Goal: Task Accomplishment & Management: Complete application form

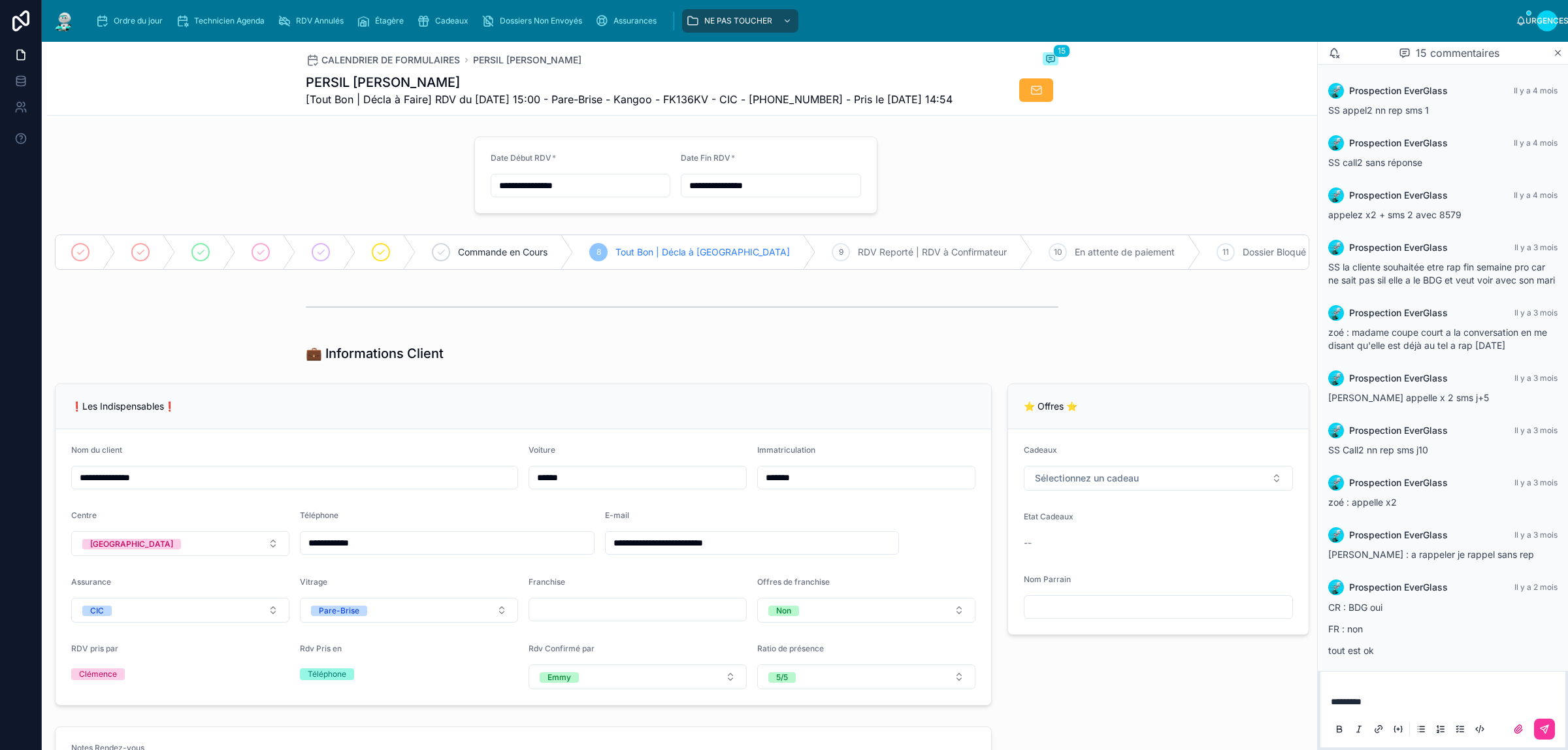
scroll to position [371, 0]
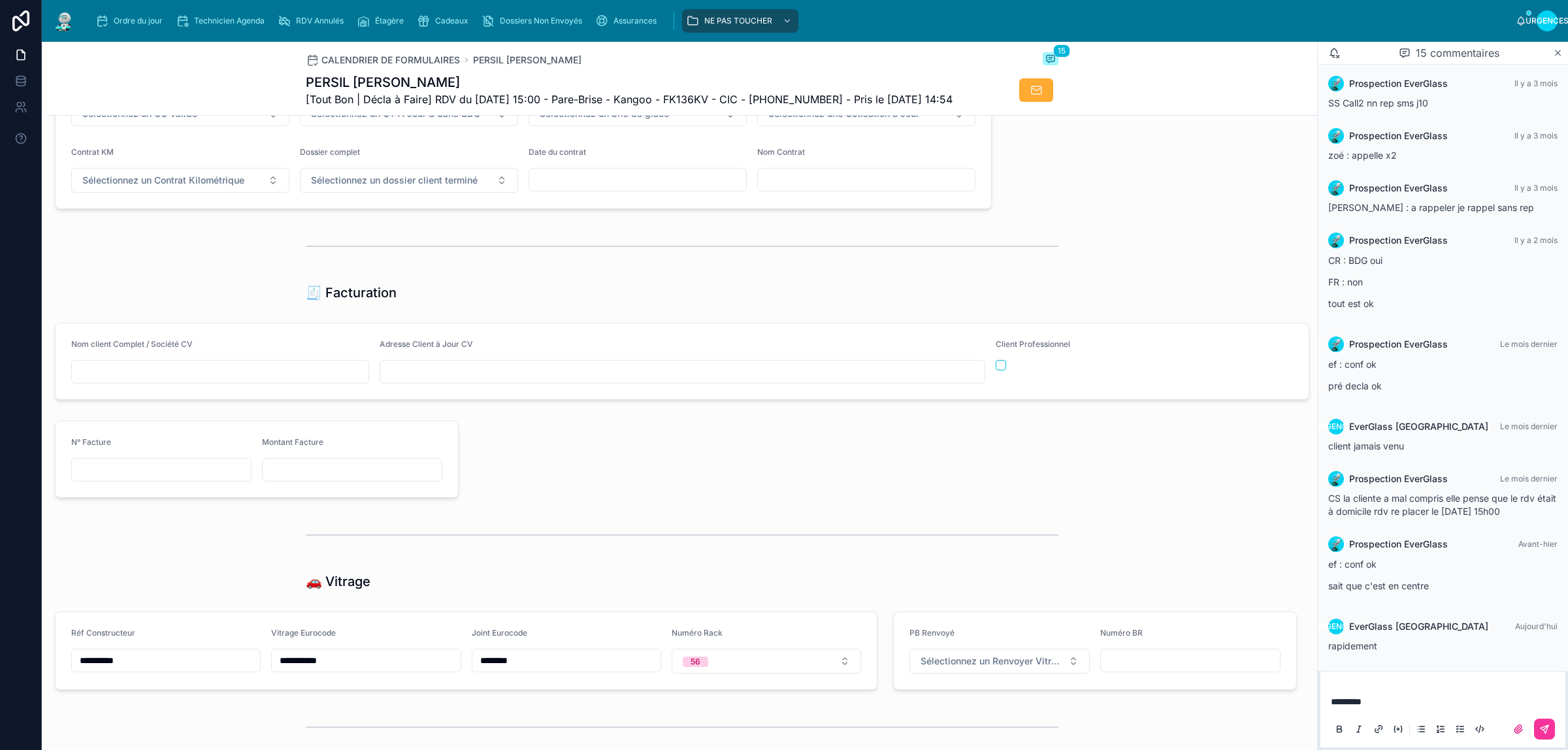
click at [1070, 207] on div "**********" at bounding box center [682, 37] width 1270 height 2098
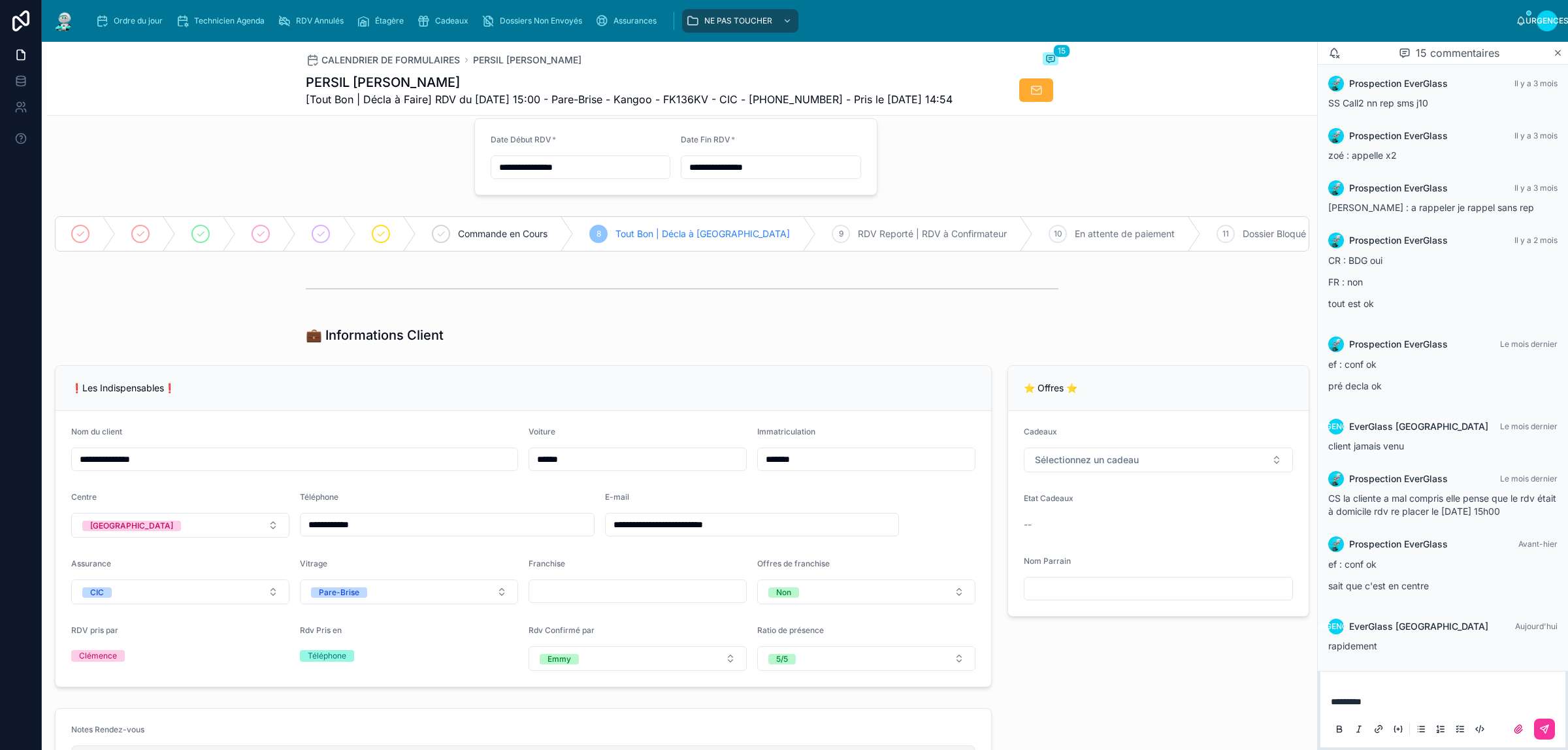
scroll to position [0, 0]
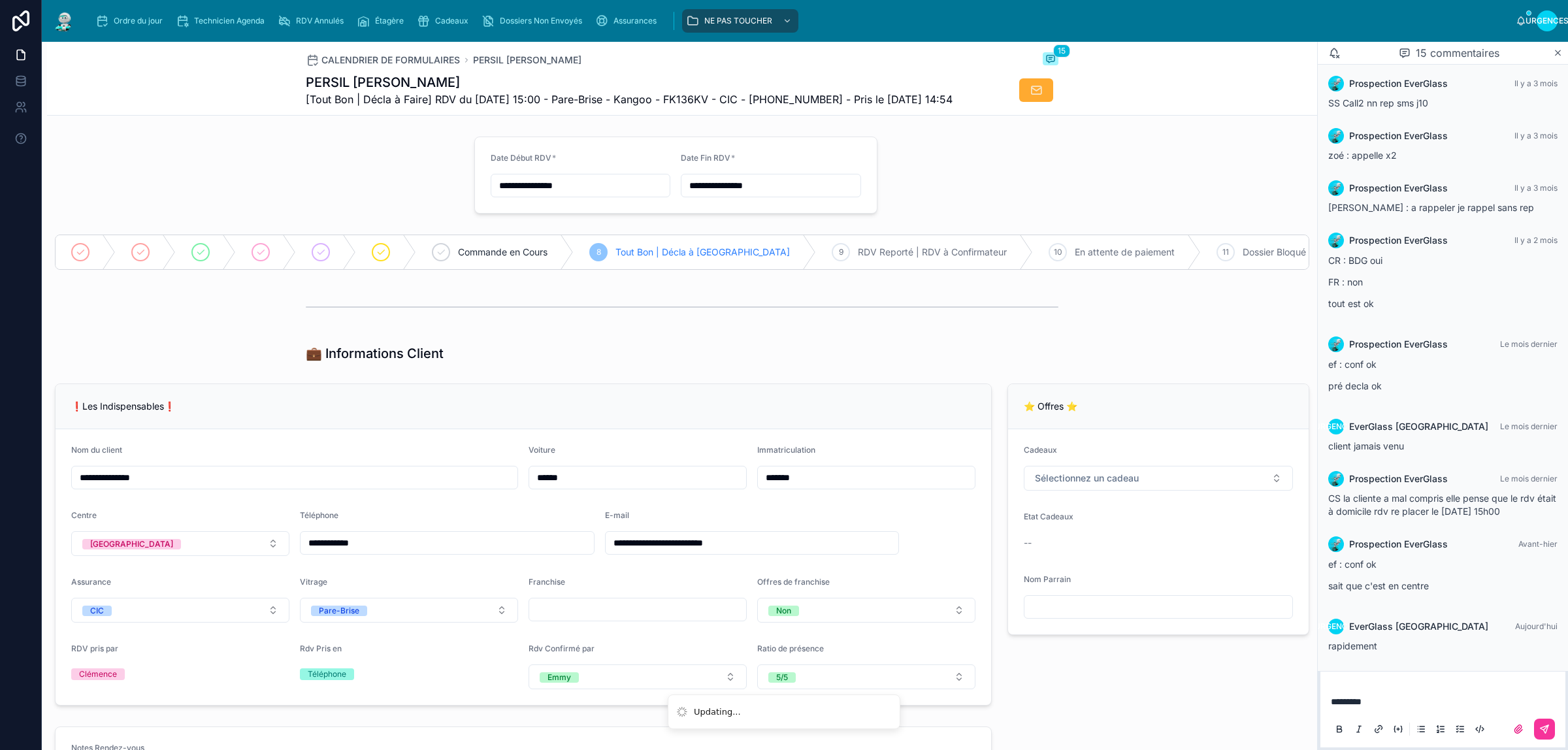
click at [442, 18] on font "Cadeaux" at bounding box center [452, 20] width 33 height 9
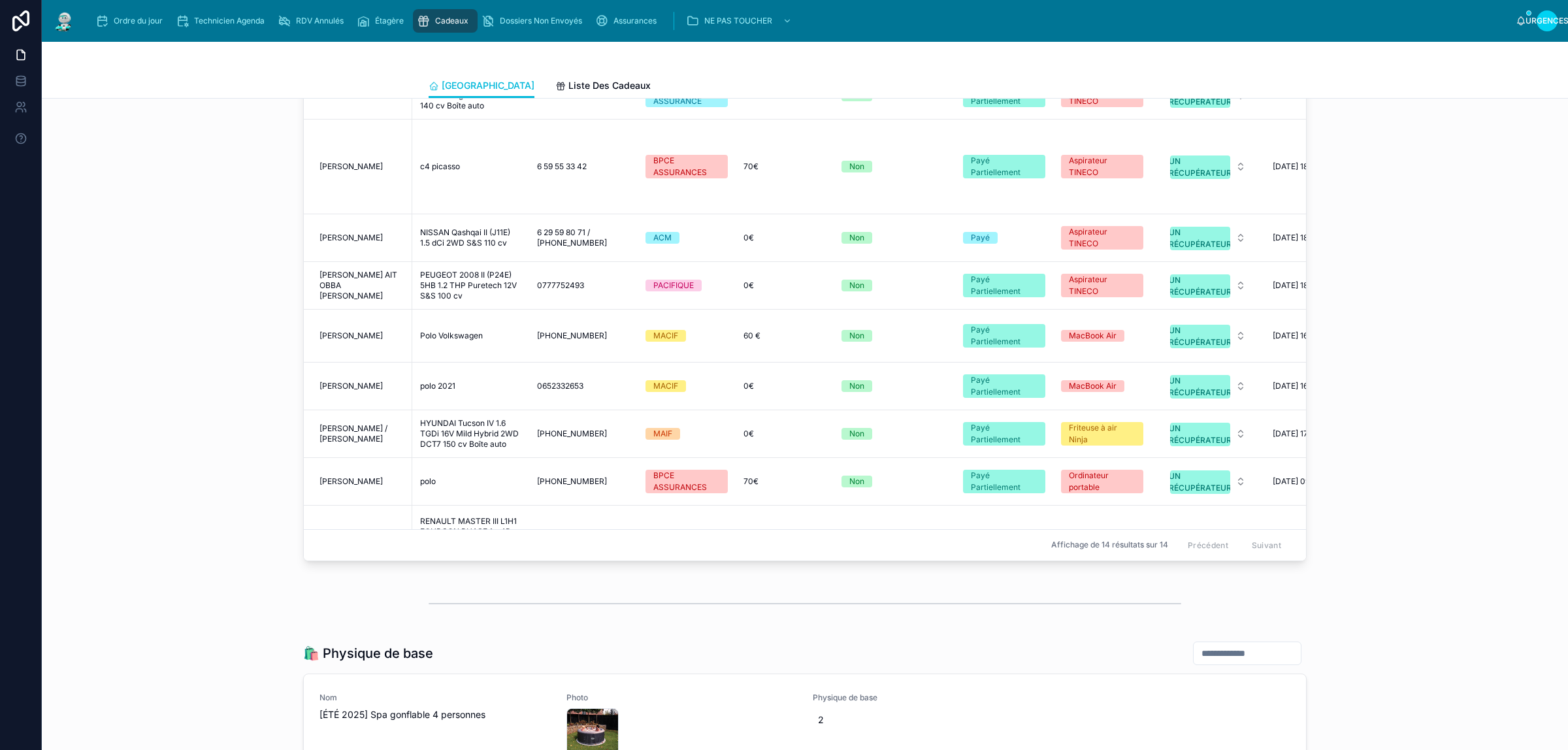
scroll to position [402, 0]
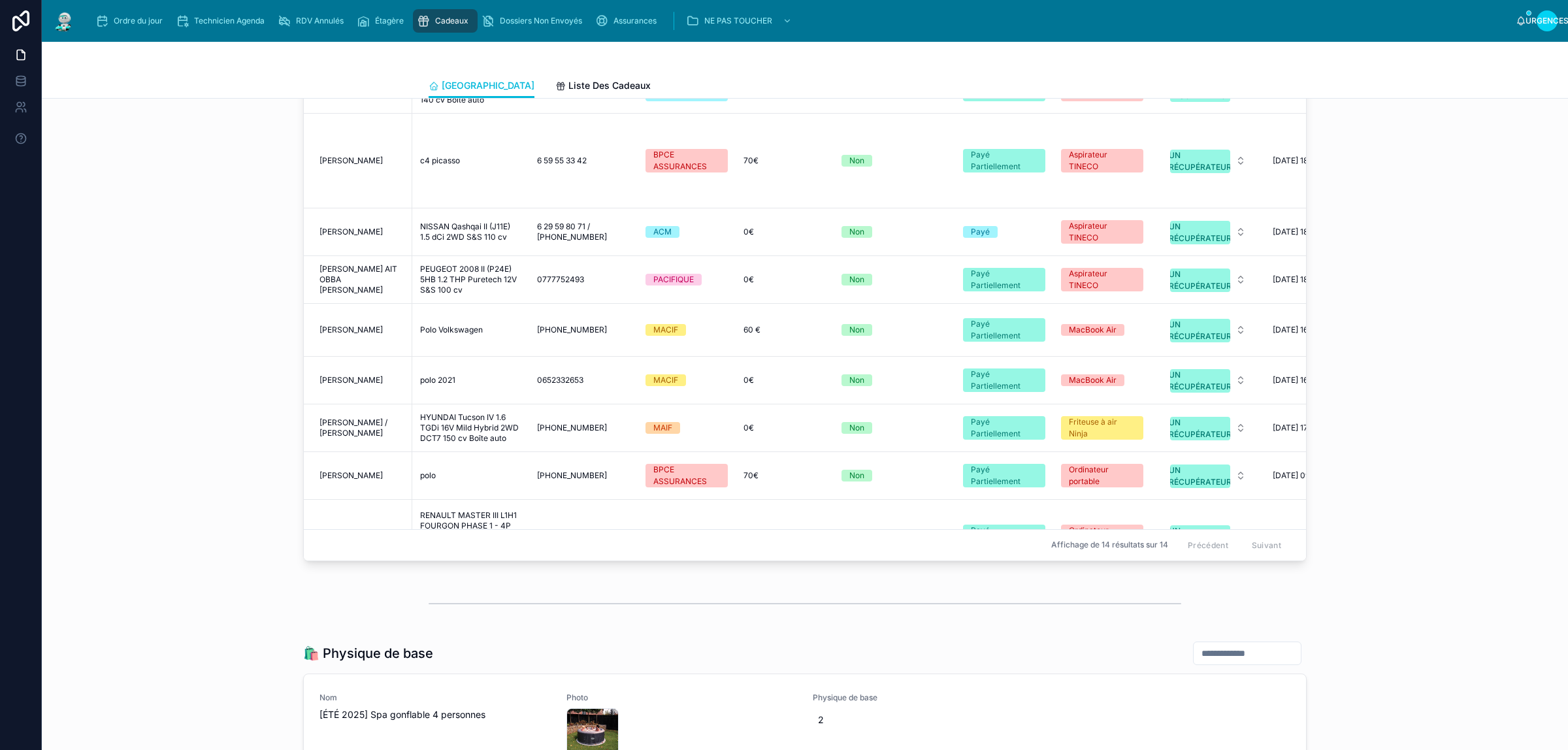
click at [498, 325] on div "Polo Volkswagen Polo Volkswagen" at bounding box center [470, 330] width 101 height 10
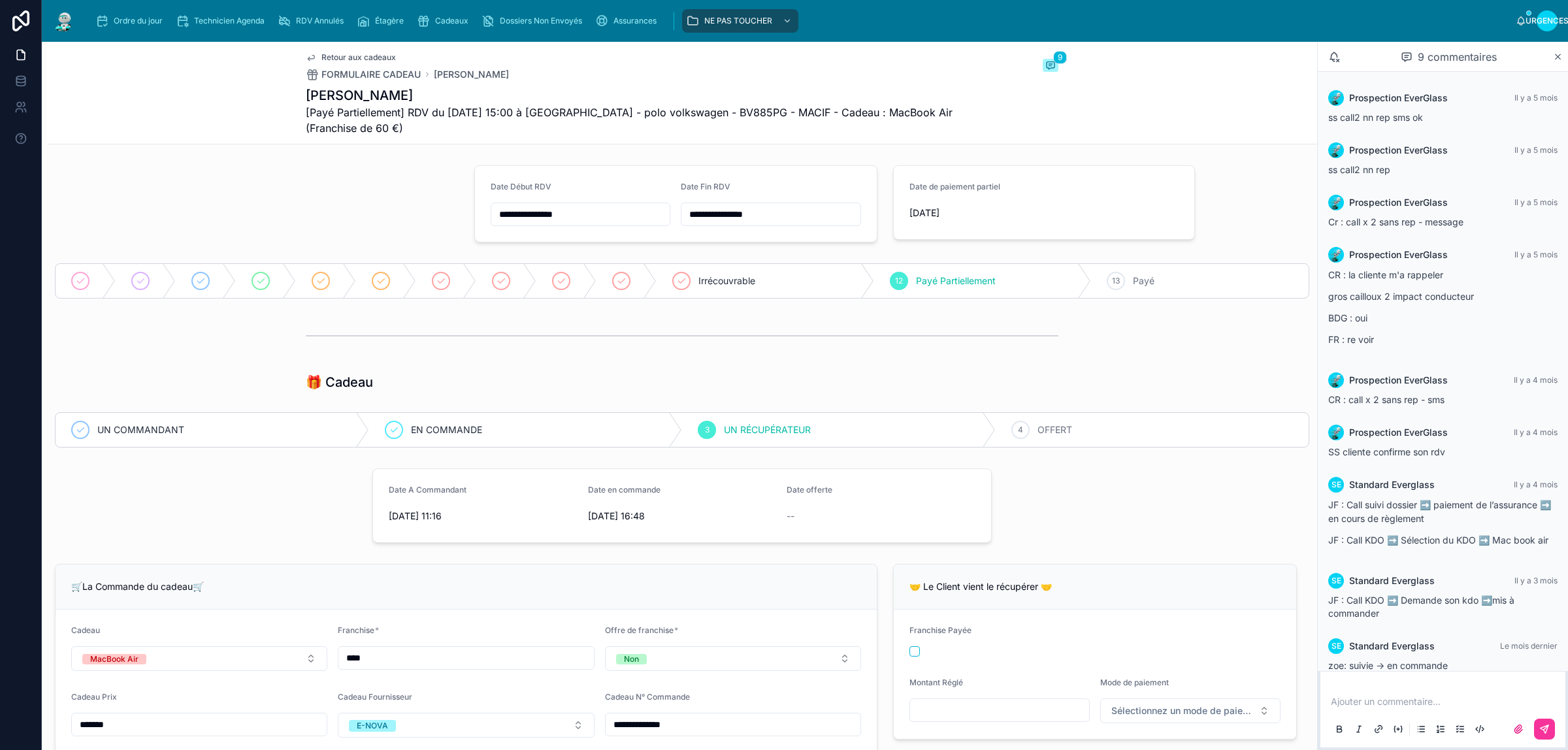
scroll to position [31, 0]
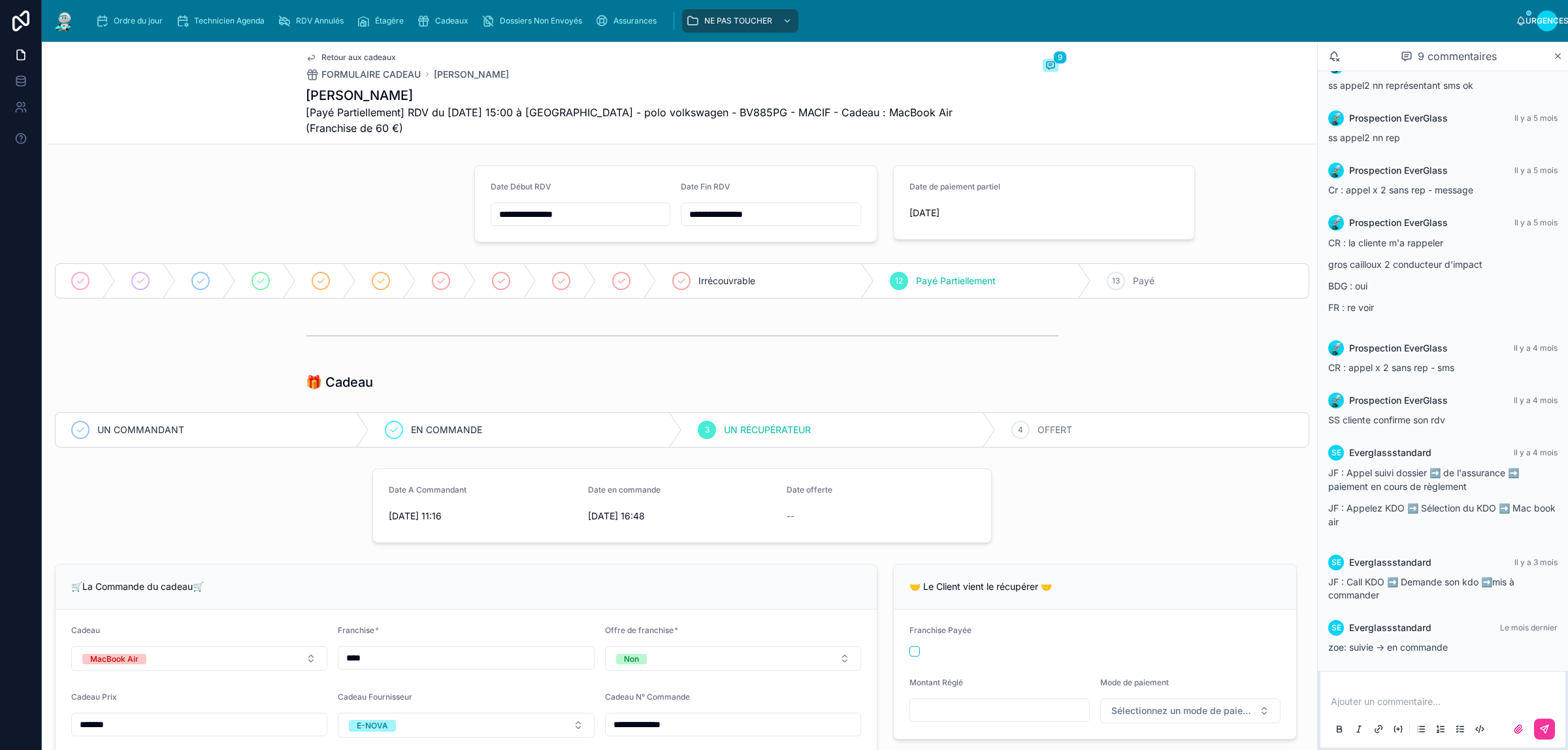
click at [1106, 433] on div "4 OFFERT" at bounding box center [1152, 430] width 313 height 34
click at [1413, 706] on p at bounding box center [1445, 701] width 229 height 13
click at [1548, 736] on button at bounding box center [1544, 729] width 21 height 21
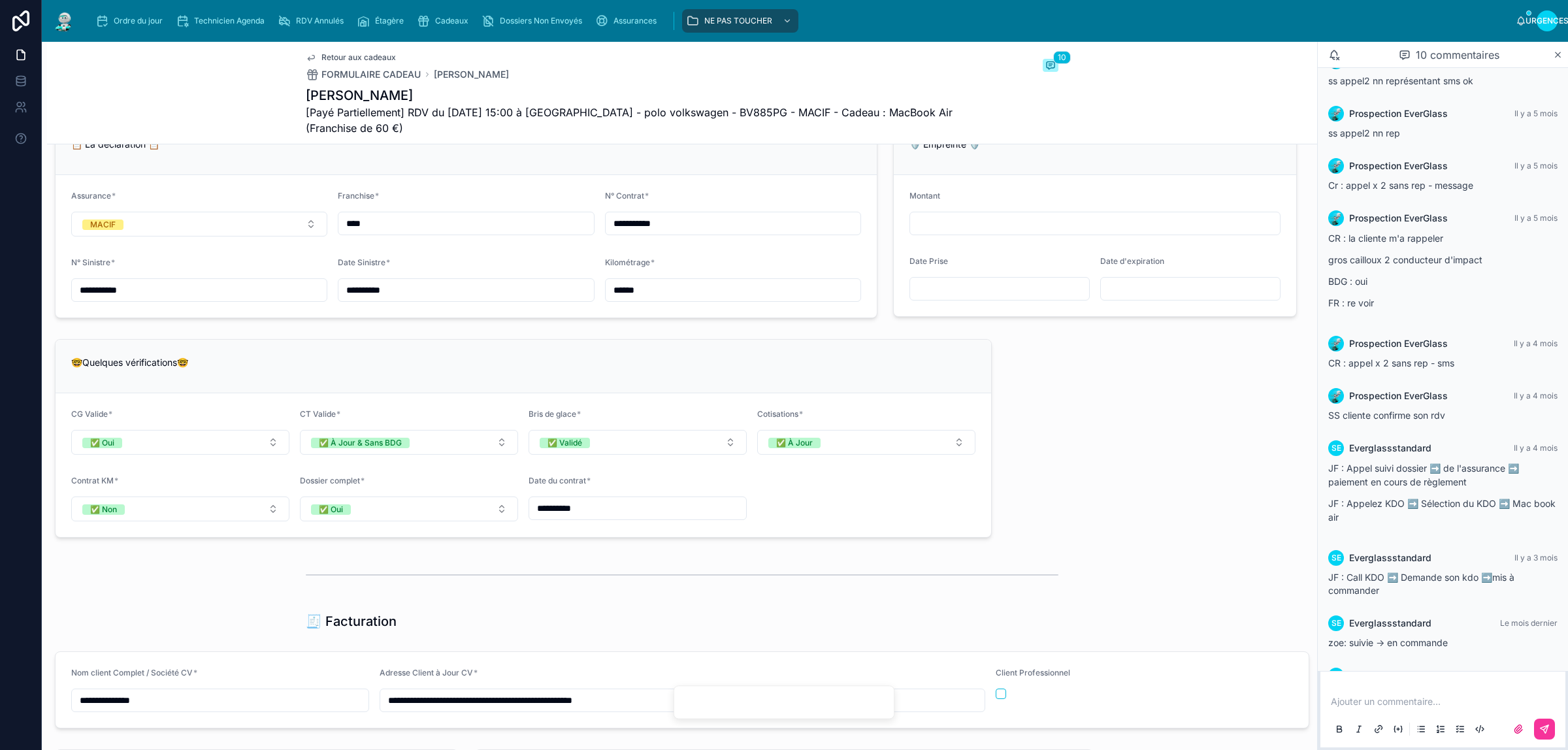
scroll to position [1960, 0]
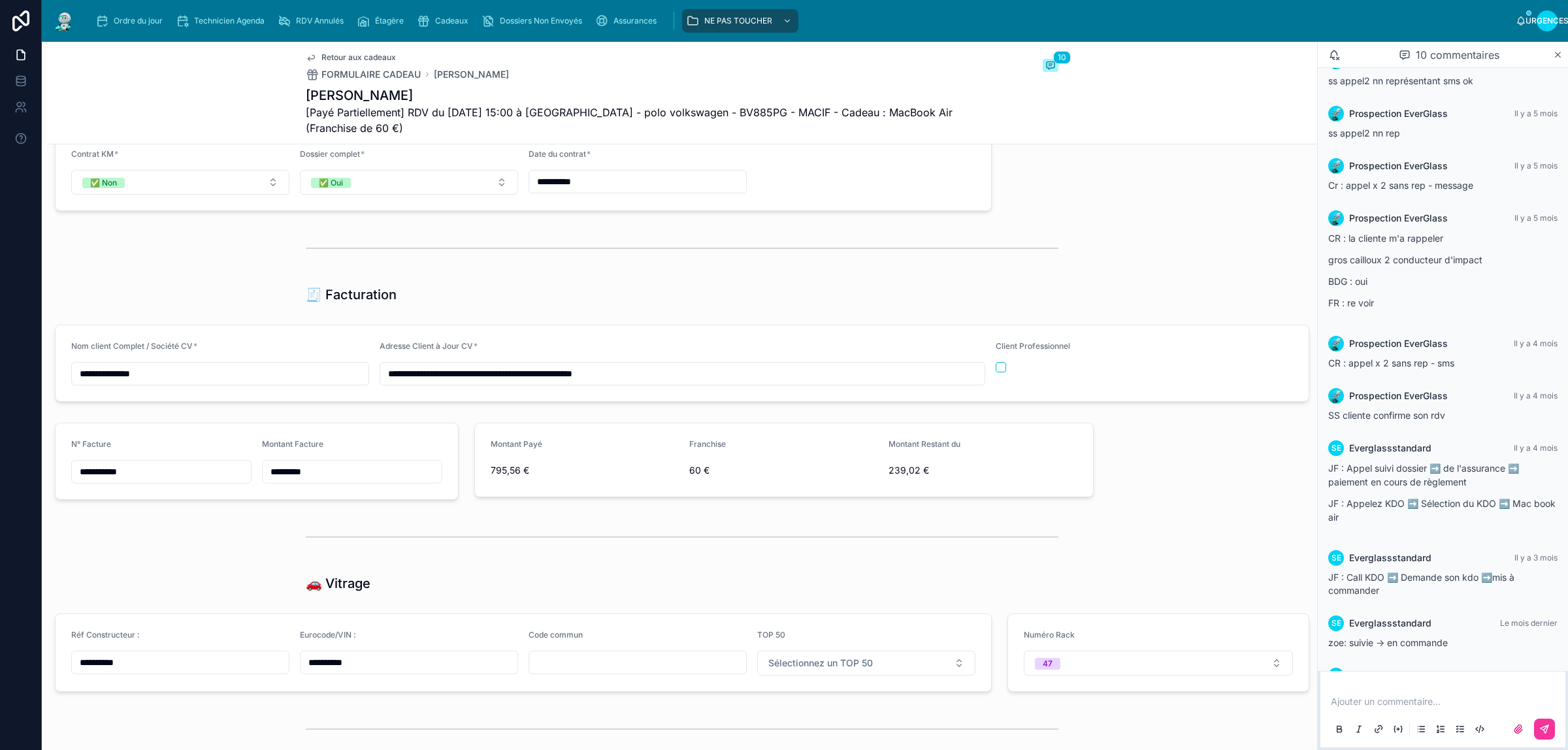
type input "******"
click at [123, 20] on font "Ordre du jour" at bounding box center [138, 20] width 49 height 9
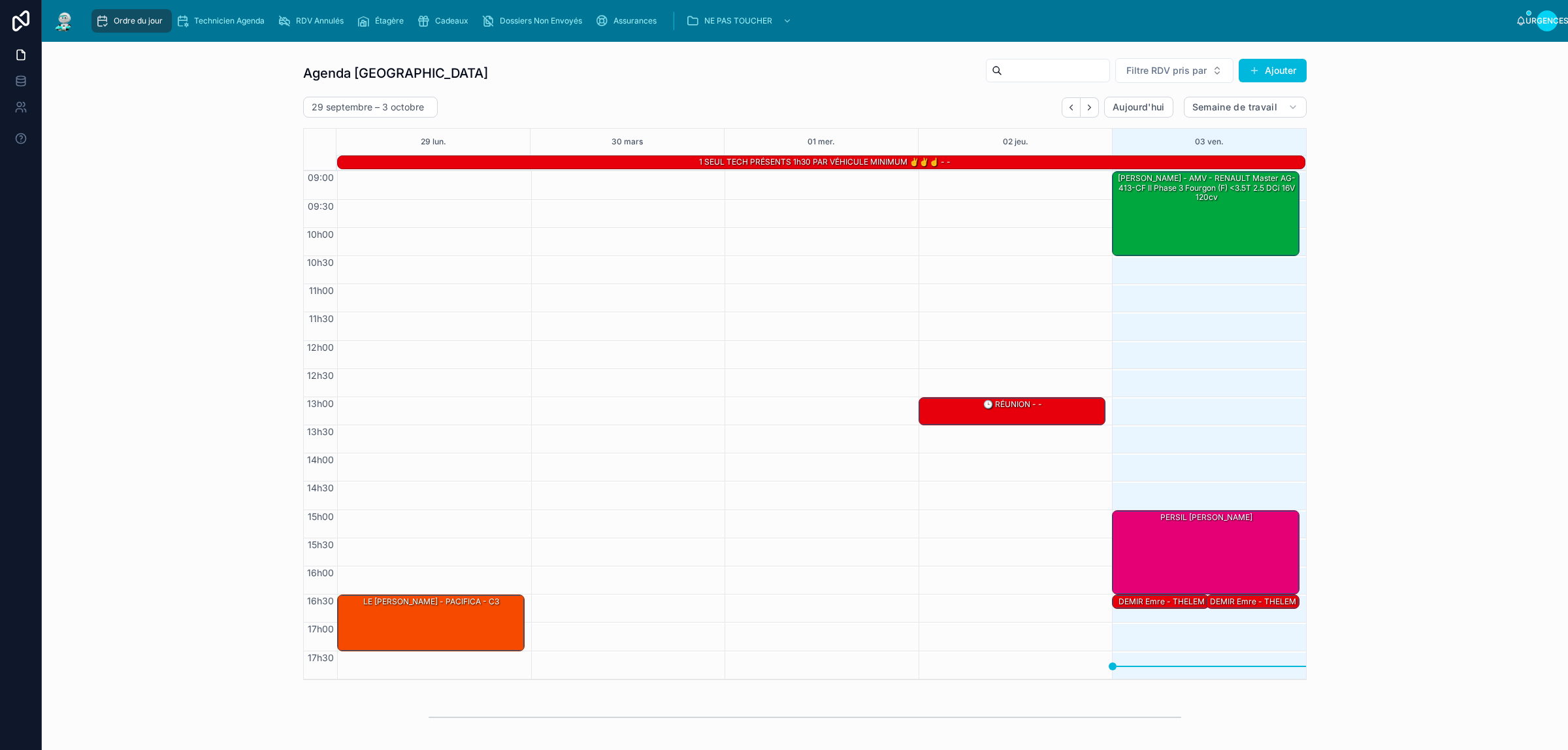
click at [1237, 601] on font "DEMIR Emre - THELEM ASSURANCE - MERCEDES-BENZ Sprinter" at bounding box center [1253, 616] width 86 height 38
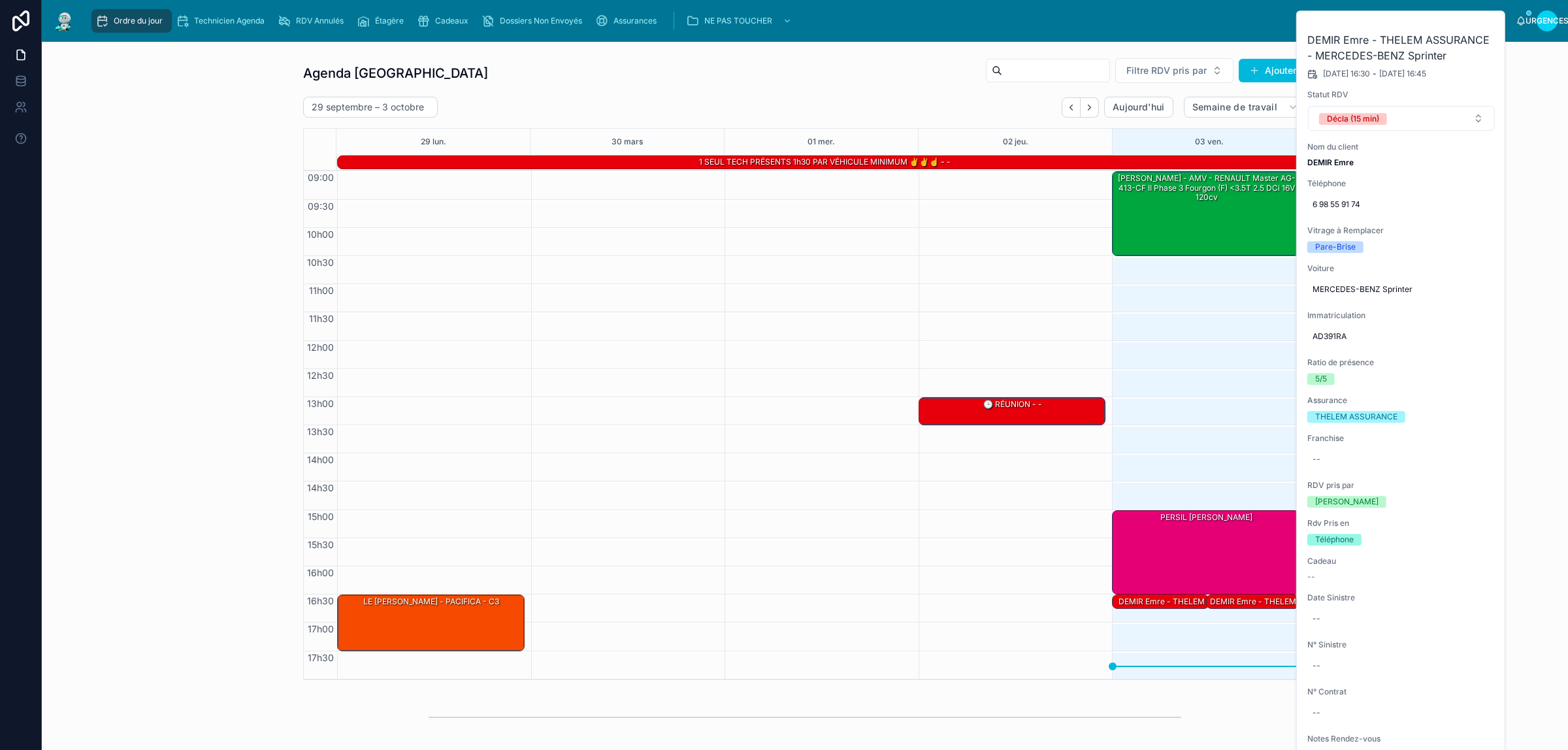
click at [0, 0] on icon at bounding box center [0, 0] width 0 height 0
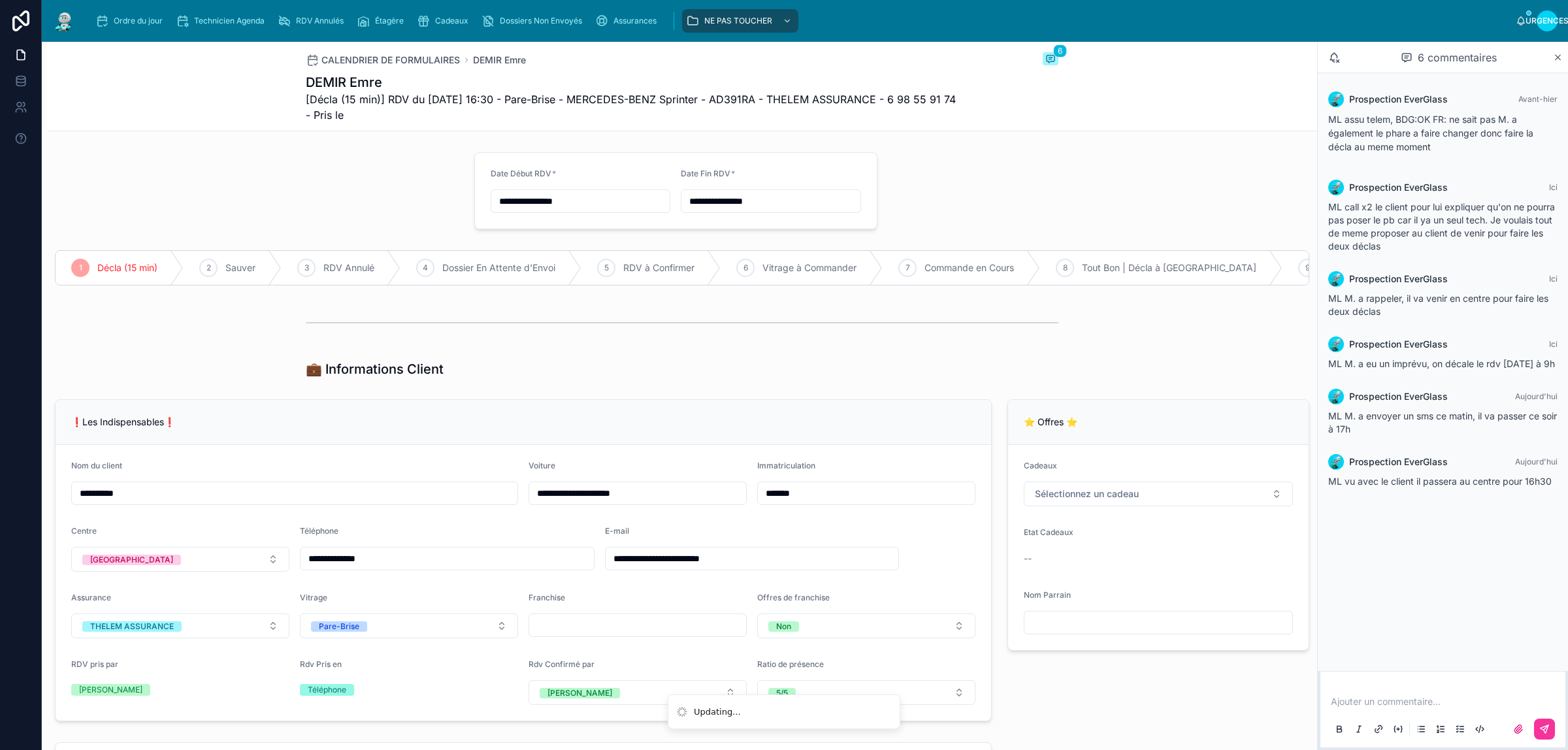
click at [1424, 700] on p at bounding box center [1445, 701] width 229 height 13
click at [1379, 704] on p at bounding box center [1445, 701] width 229 height 13
click at [1518, 688] on span "**********" at bounding box center [1445, 695] width 229 height 22
click at [1543, 726] on icon at bounding box center [1544, 728] width 10 height 10
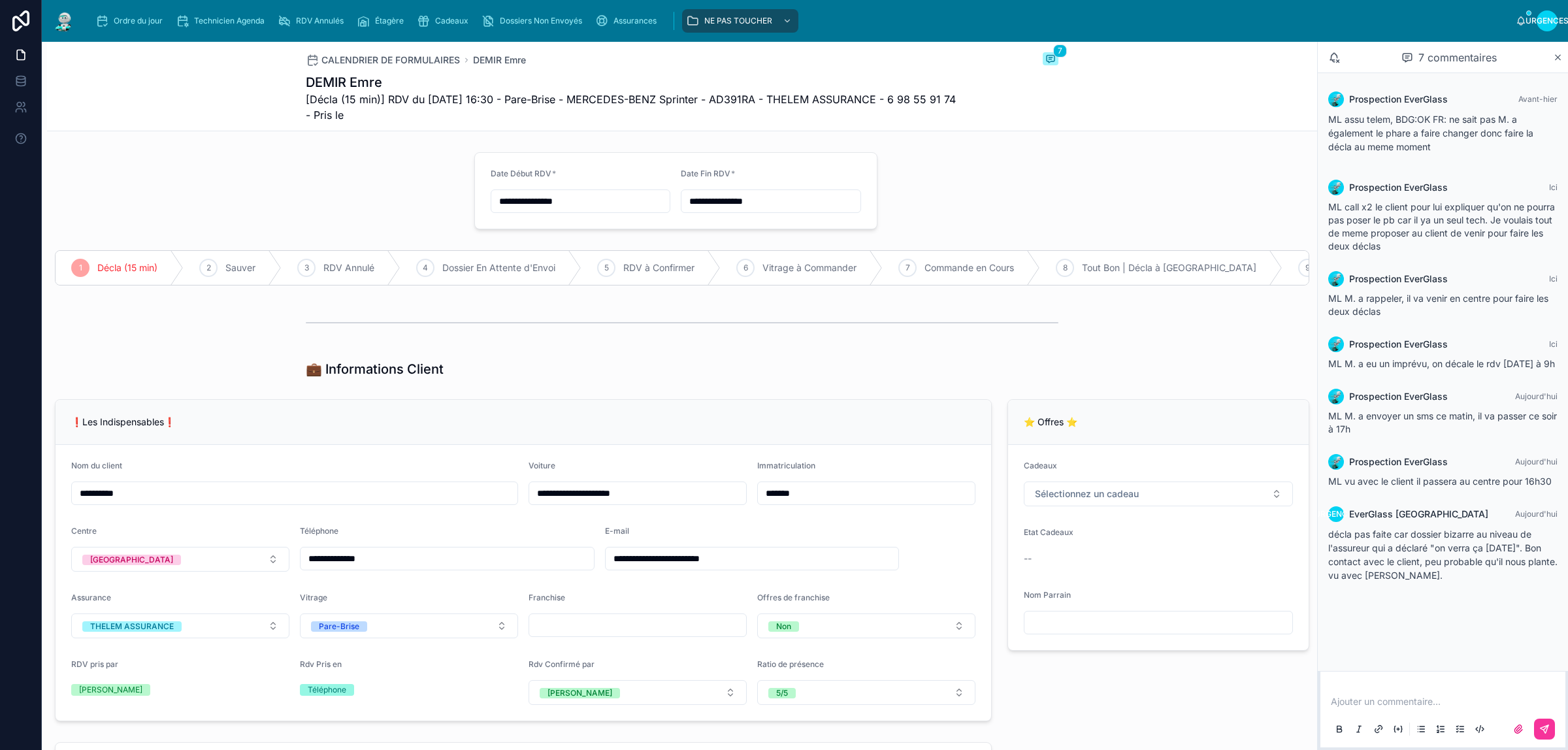
click at [122, 24] on font "Ordre du jour" at bounding box center [138, 20] width 49 height 9
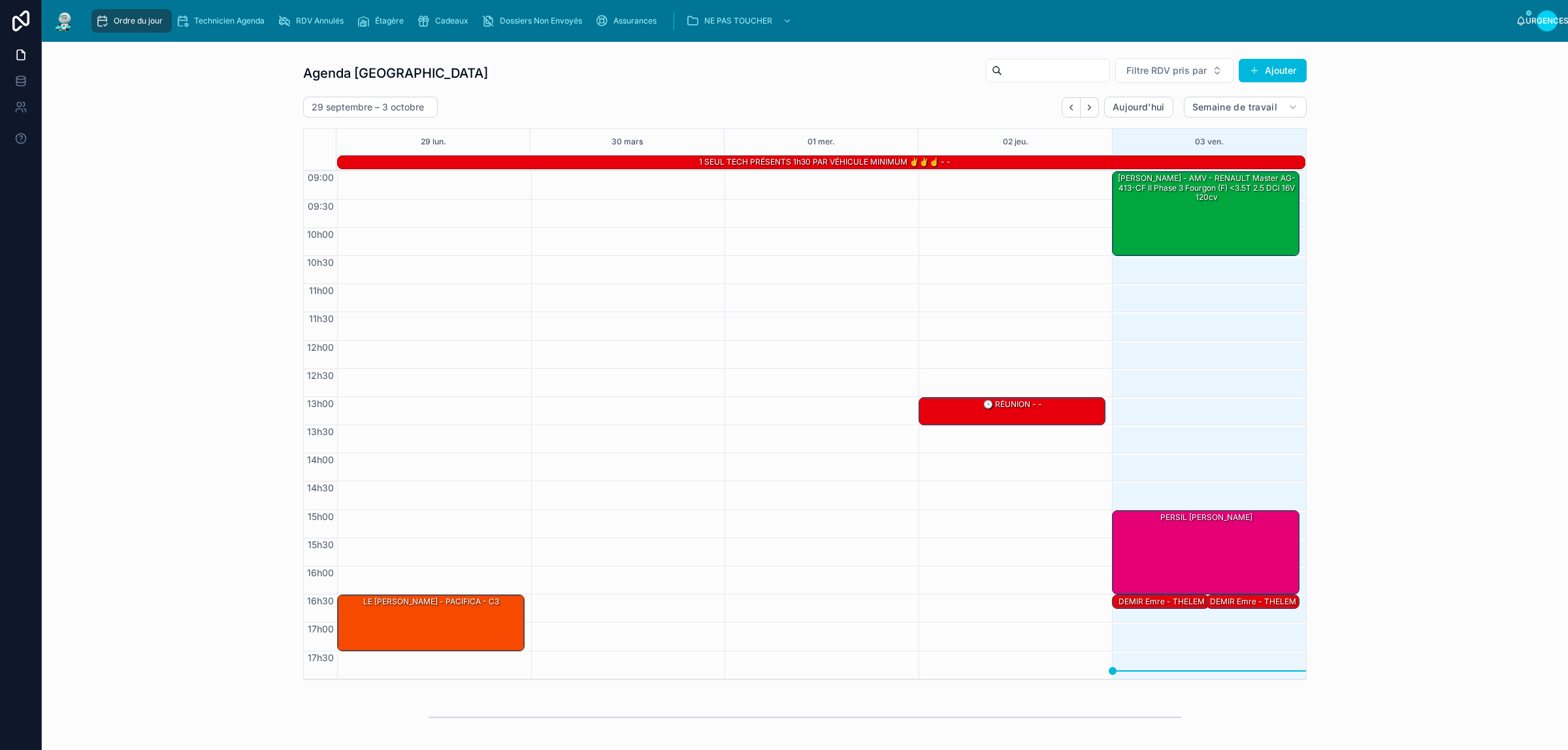
click at [1160, 601] on font "DEMIR Emre - THELEM ASSURANCE - MERCEDES-BENZ Sprinter" at bounding box center [1161, 616] width 86 height 38
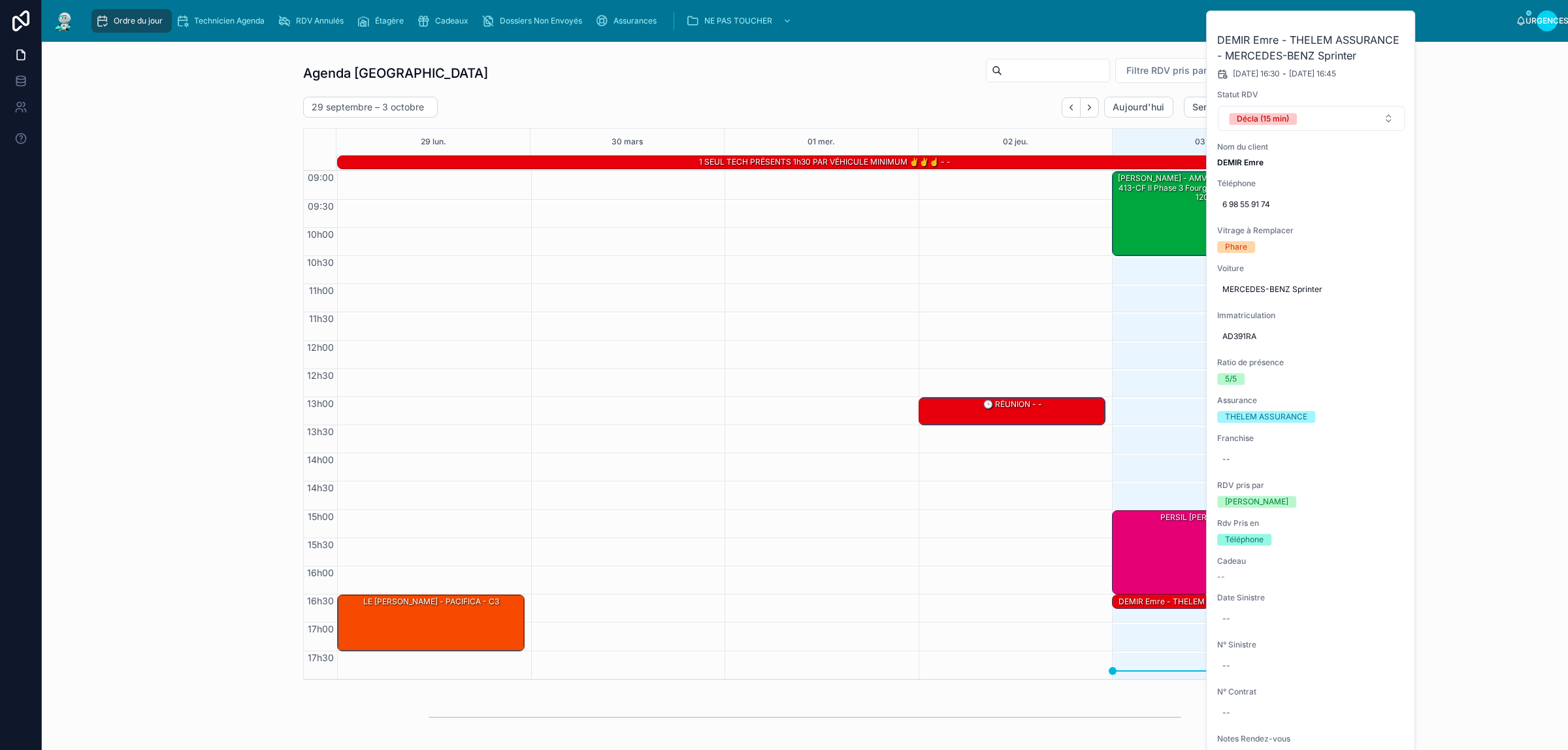
click at [0, 0] on icon at bounding box center [0, 0] width 0 height 0
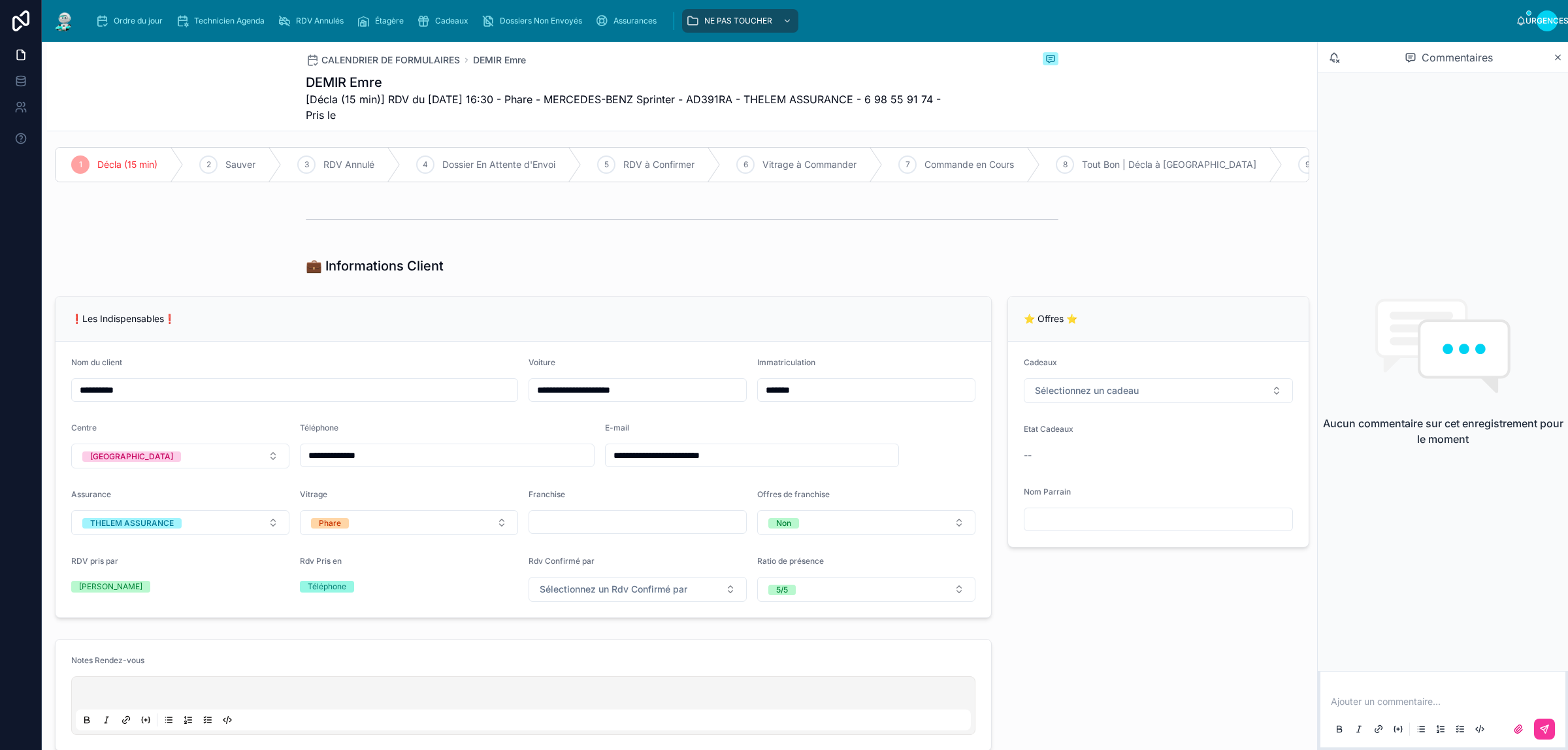
scroll to position [245, 0]
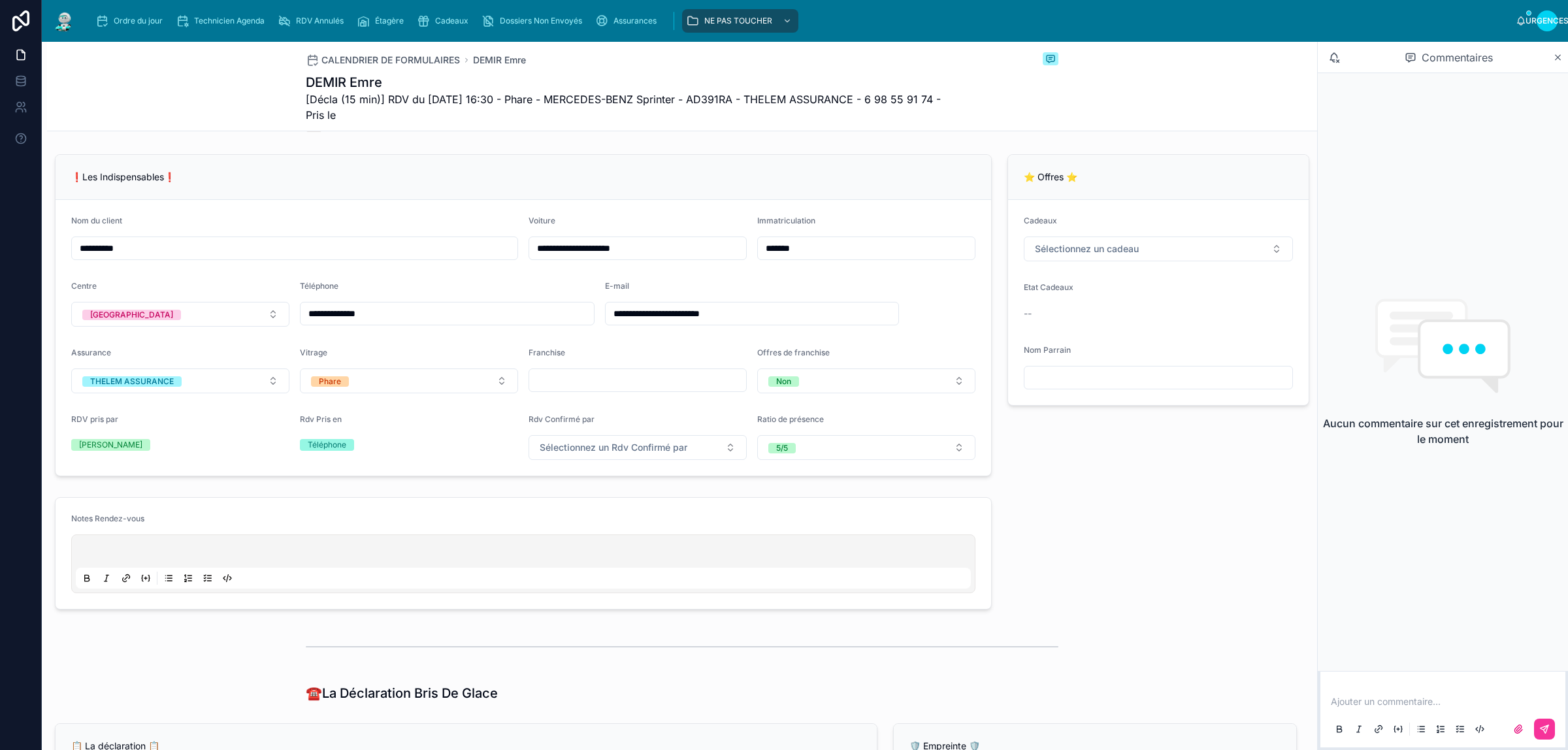
click at [433, 393] on button "Phare" at bounding box center [409, 380] width 218 height 25
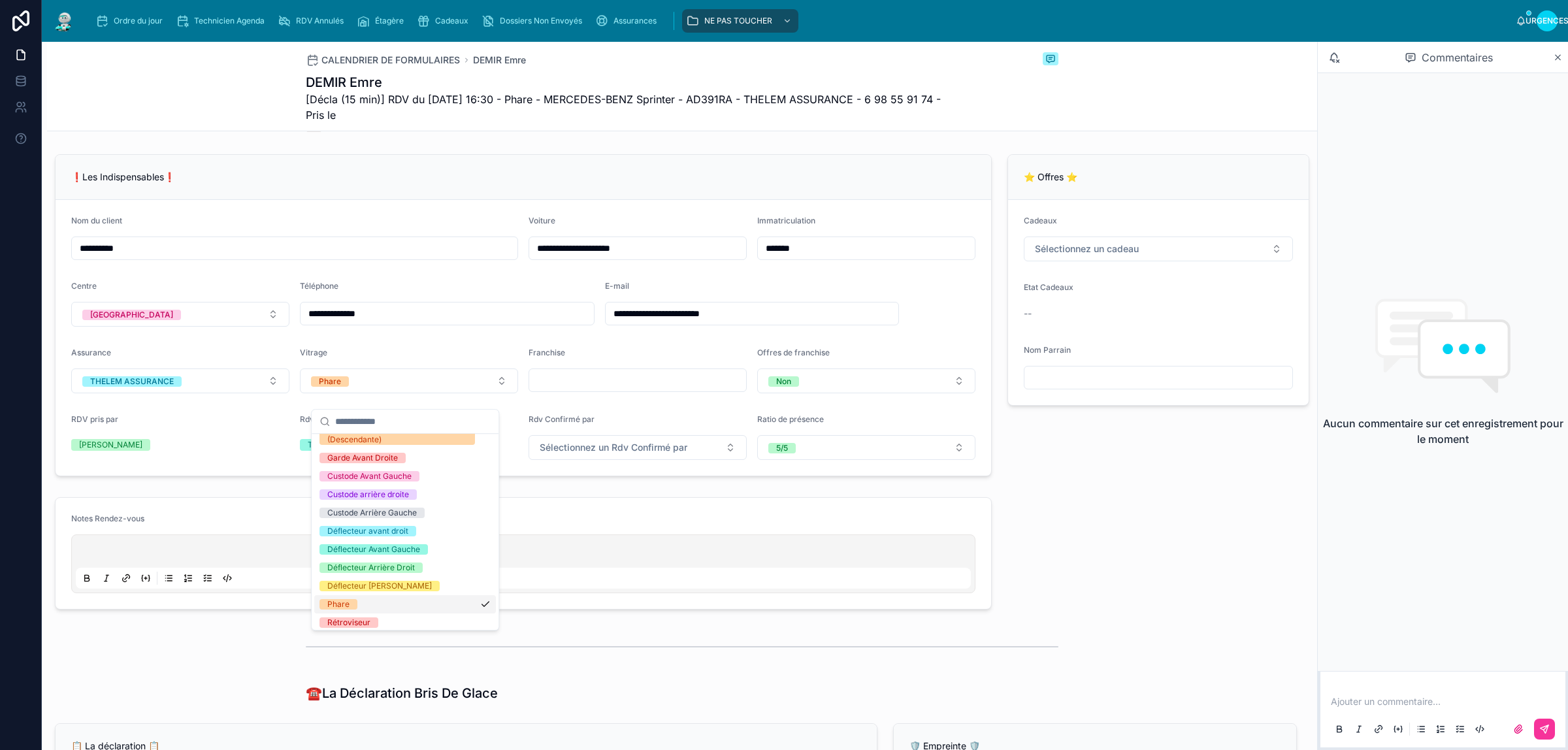
scroll to position [208, 0]
click at [392, 618] on div "Rétroviseur" at bounding box center [405, 619] width 182 height 18
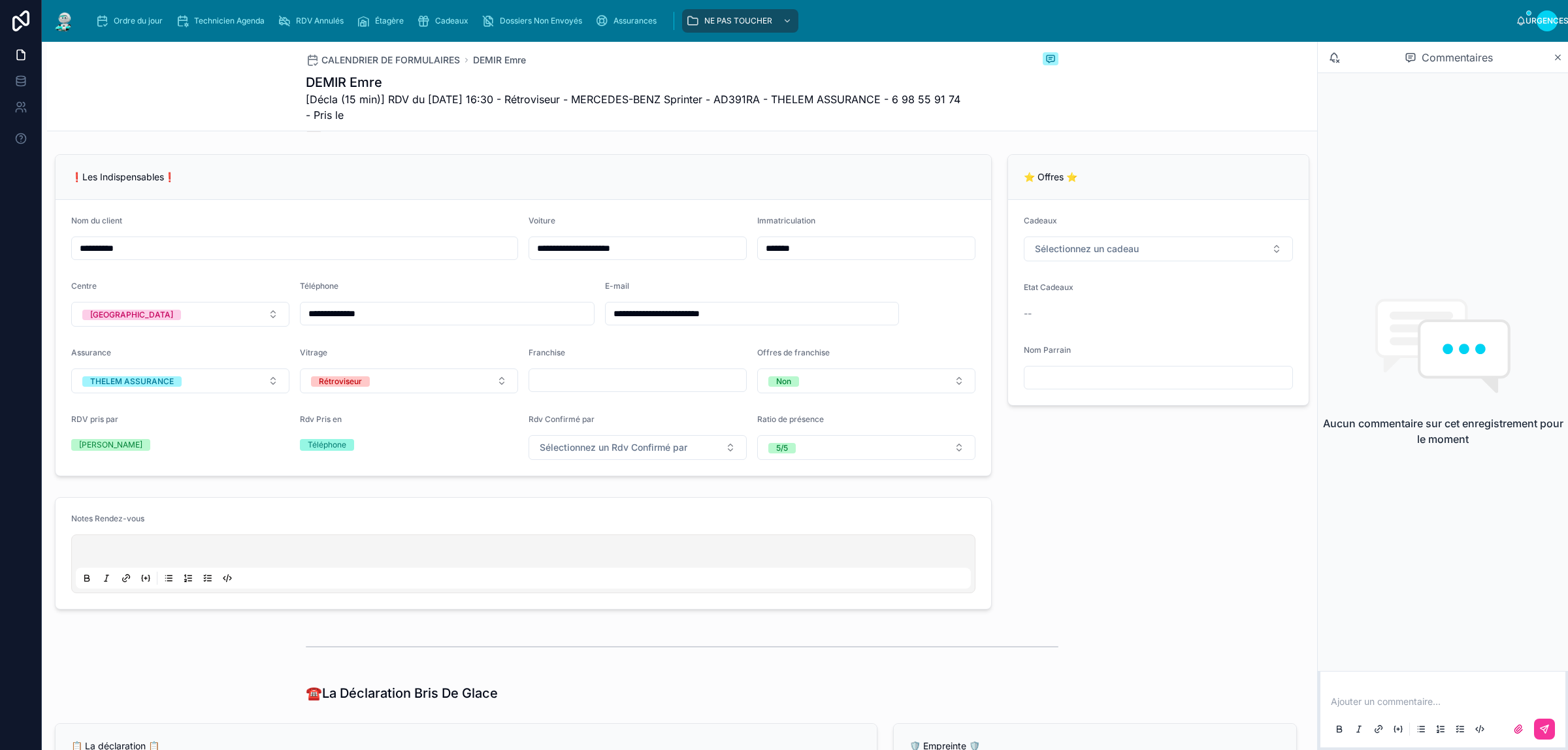
click at [116, 21] on font "Ordre du jour" at bounding box center [138, 20] width 49 height 9
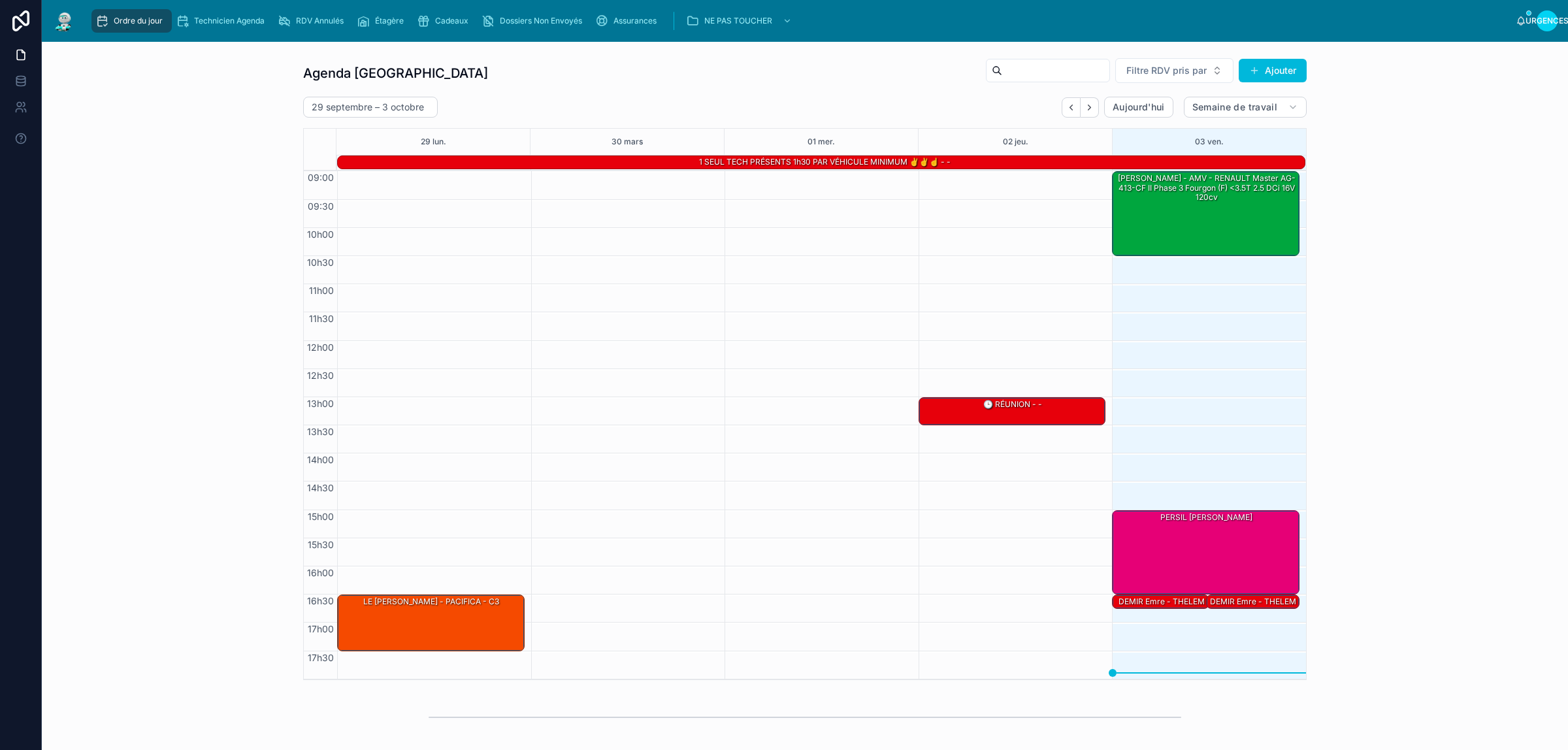
click at [1228, 603] on font "DEMIR Emre - THELEM ASSURANCE - MERCEDES-BENZ Sprinter" at bounding box center [1253, 616] width 86 height 38
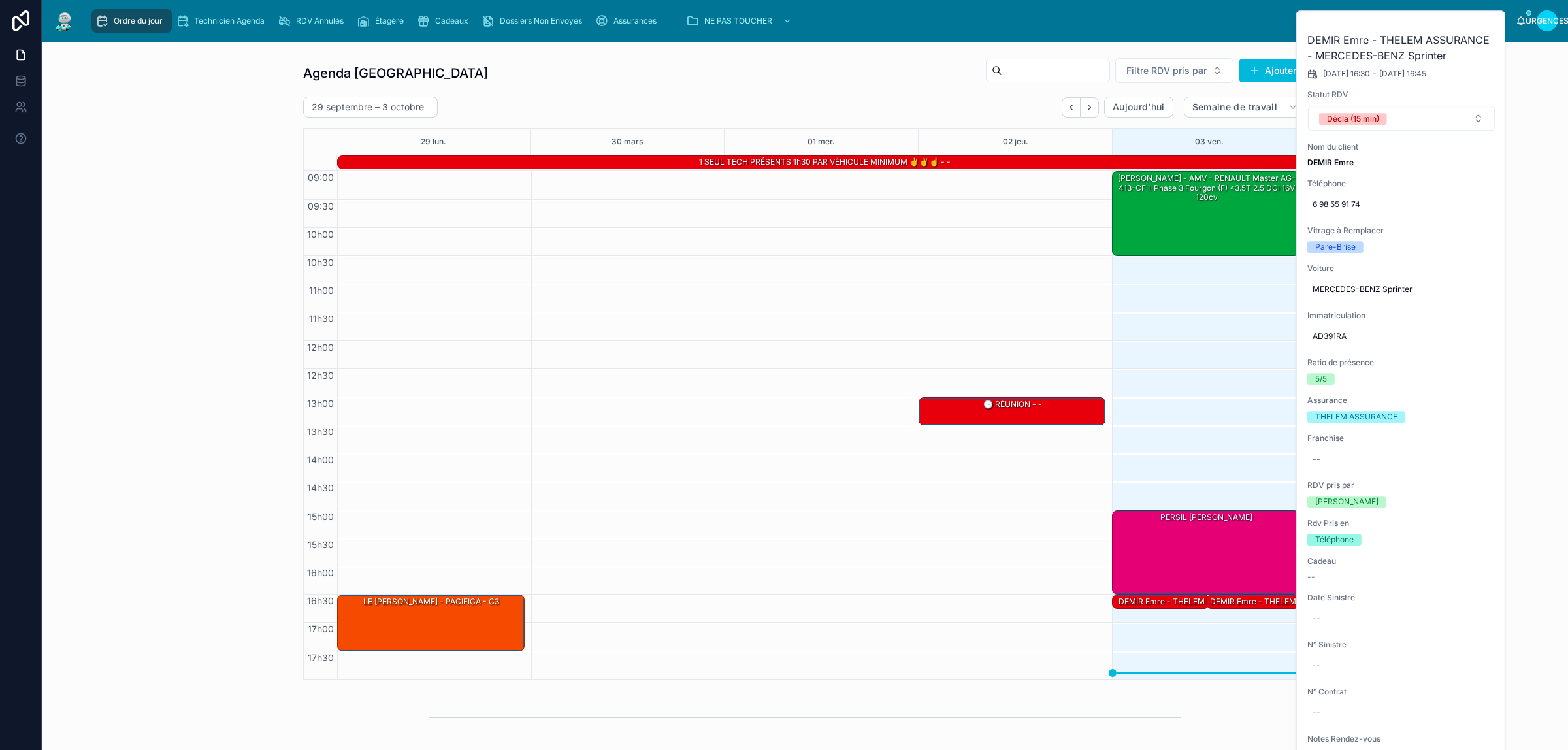
click at [0, 0] on icon at bounding box center [0, 0] width 0 height 0
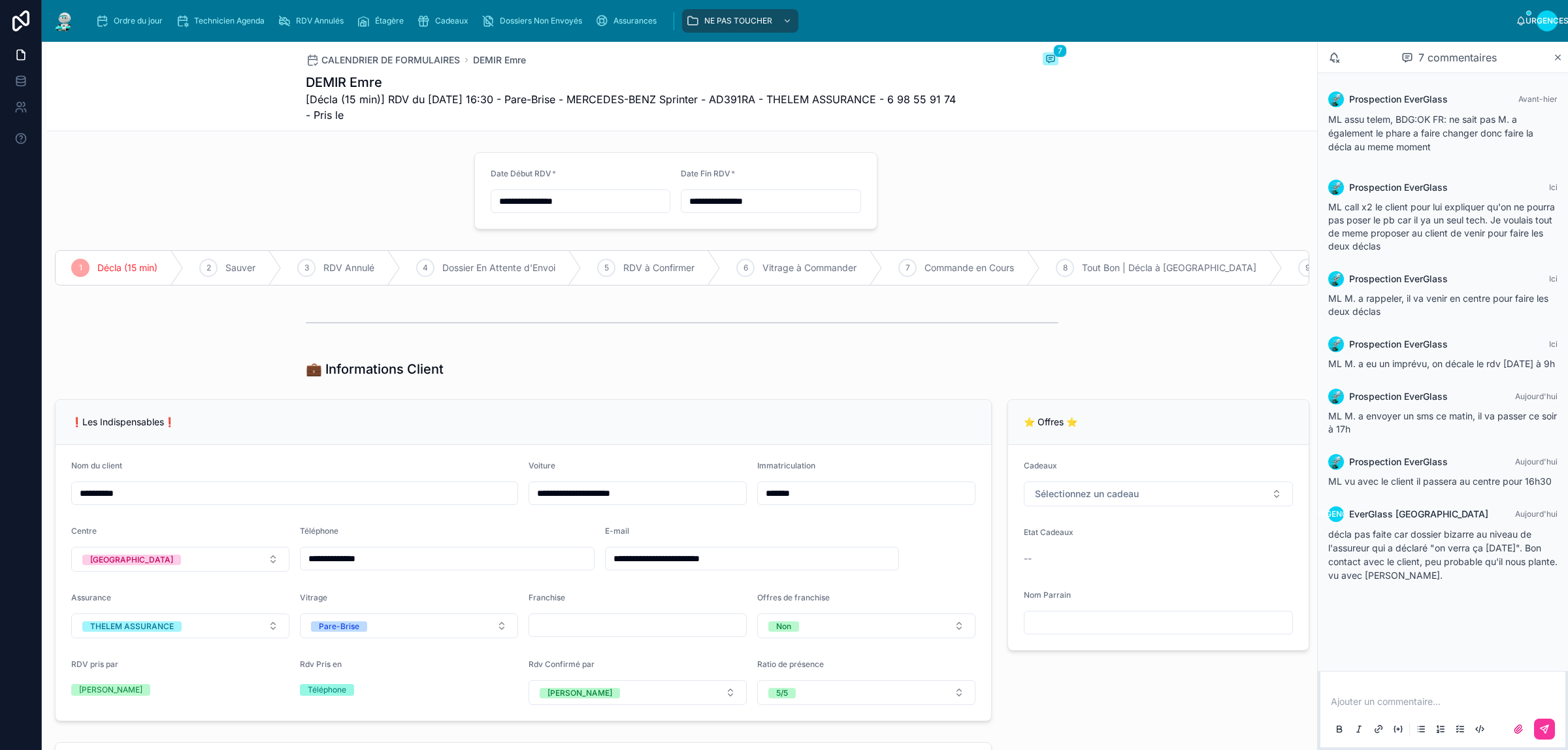
click at [1399, 705] on p at bounding box center [1445, 701] width 229 height 13
click at [1369, 704] on p at bounding box center [1445, 701] width 229 height 13
click at [1556, 726] on div at bounding box center [1443, 729] width 229 height 26
click at [1544, 727] on icon at bounding box center [1545, 729] width 8 height 8
click at [109, 20] on div "Ordre du jour" at bounding box center [132, 20] width 73 height 21
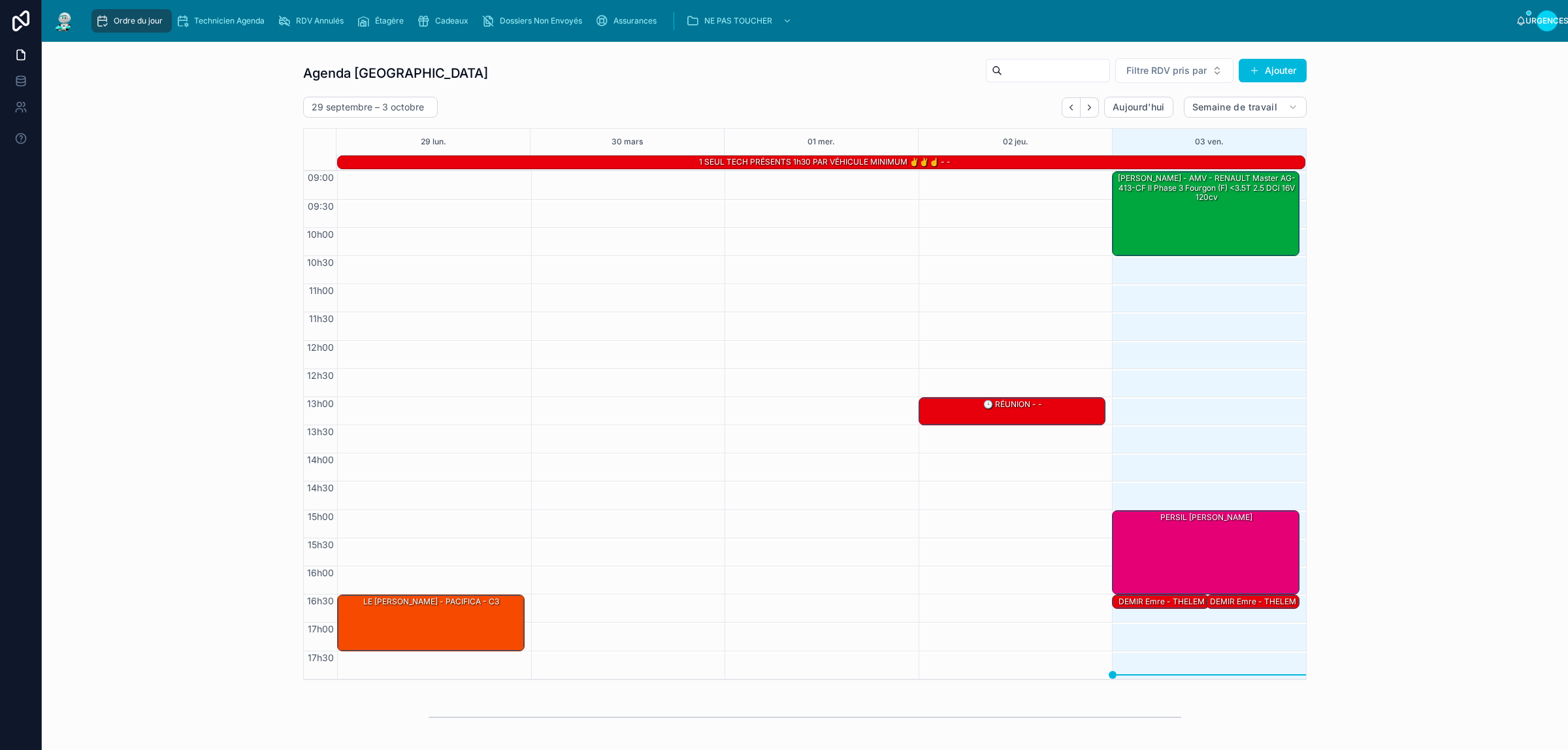
click at [1131, 602] on font "DEMIR Emre - THELEM ASSURANCE - MERCEDES-BENZ Sprinter" at bounding box center [1161, 616] width 86 height 38
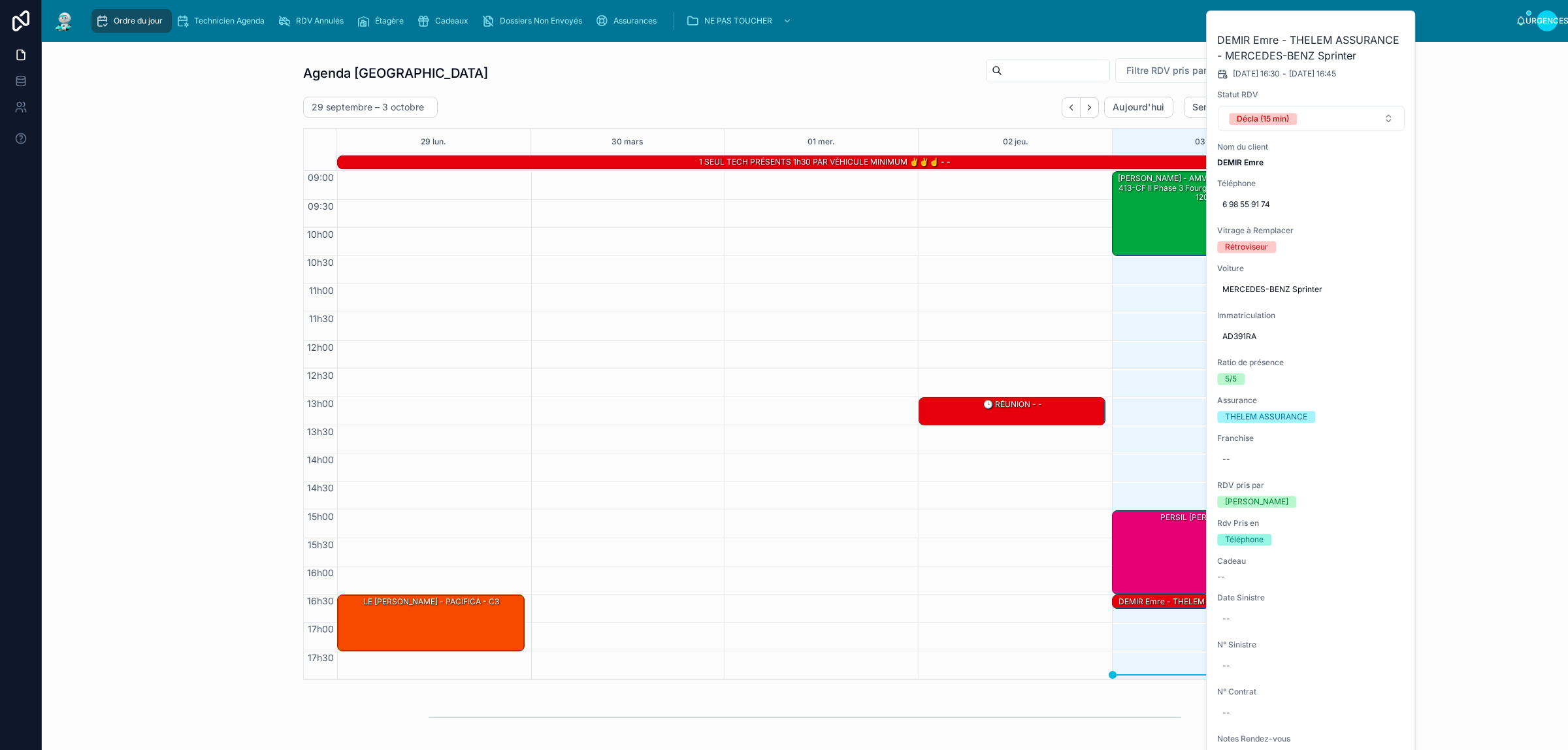
click at [0, 0] on button at bounding box center [0, 0] width 0 height 0
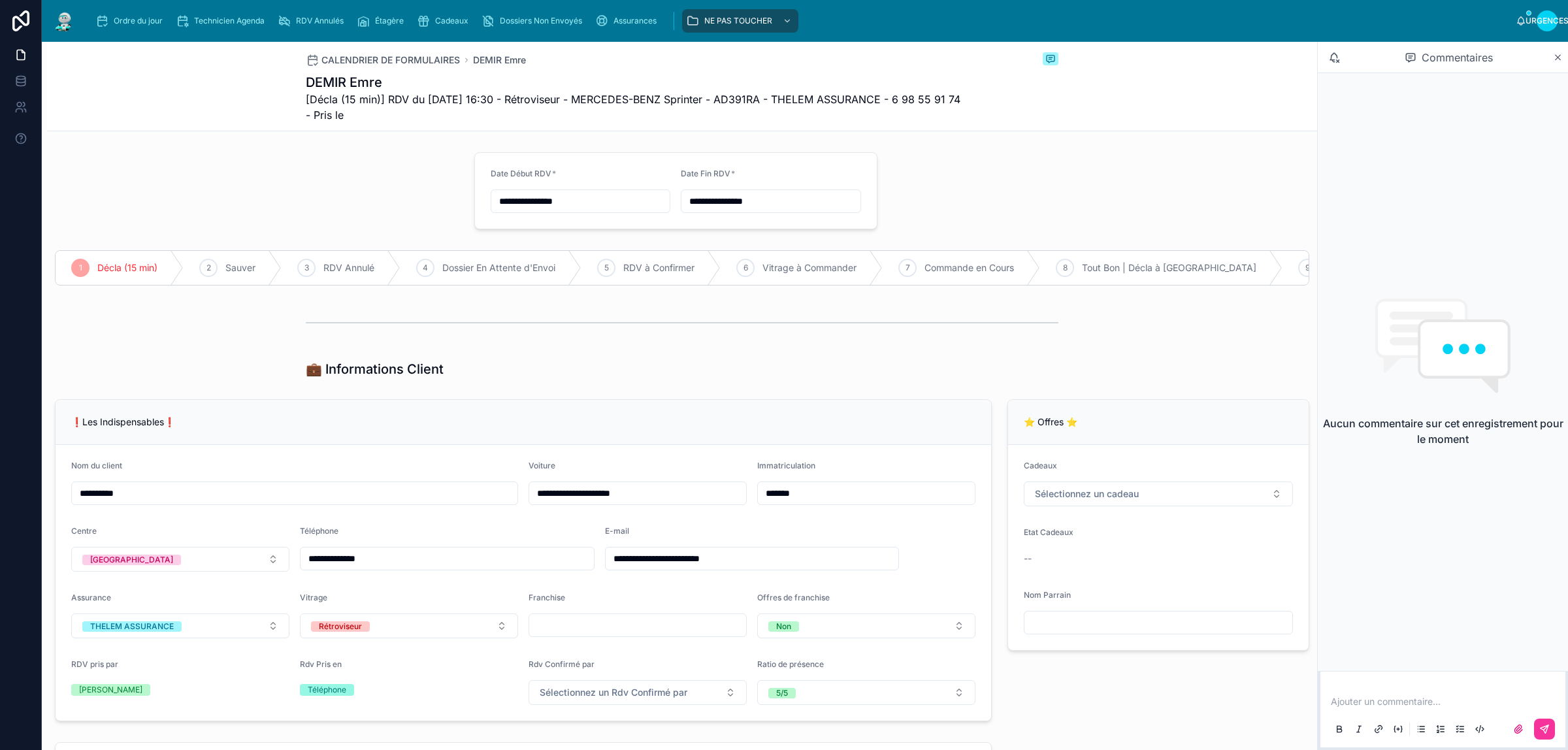
click at [1411, 709] on div "Ajouter un commentaire..." at bounding box center [1443, 715] width 229 height 55
click at [1419, 700] on p at bounding box center [1445, 701] width 229 height 13
click at [1408, 700] on p at bounding box center [1445, 701] width 229 height 13
click at [1546, 727] on icon at bounding box center [1546, 727] width 5 height 5
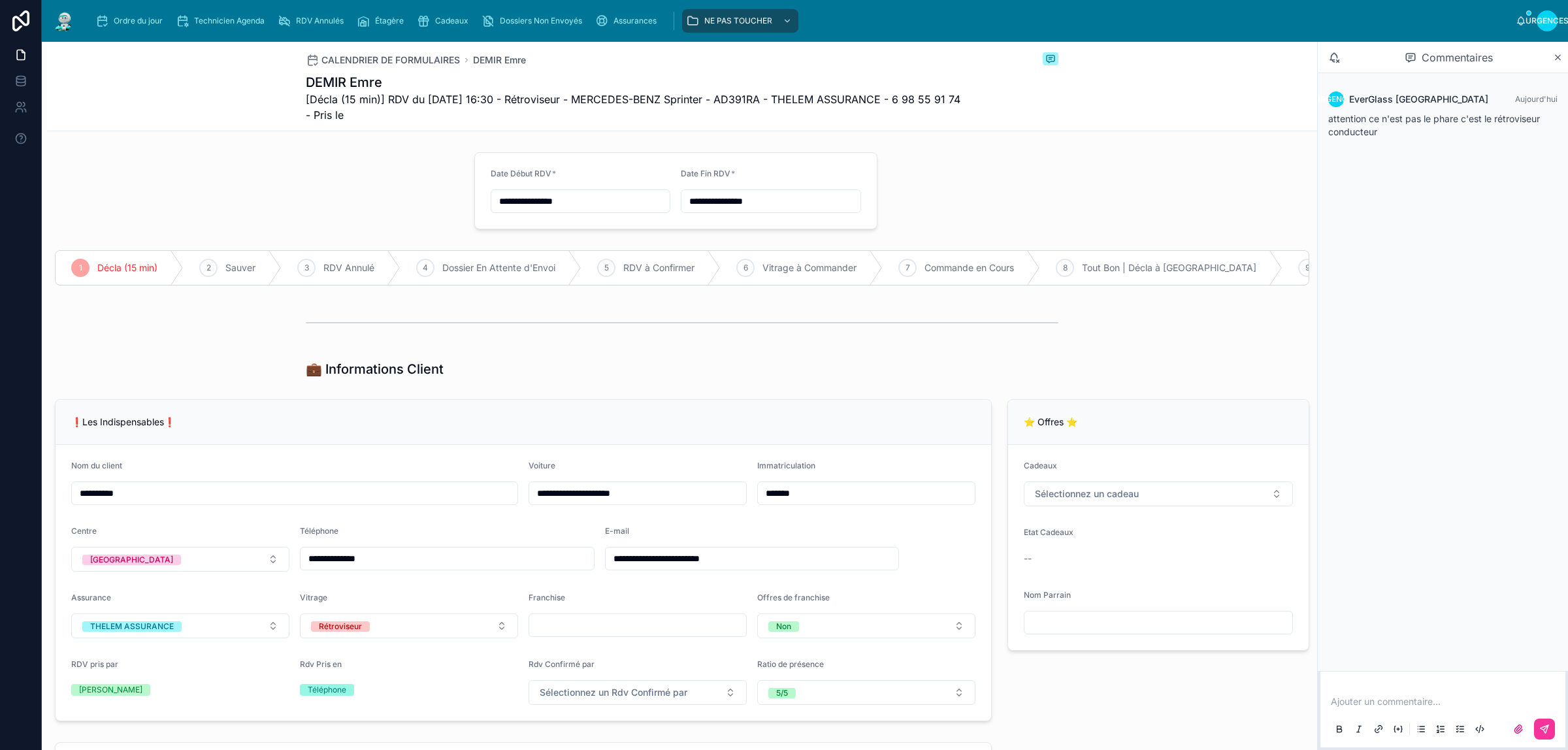
click at [142, 16] on font "Ordre du jour" at bounding box center [138, 20] width 49 height 9
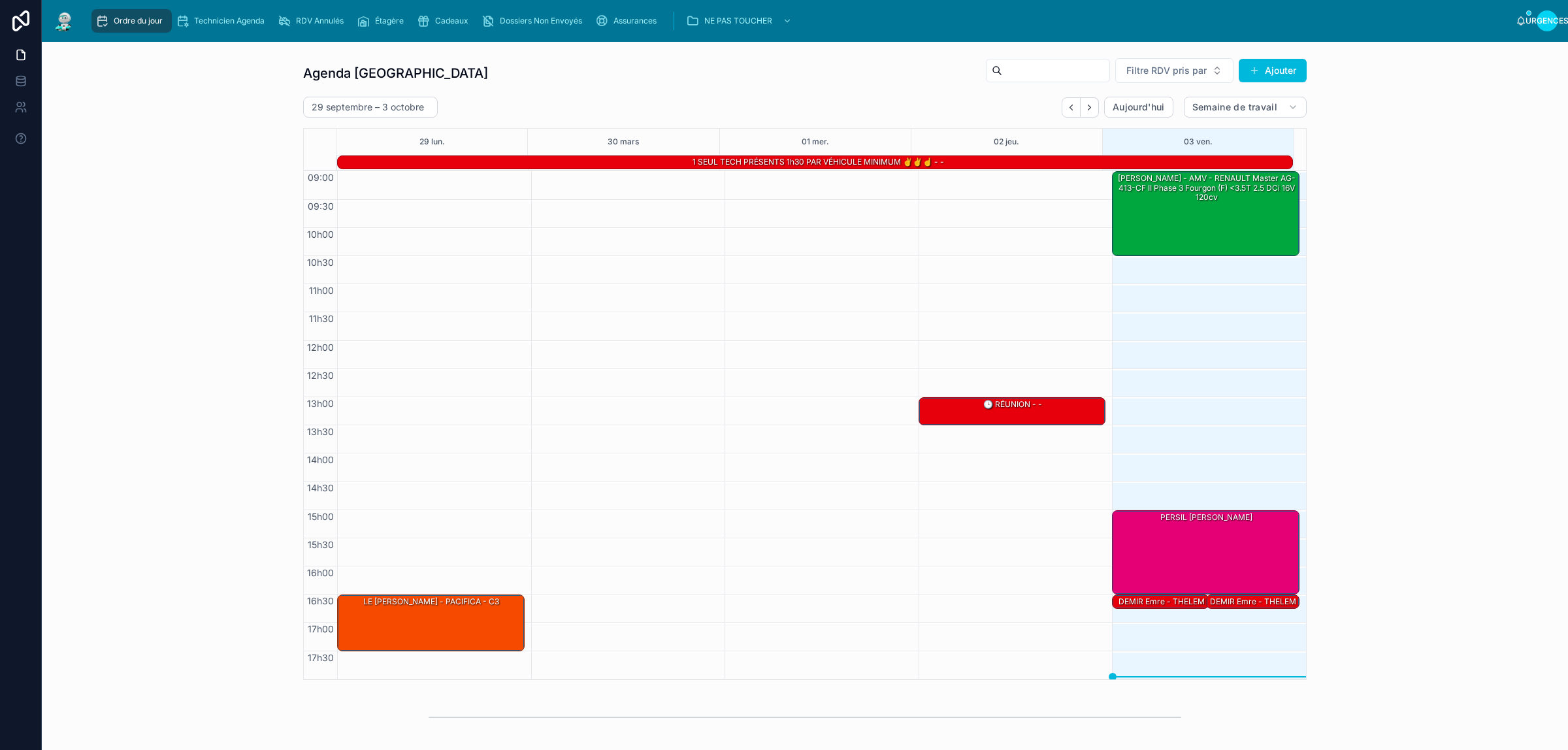
click at [1217, 608] on div at bounding box center [1253, 608] width 90 height 0
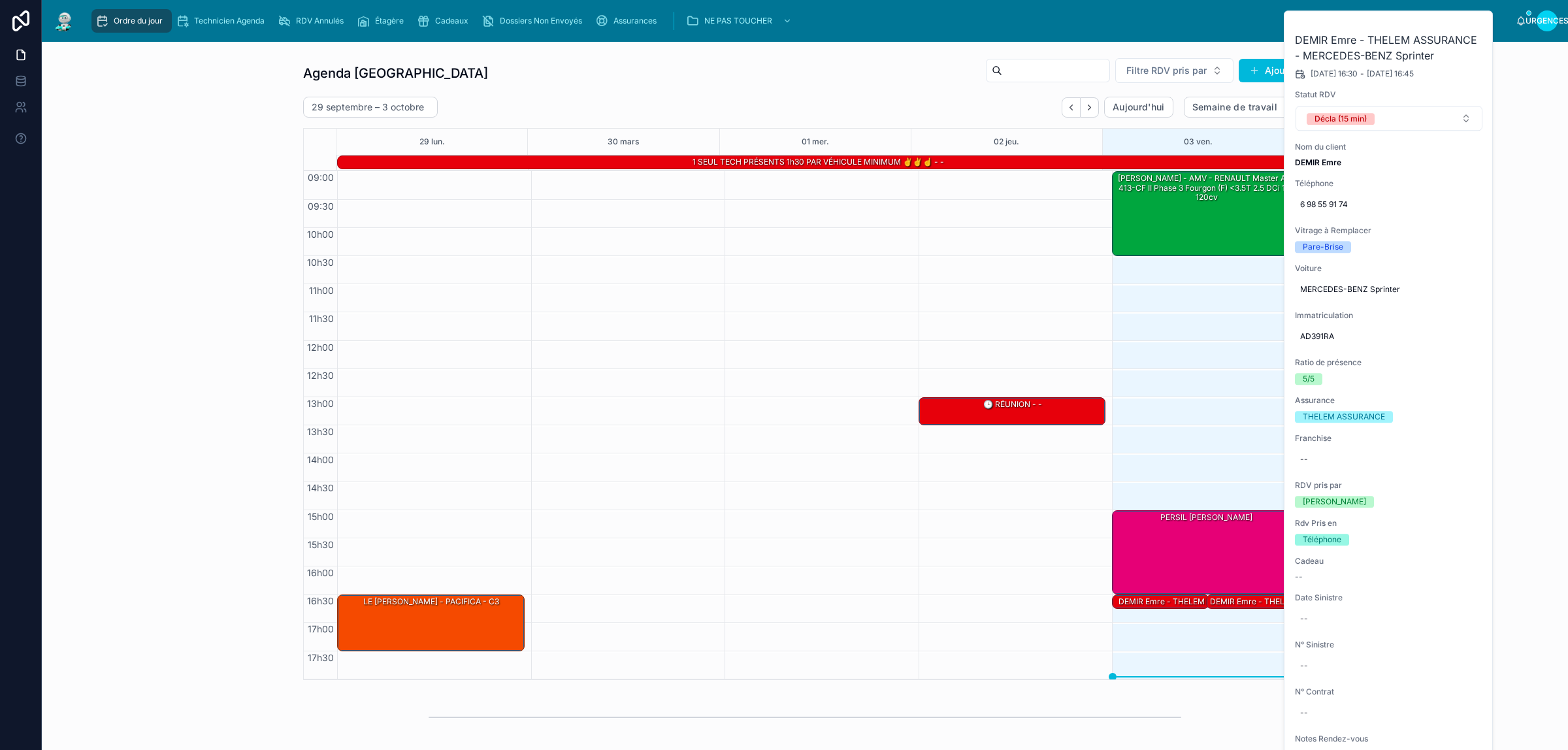
click at [0, 0] on icon at bounding box center [0, 0] width 0 height 0
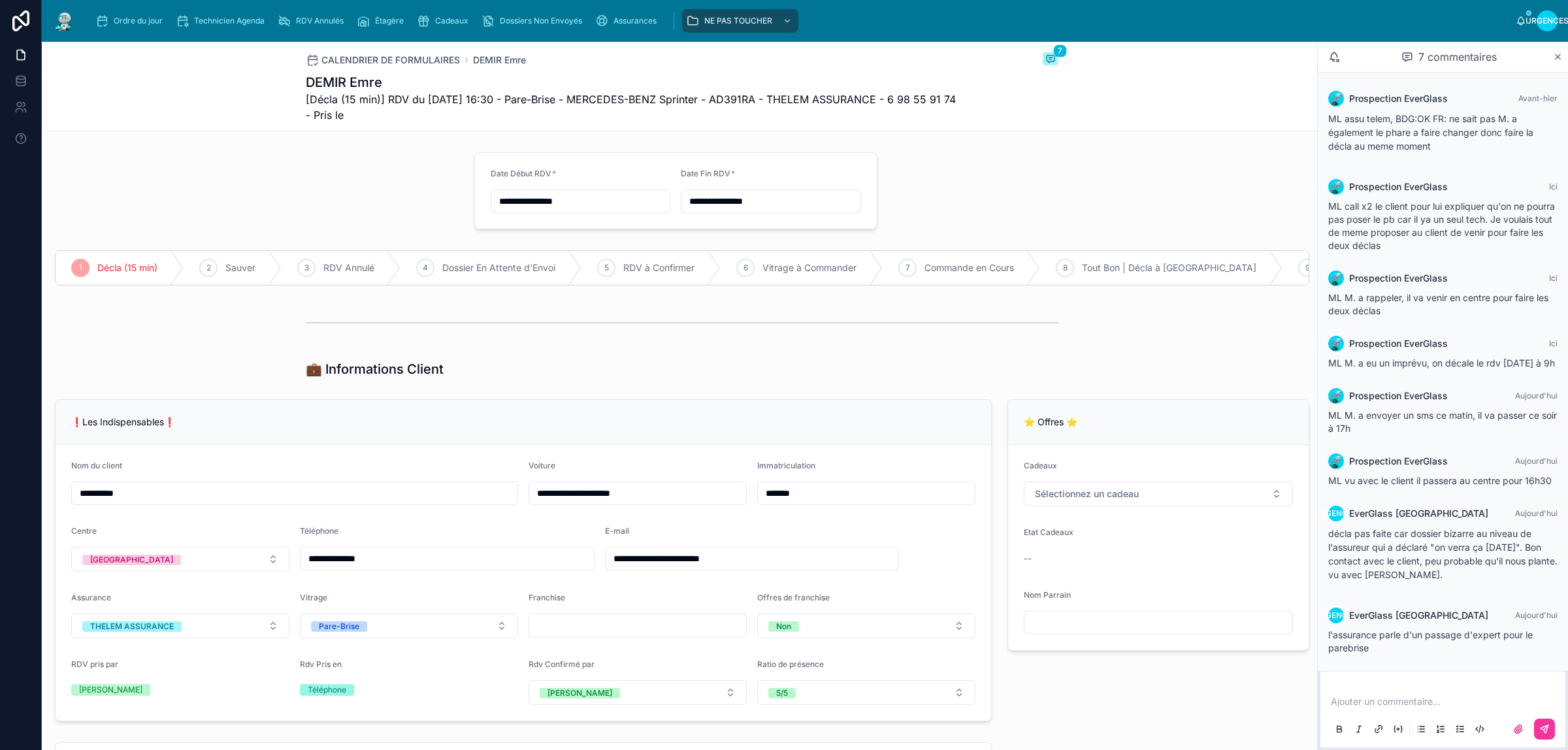
scroll to position [27, 0]
click at [990, 384] on div "💼 Informations Client" at bounding box center [682, 369] width 1270 height 28
click at [1400, 688] on div "Ajouter un commentaire..." at bounding box center [1443, 715] width 229 height 55
click at [1408, 703] on p at bounding box center [1445, 701] width 229 height 13
click at [1442, 703] on p at bounding box center [1445, 701] width 229 height 13
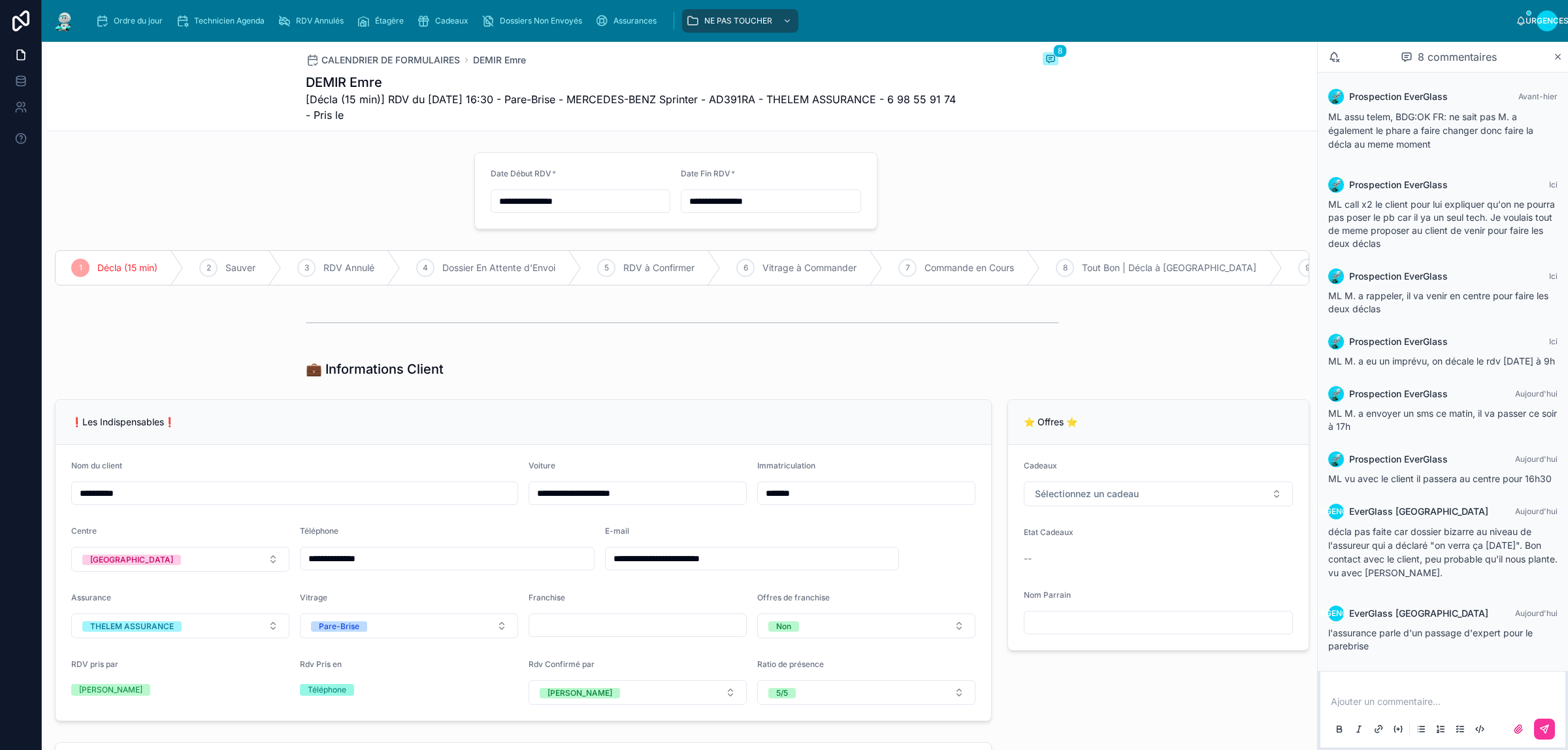
click at [1449, 703] on p at bounding box center [1445, 701] width 229 height 13
click at [126, 22] on font "Ordre du jour" at bounding box center [138, 20] width 49 height 9
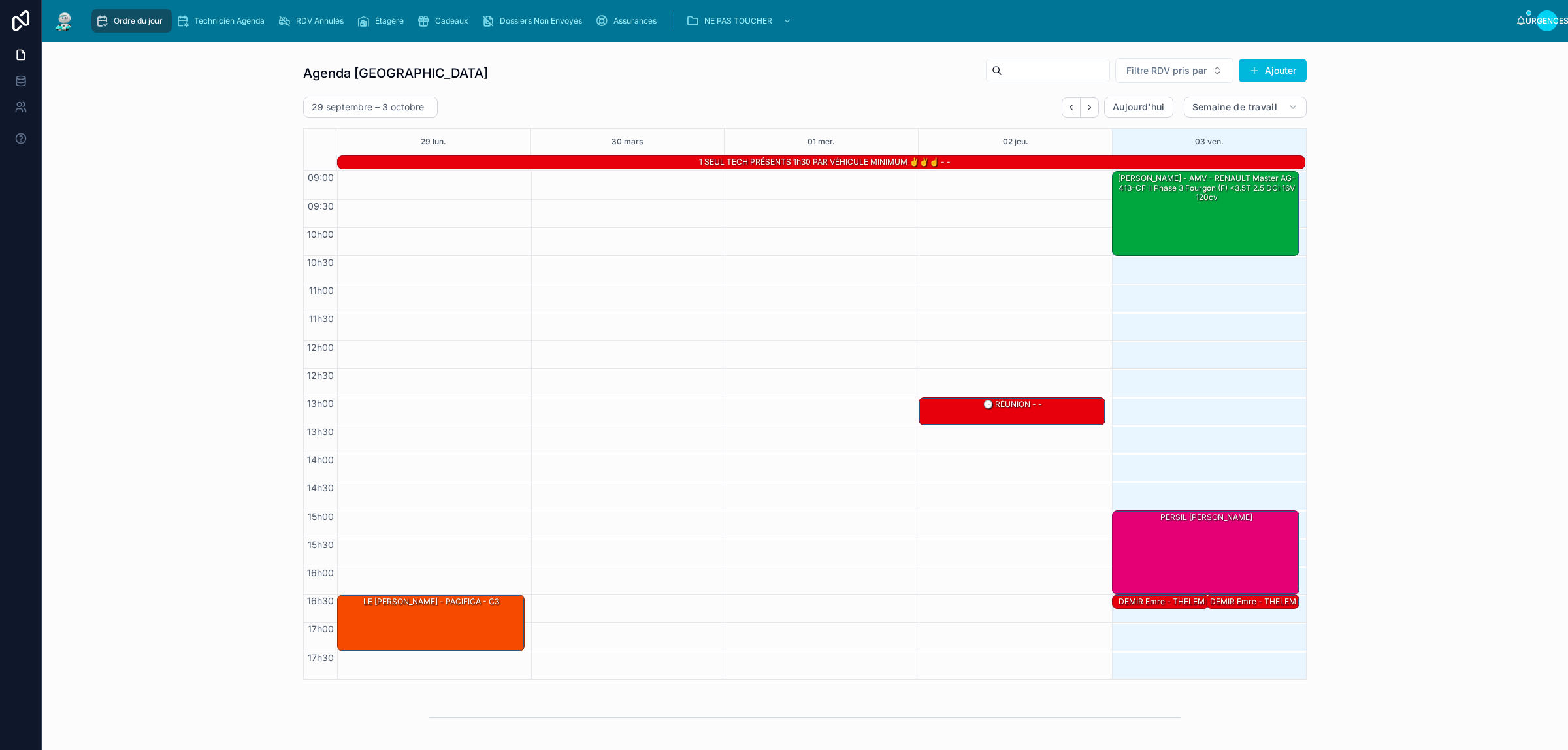
click at [1085, 115] on button "Suivant" at bounding box center [1089, 108] width 18 height 20
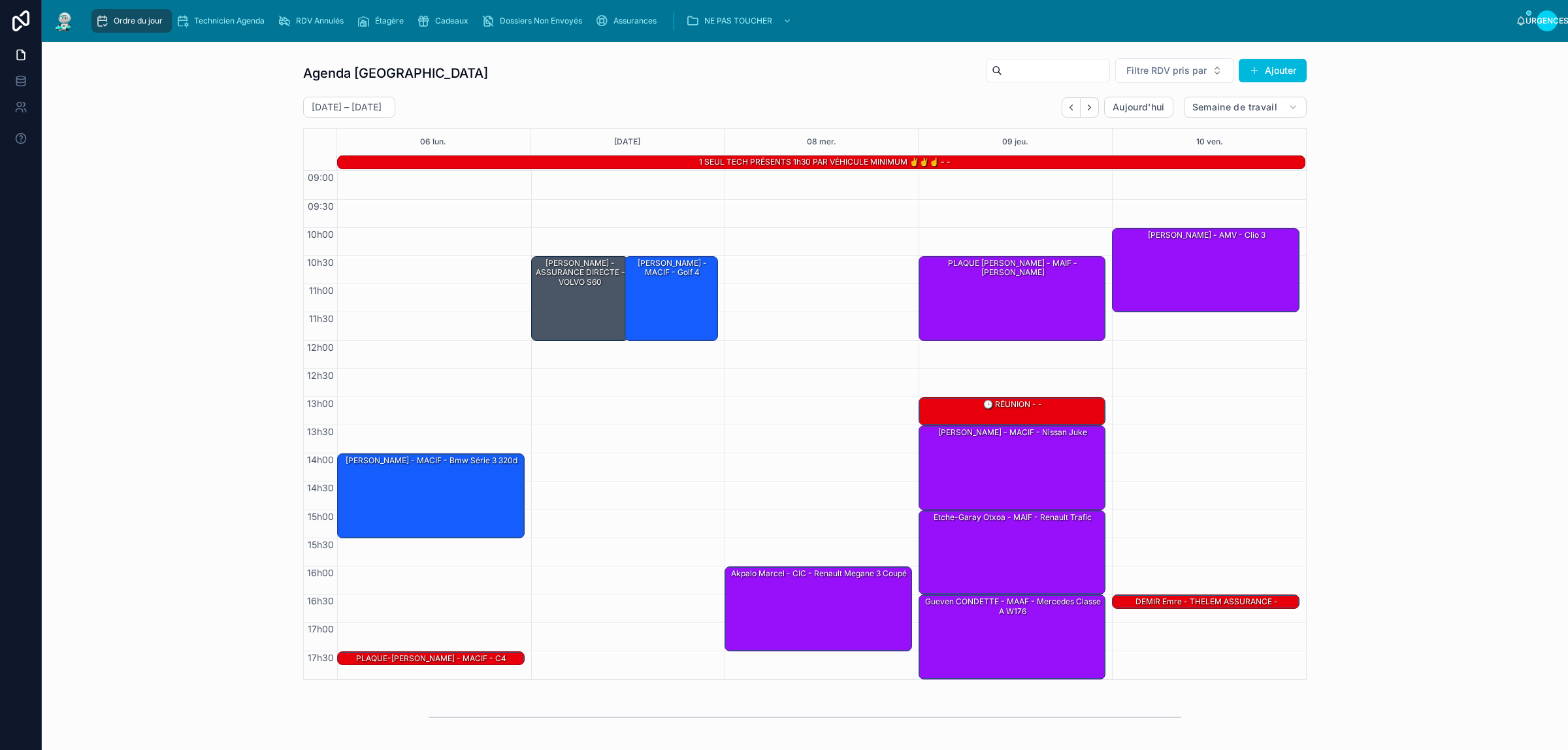
click at [1243, 602] on font "DEMIR Emre - THELEM ASSURANCE - MERCEDES-BENZ Sprinter" at bounding box center [1207, 606] width 142 height 19
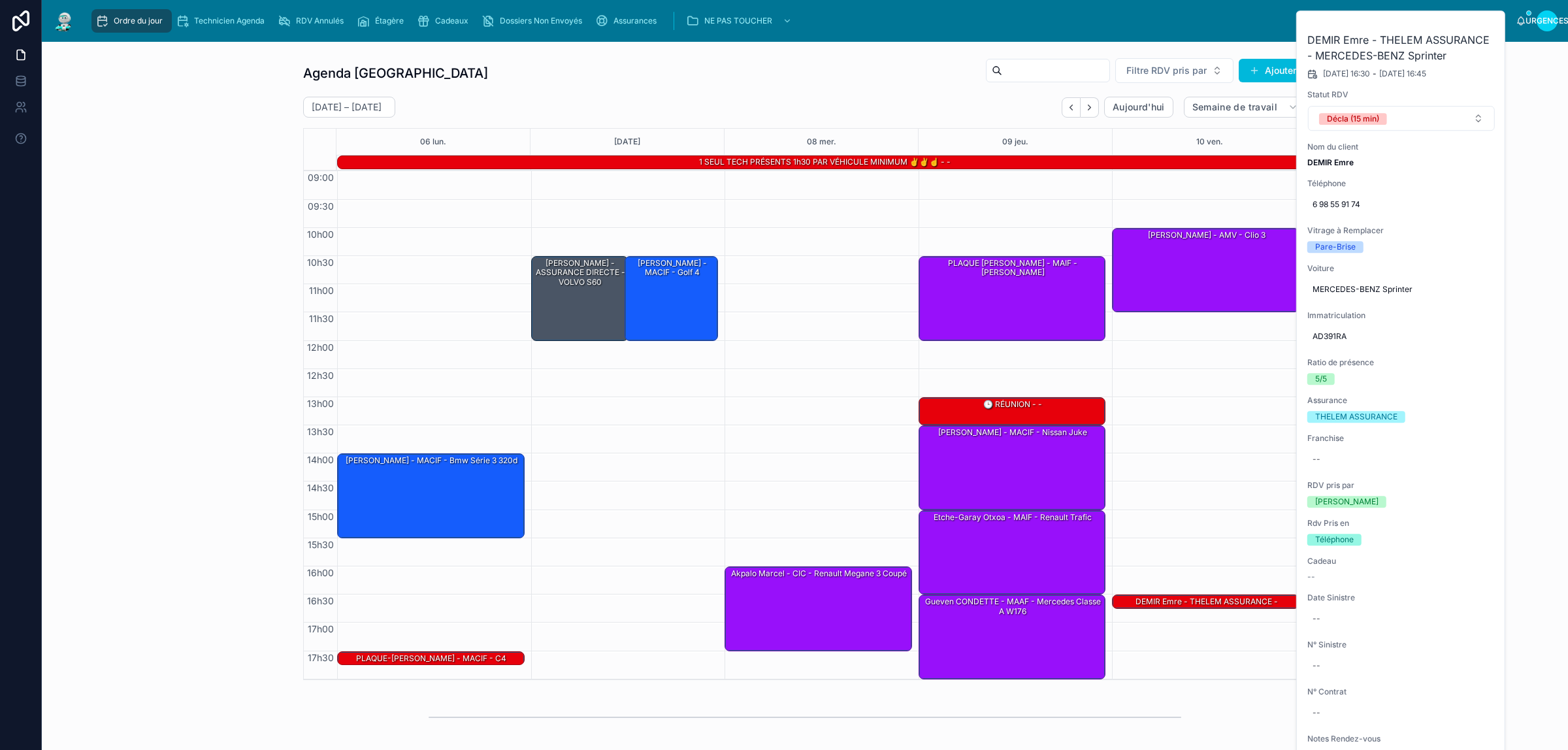
click at [1422, 121] on button "Décla (15 min)" at bounding box center [1402, 118] width 187 height 25
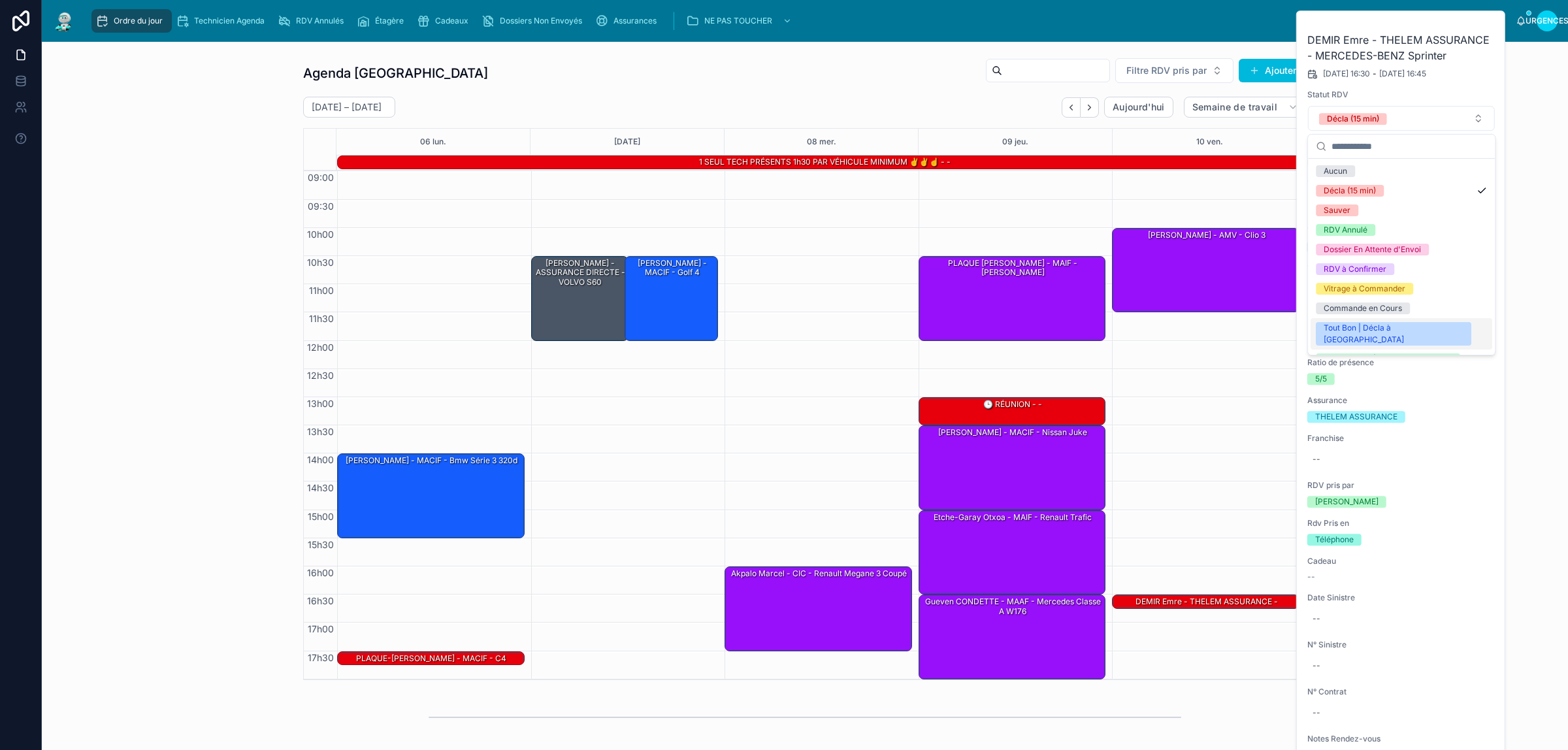
click at [1379, 328] on font "Tout Bon | Décla à Faire" at bounding box center [1364, 334] width 80 height 22
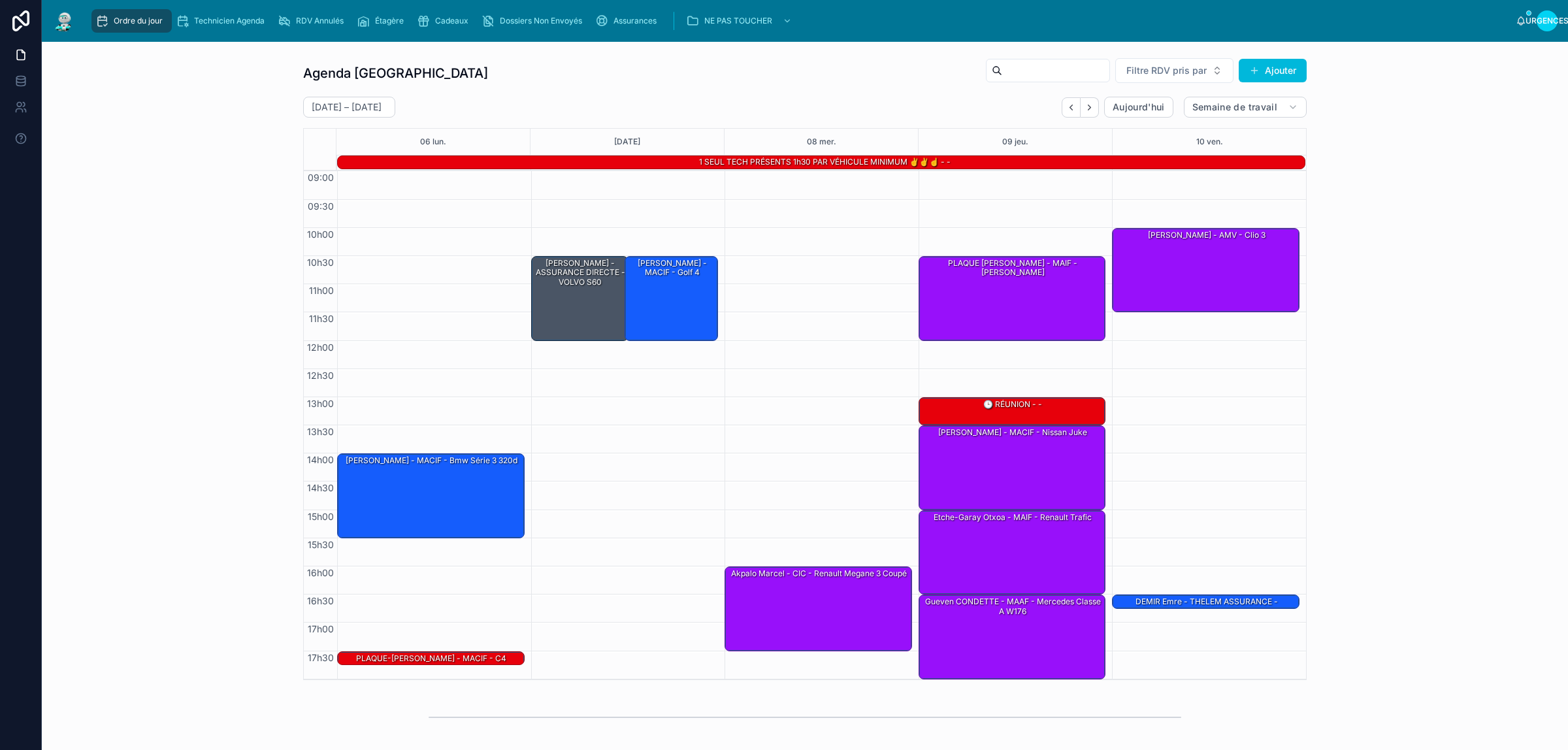
click at [1240, 599] on font "DEMIR Emre - THELEM ASSURANCE - MERCEDES-BENZ Sprinter" at bounding box center [1207, 606] width 142 height 19
click at [1199, 602] on font "DEMIR Emre - THELEM ASSURANCE - MERCEDES-BENZ Sprinter" at bounding box center [1207, 606] width 142 height 19
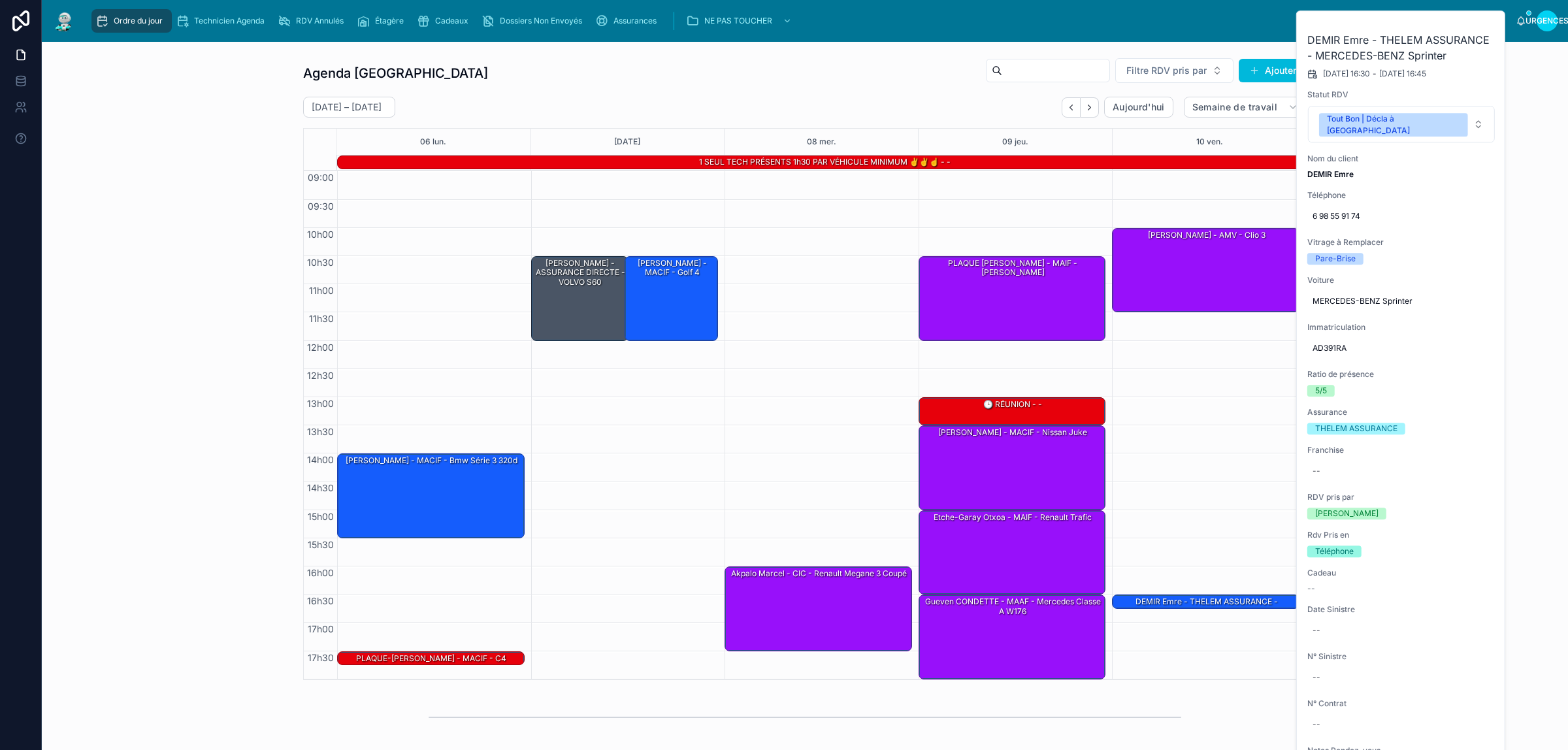
click at [0, 0] on icon at bounding box center [0, 0] width 0 height 0
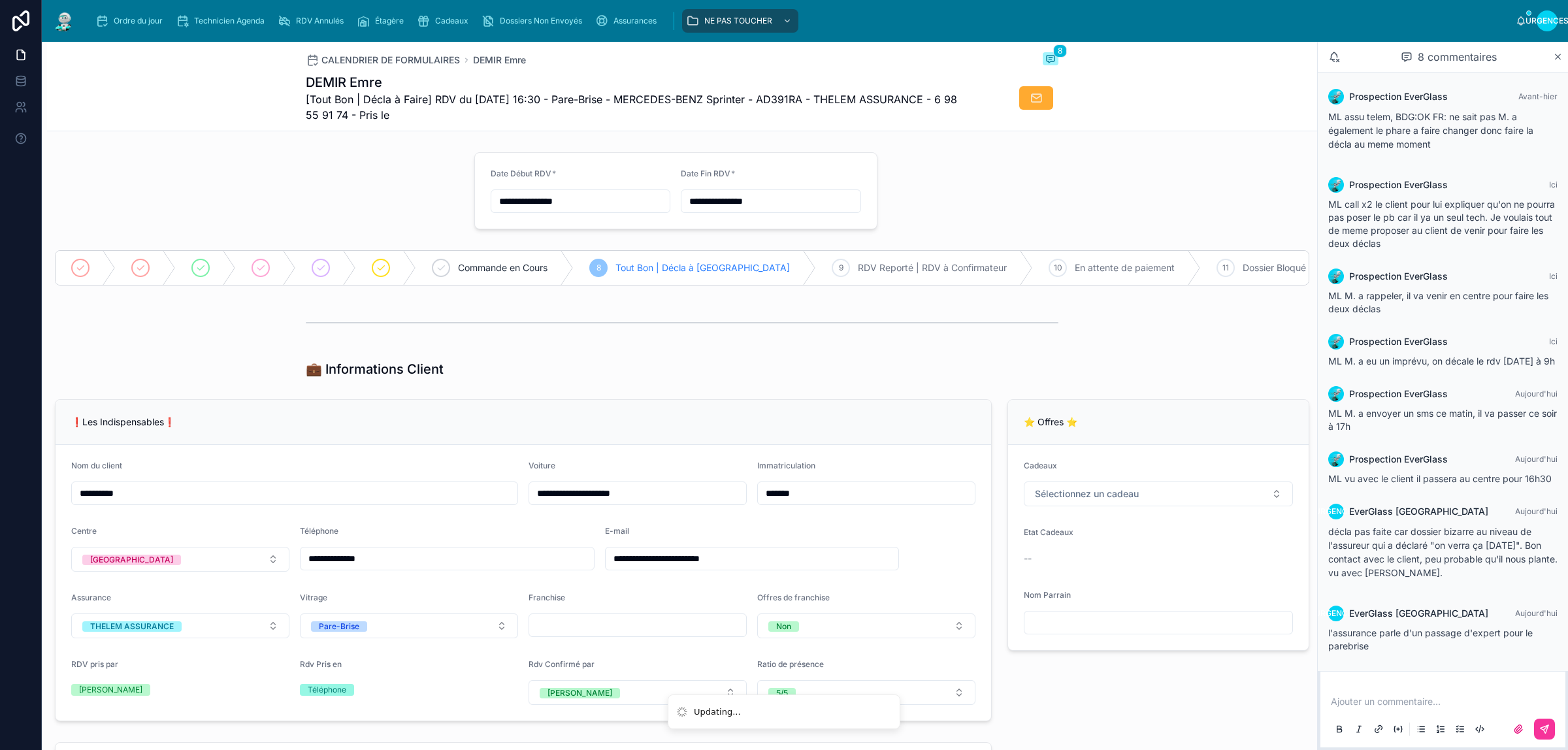
click at [759, 203] on input "**********" at bounding box center [771, 201] width 179 height 18
drag, startPoint x: 759, startPoint y: 461, endPoint x: 675, endPoint y: 462, distance: 84.0
click at [675, 462] on div "** : **" at bounding box center [764, 462] width 180 height 40
type input "**********"
type input "**"
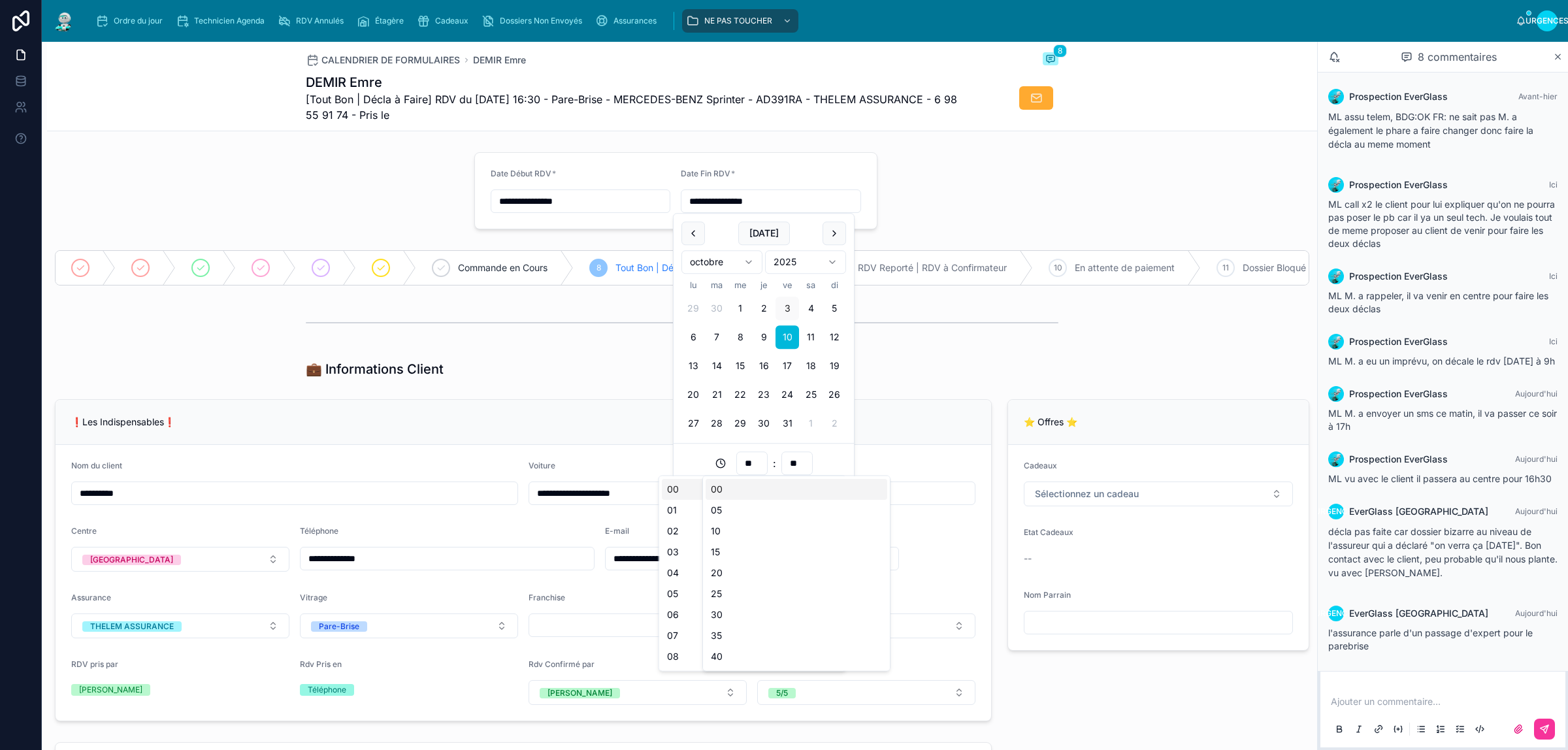
type input "**********"
type input "**"
click at [742, 495] on div "00" at bounding box center [796, 489] width 182 height 21
click at [743, 488] on div "00" at bounding box center [796, 493] width 172 height 20
type input "**********"
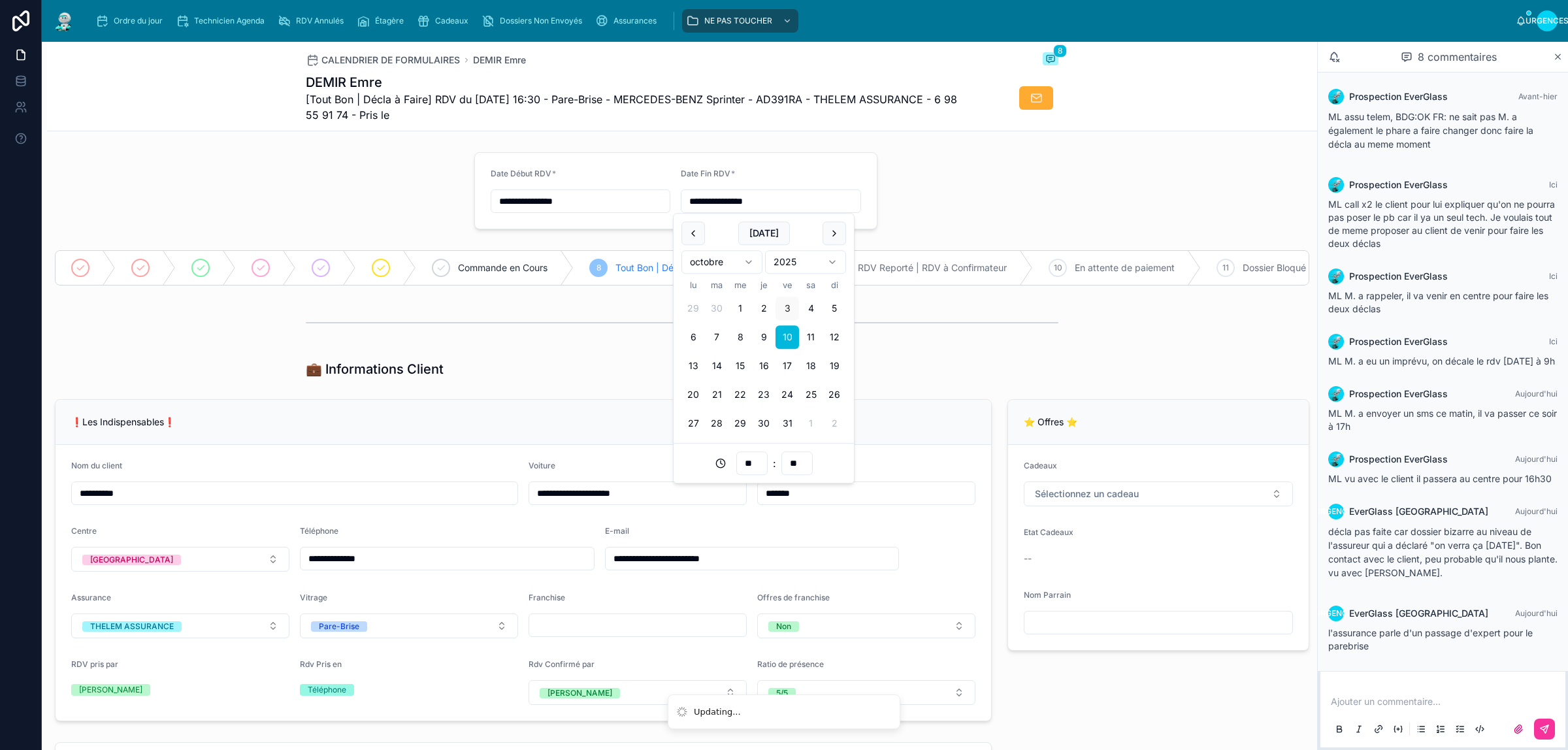
type input "**"
click at [903, 370] on div "💼 Informations Client" at bounding box center [682, 369] width 1270 height 28
click at [991, 384] on div "💼 Informations Client" at bounding box center [682, 369] width 1270 height 28
click at [1455, 698] on p at bounding box center [1445, 701] width 229 height 13
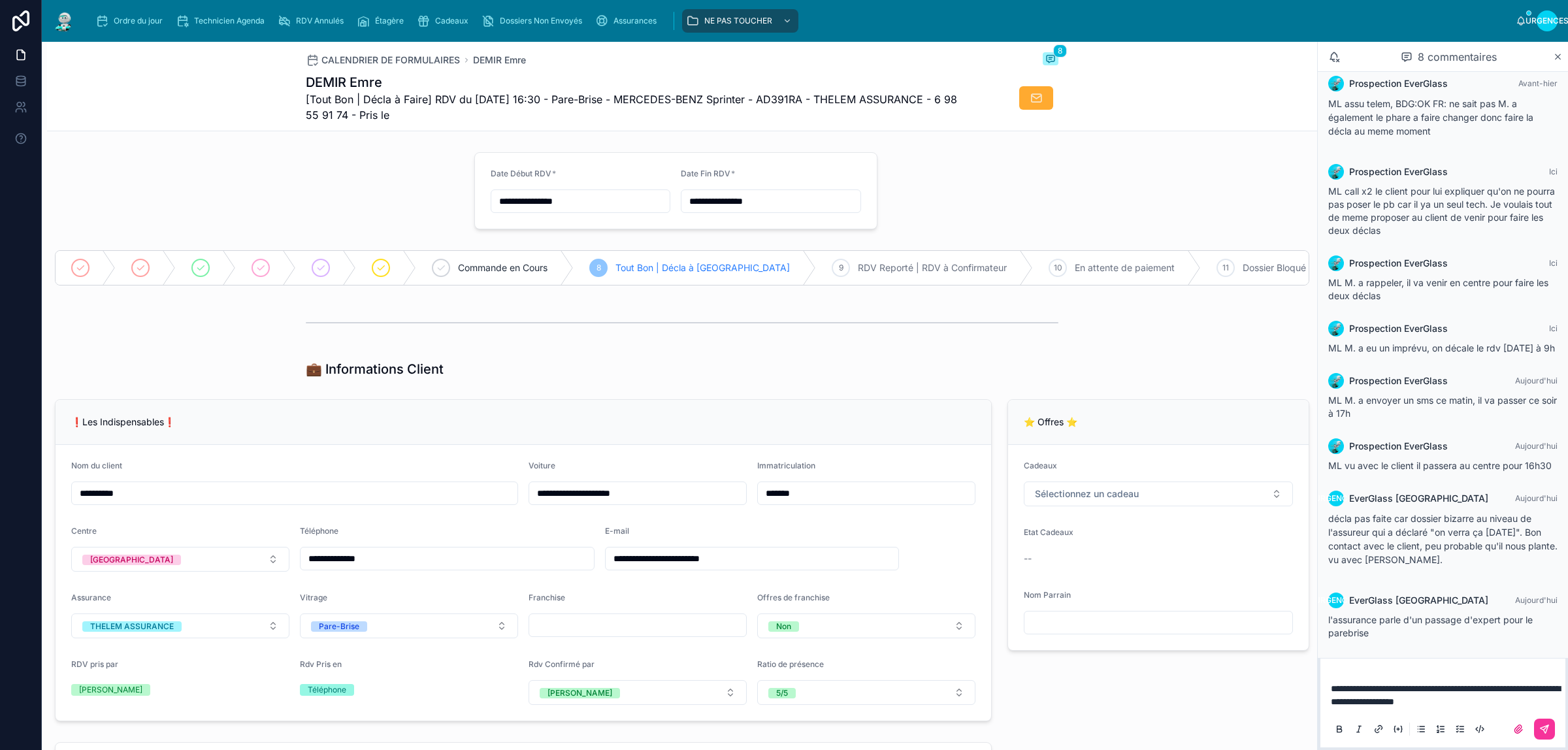
click at [1491, 693] on span "**********" at bounding box center [1445, 695] width 229 height 22
click at [1541, 725] on icon at bounding box center [1544, 728] width 10 height 10
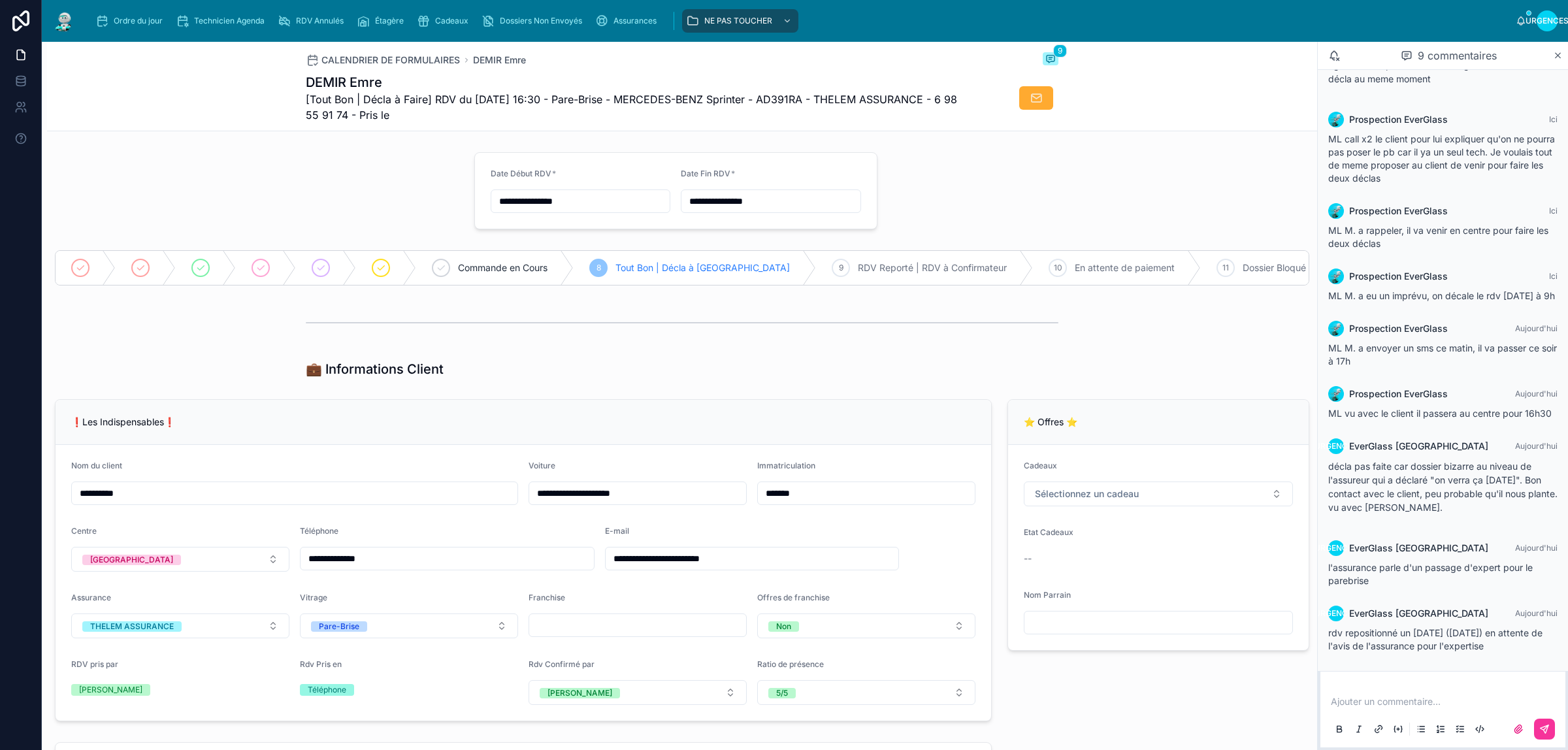
click at [118, 24] on font "Ordre du jour" at bounding box center [138, 20] width 49 height 9
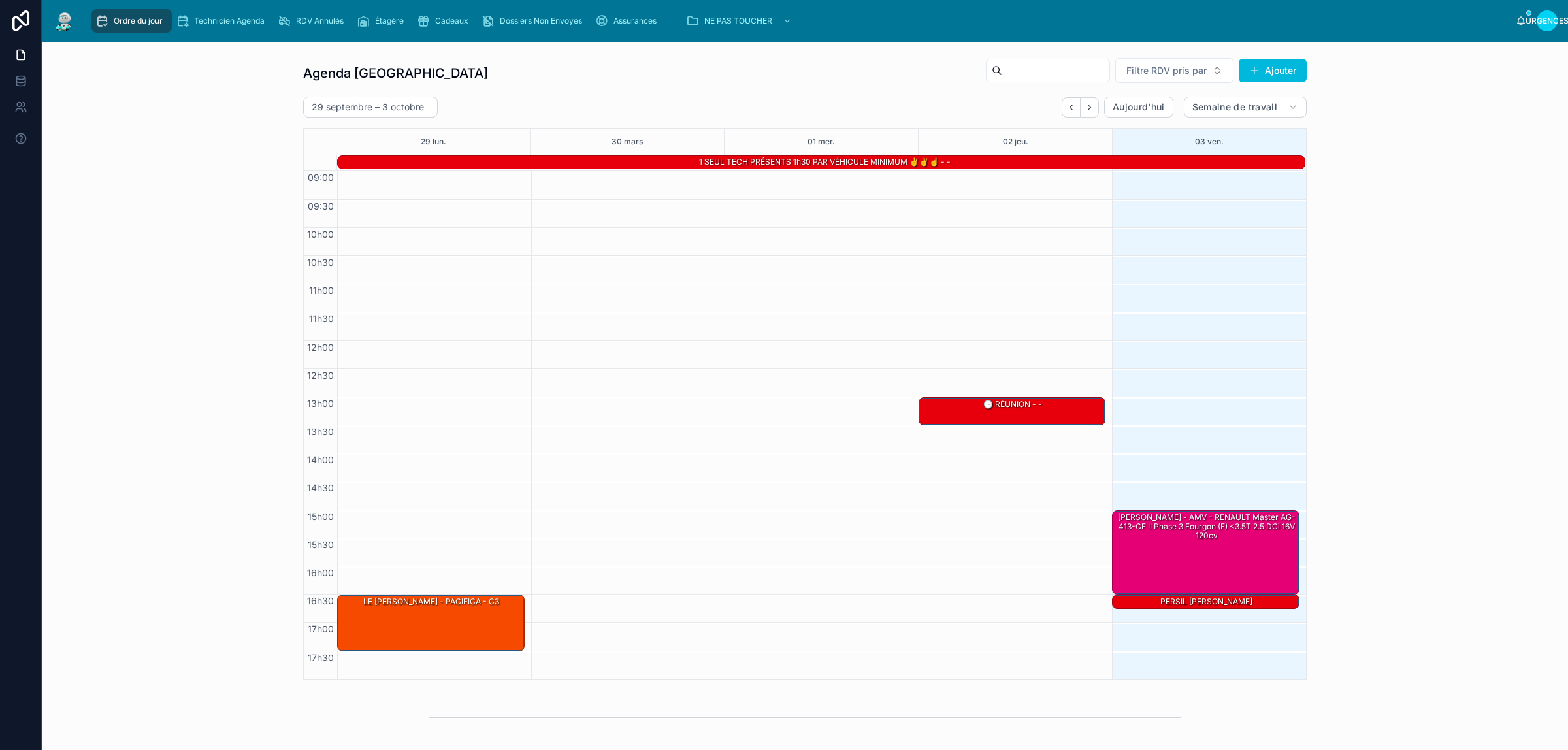
click at [1084, 104] on icon "Suivant" at bounding box center [1089, 107] width 9 height 9
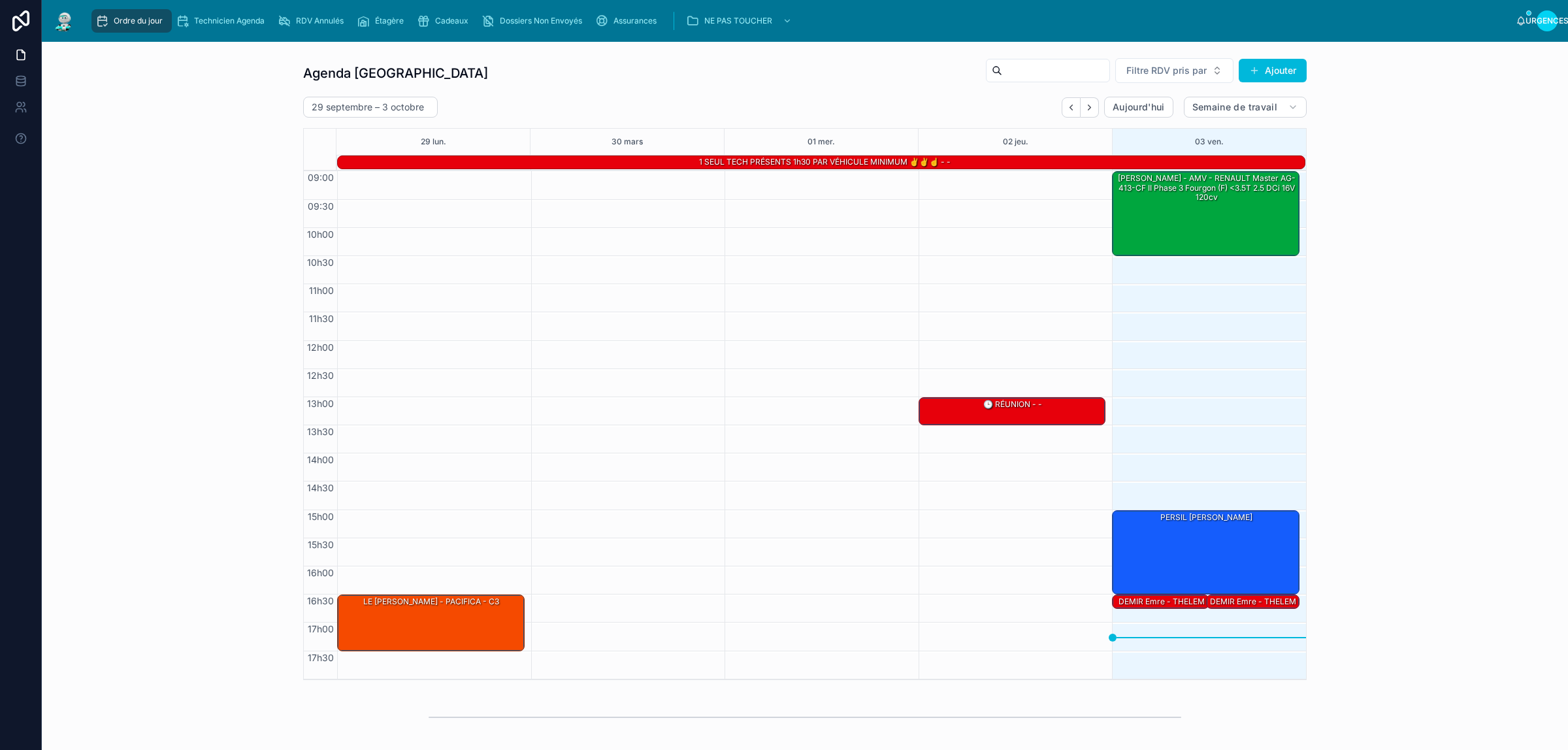
click at [1177, 543] on div "PERSIL [PERSON_NAME]" at bounding box center [1207, 551] width 184 height 82
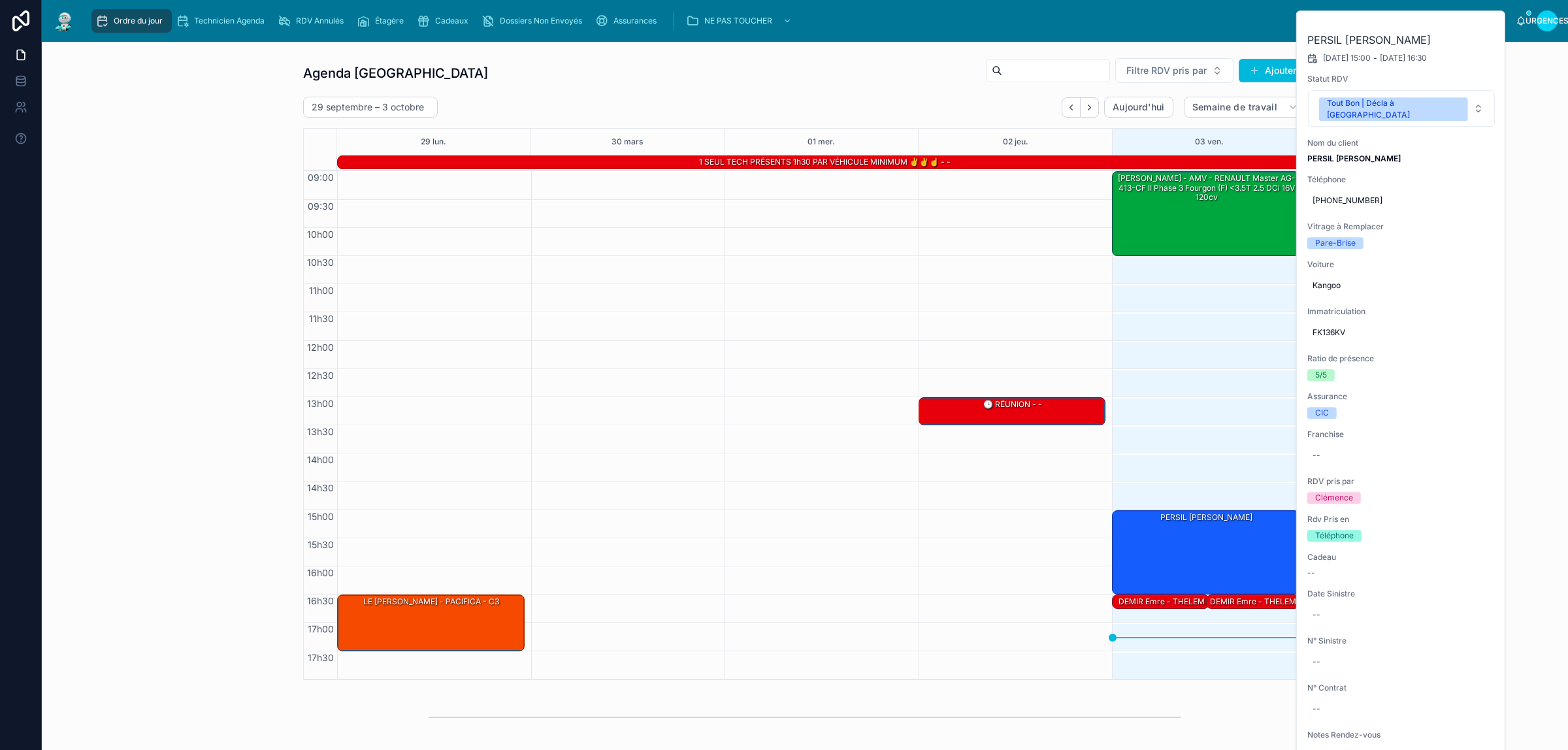
click at [0, 0] on button at bounding box center [0, 0] width 0 height 0
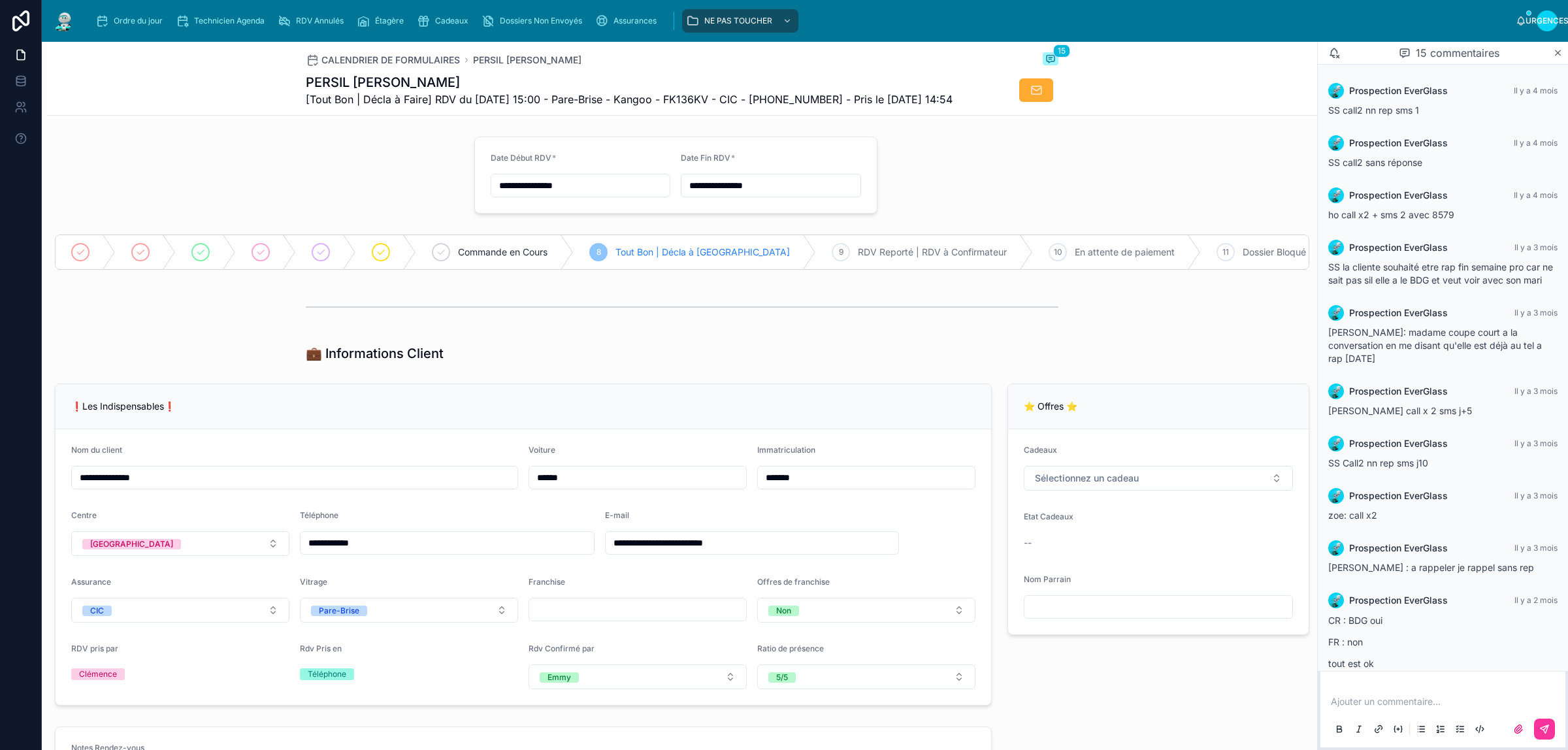
scroll to position [371, 0]
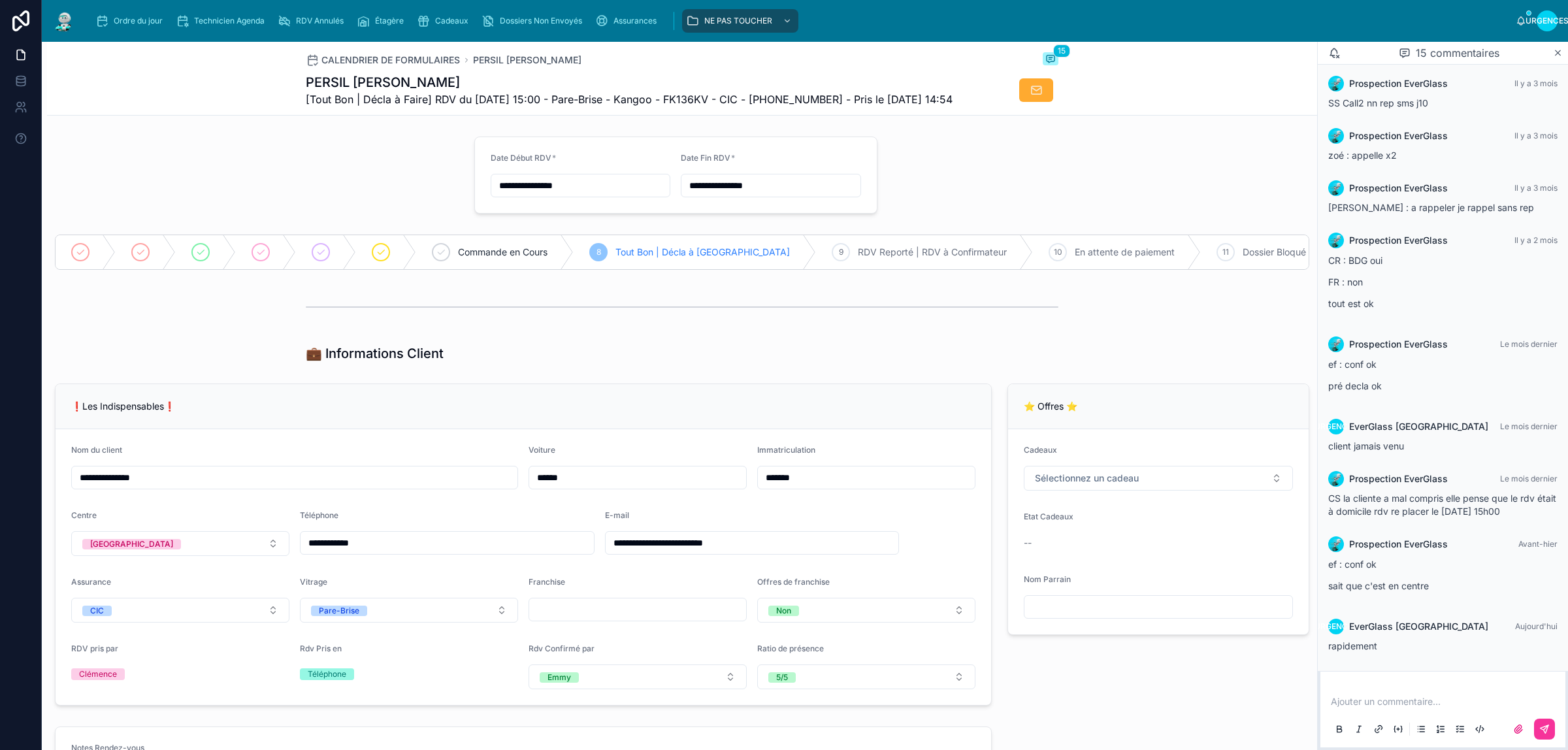
click at [1415, 698] on p at bounding box center [1445, 701] width 229 height 13
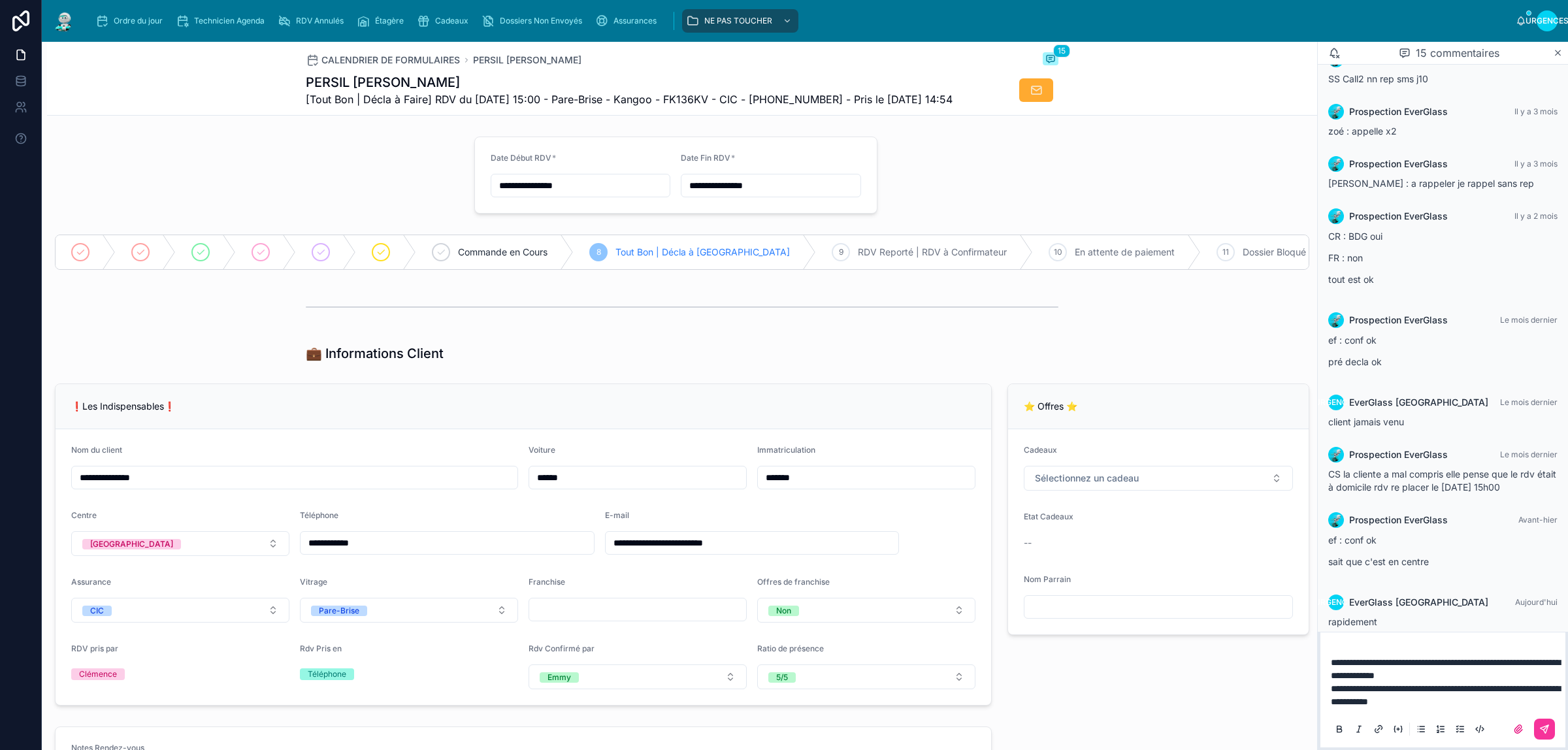
click at [1545, 724] on icon at bounding box center [1544, 728] width 10 height 10
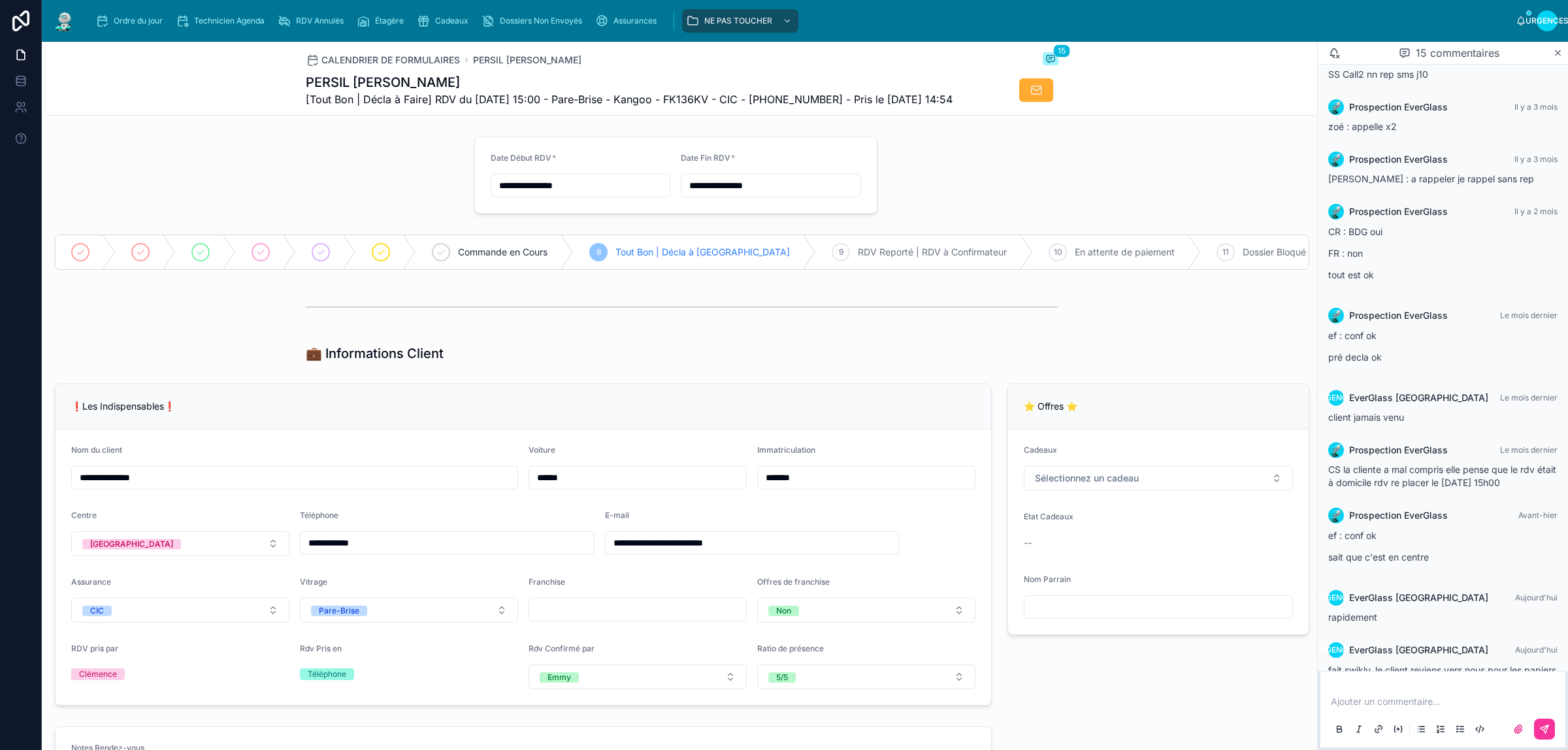
scroll to position [473, 0]
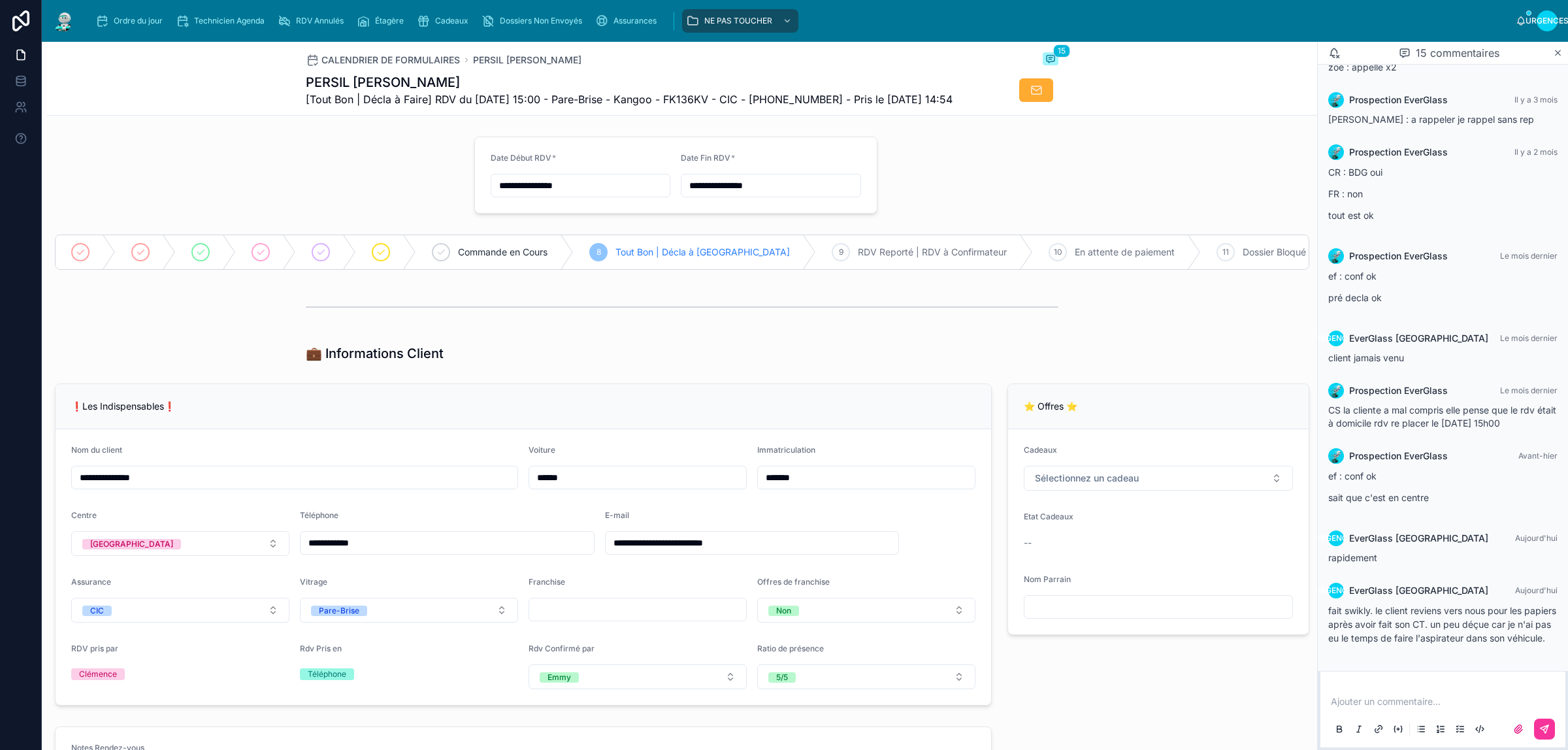
click at [229, 368] on div "💼 Informations Client" at bounding box center [682, 353] width 1270 height 28
click at [119, 12] on div "Ordre du jour" at bounding box center [132, 20] width 73 height 21
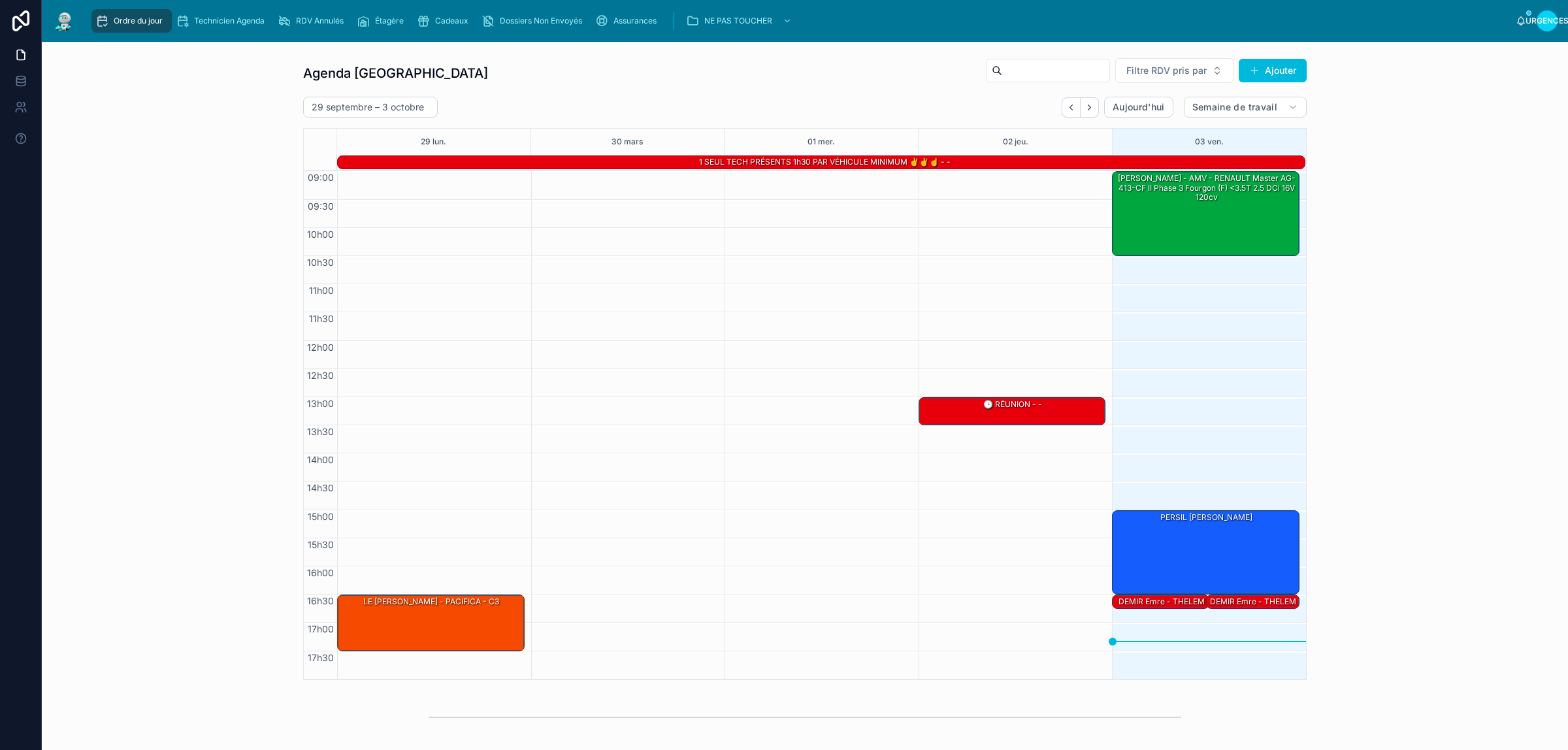
click at [1220, 599] on font "DEMIR Emre - THELEM ASSURANCE - MERCEDES-BENZ Sprinter" at bounding box center [1253, 616] width 86 height 38
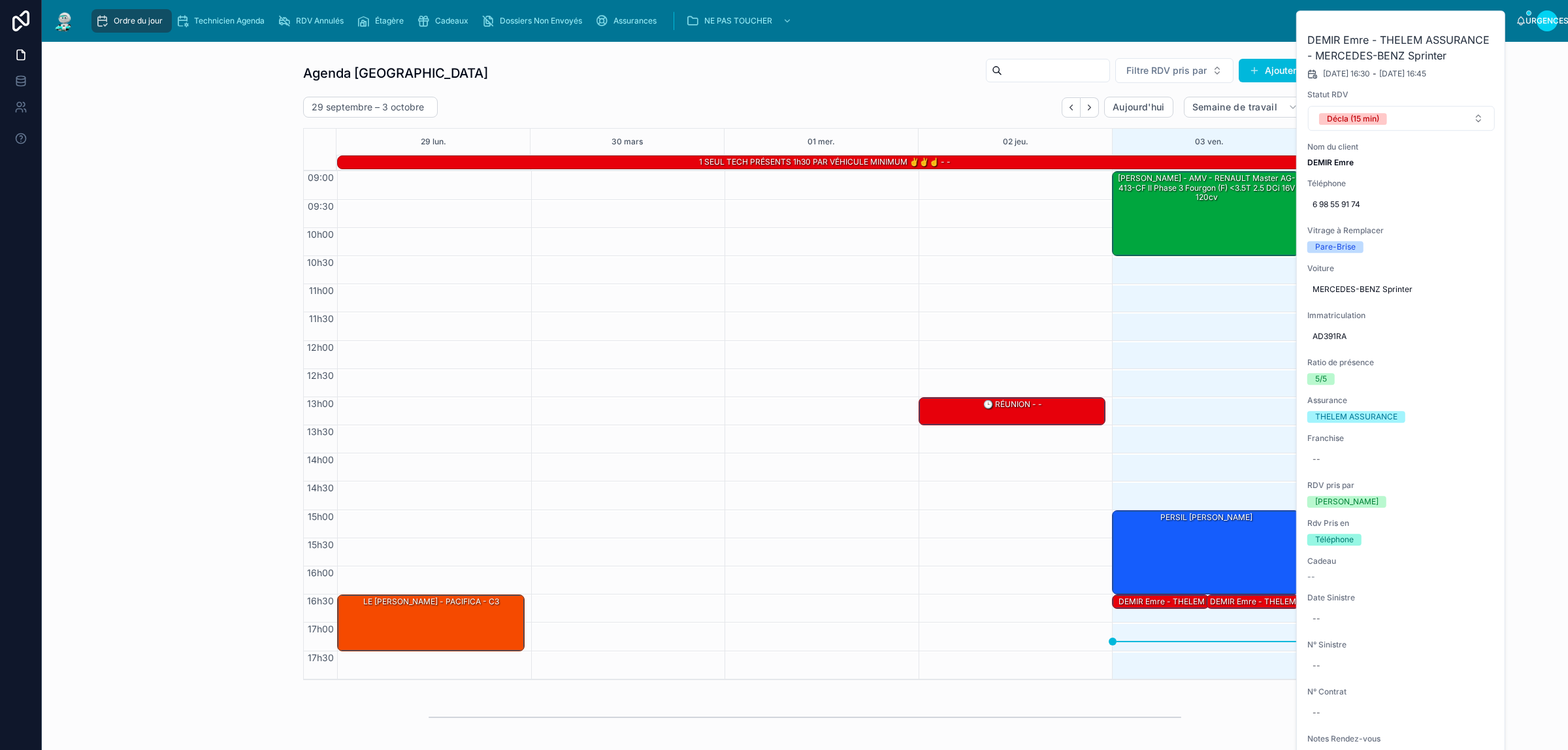
click at [0, 0] on icon at bounding box center [0, 0] width 0 height 0
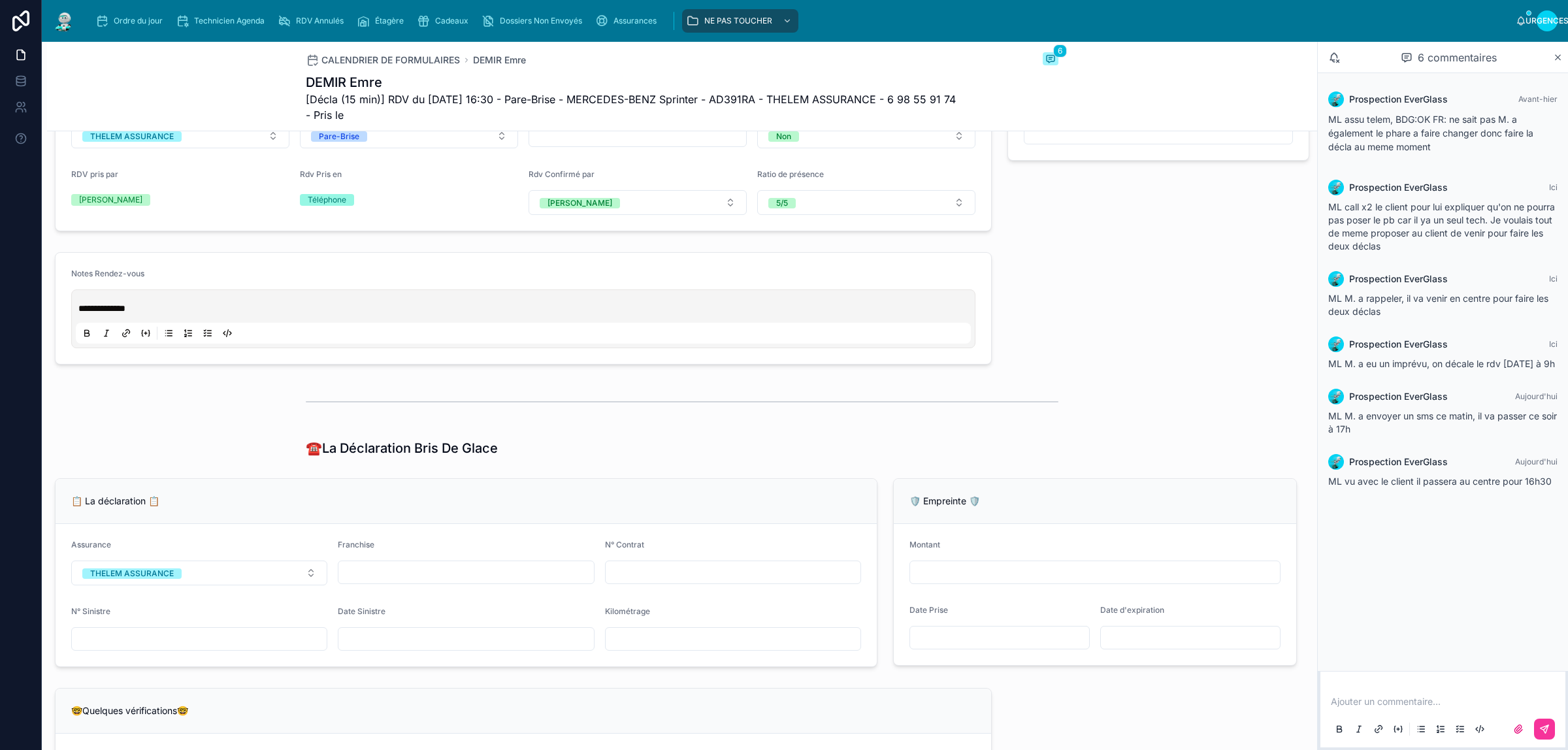
scroll to position [816, 0]
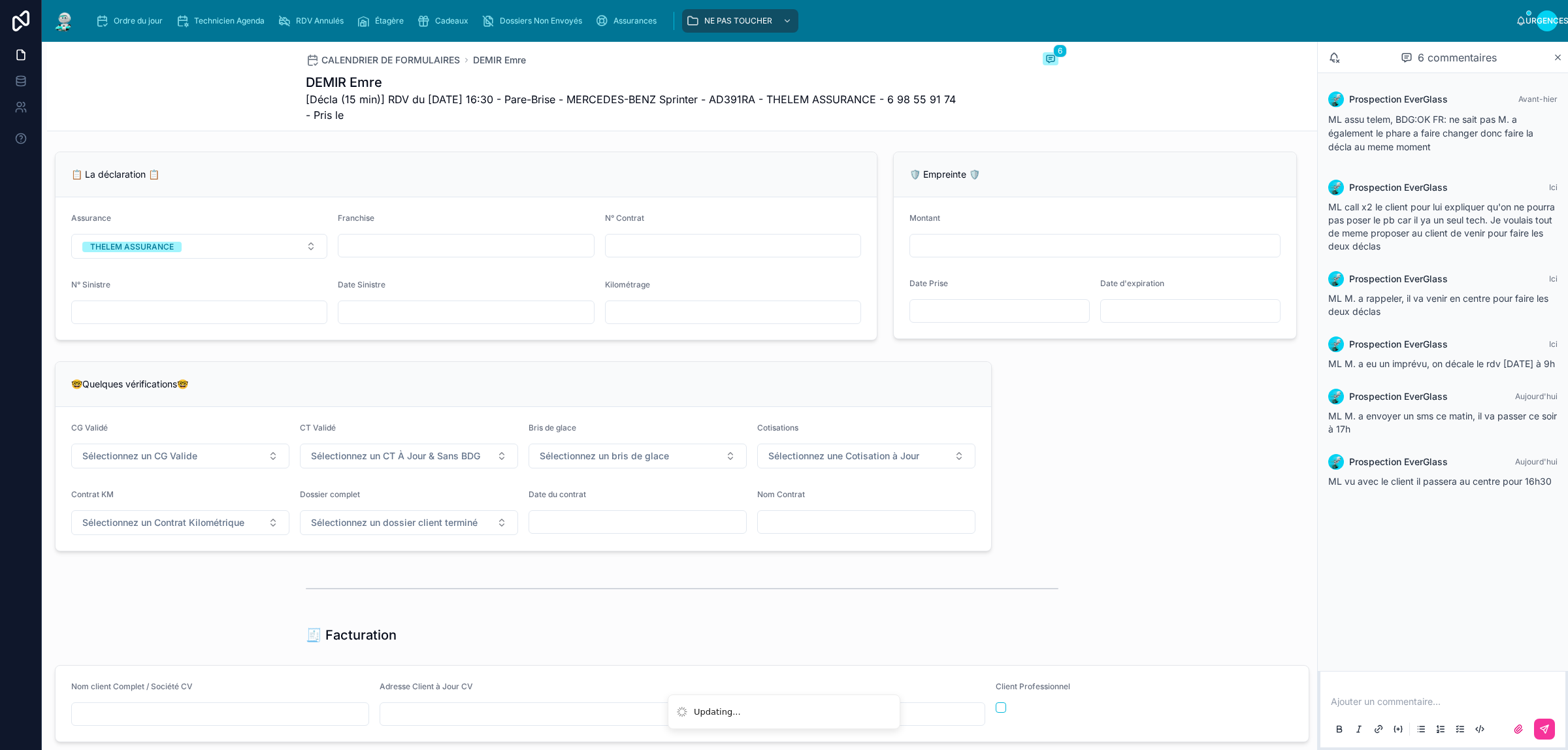
click at [229, 321] on input "text" at bounding box center [199, 312] width 255 height 18
click at [1015, 402] on div "**********" at bounding box center [682, 380] width 1270 height 2098
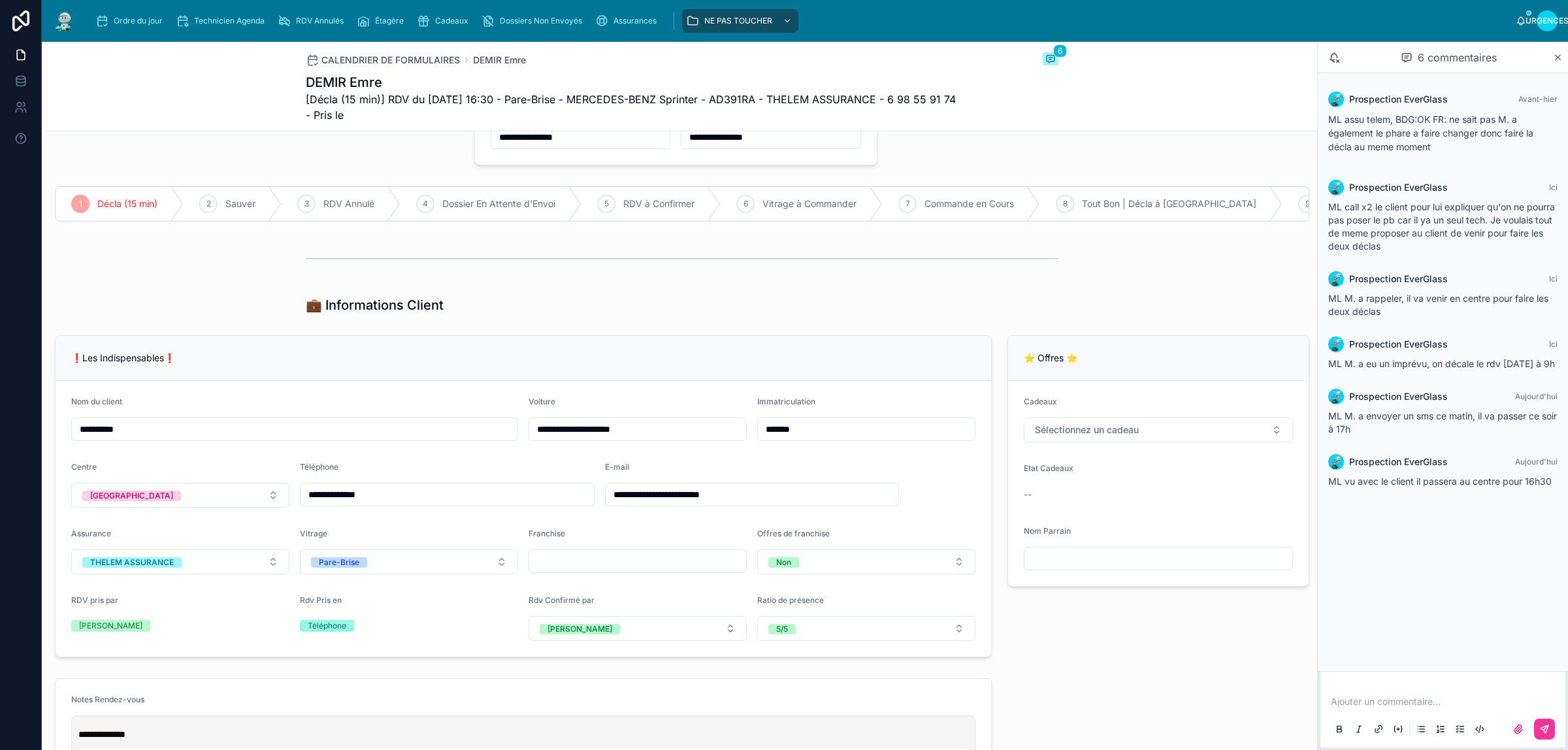
scroll to position [0, 0]
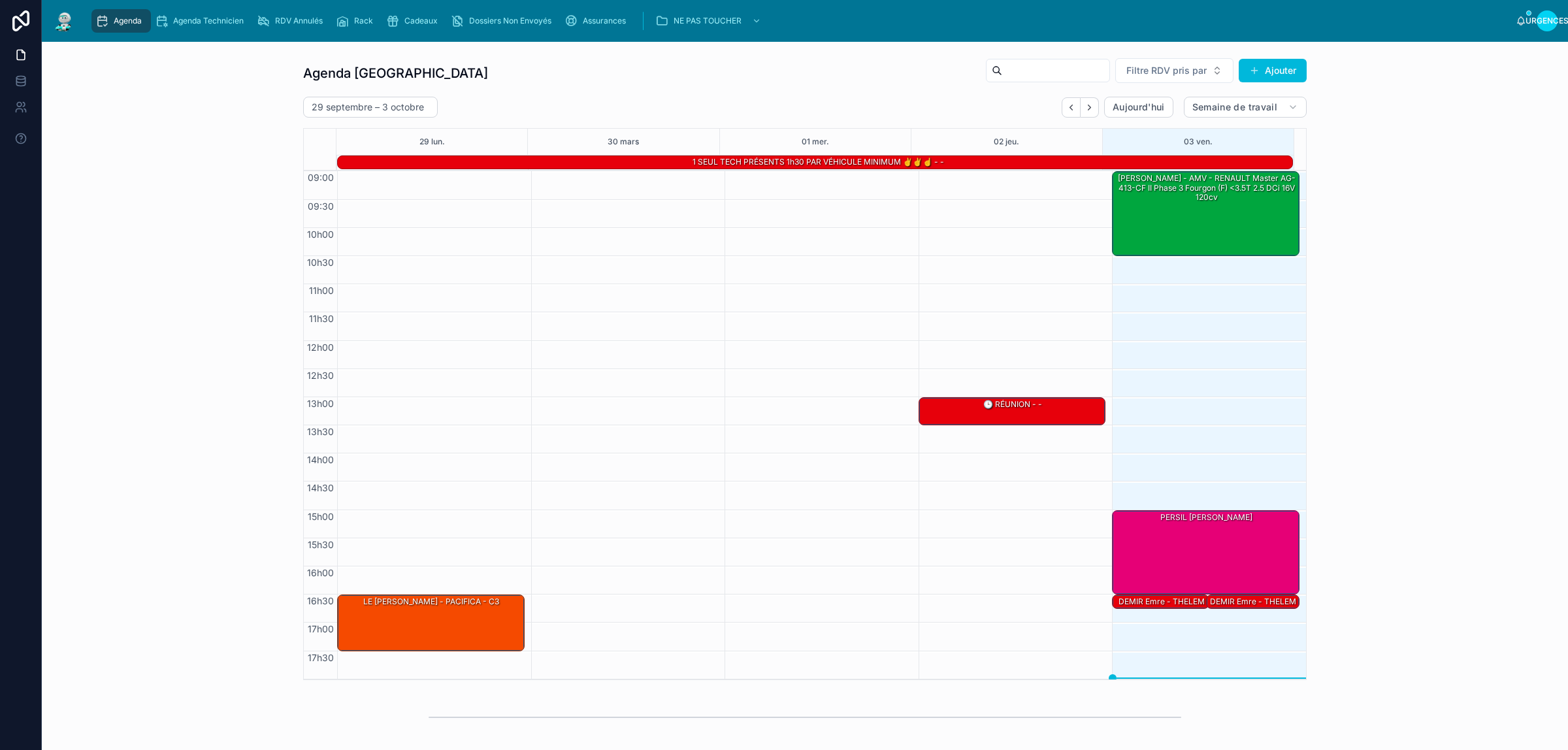
click at [1084, 108] on icon "Suivant" at bounding box center [1089, 107] width 9 height 9
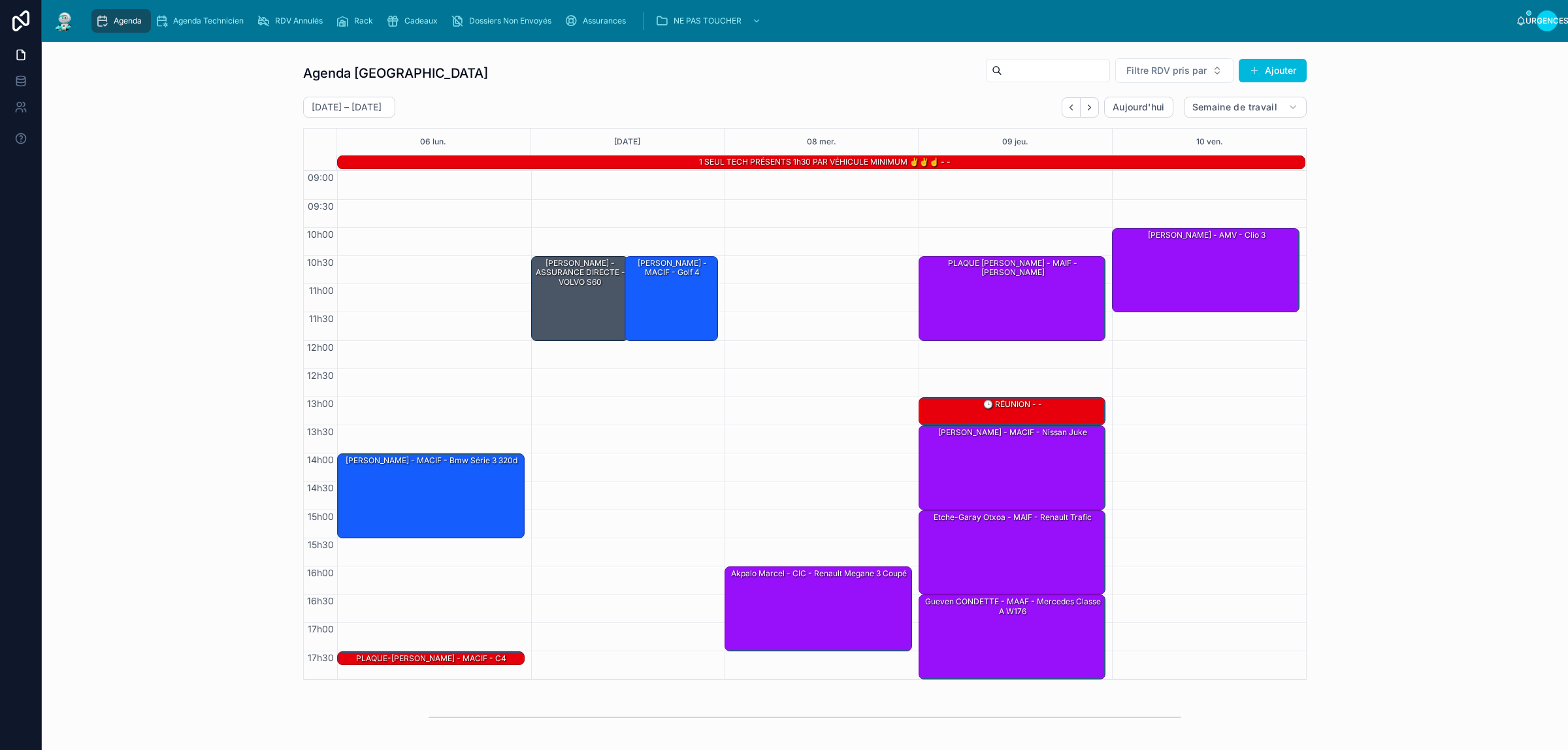
click at [220, 138] on div "Agenda Rennes Filtre RDV pris par Ajouter 6 – 10 octobre Aujourd'hui Semaine de…" at bounding box center [805, 369] width 1506 height 633
click at [214, 140] on div "Agenda Rennes Filtre RDV pris par Ajouter 6 – 10 octobre Aujourd'hui Semaine de…" at bounding box center [805, 369] width 1506 height 633
click at [165, 190] on div "Agenda Rennes Filtre RDV pris par Ajouter 6 – 10 octobre Aujourd'hui Semaine de…" at bounding box center [805, 369] width 1506 height 633
click at [195, 203] on div "Agenda Rennes Filtre RDV pris par Ajouter 6 – 10 octobre Aujourd'hui Semaine de…" at bounding box center [805, 369] width 1506 height 633
click at [153, 167] on div "Agenda Rennes Filtre RDV pris par Ajouter 6 – 10 octobre Aujourd'hui Semaine de…" at bounding box center [805, 369] width 1506 height 633
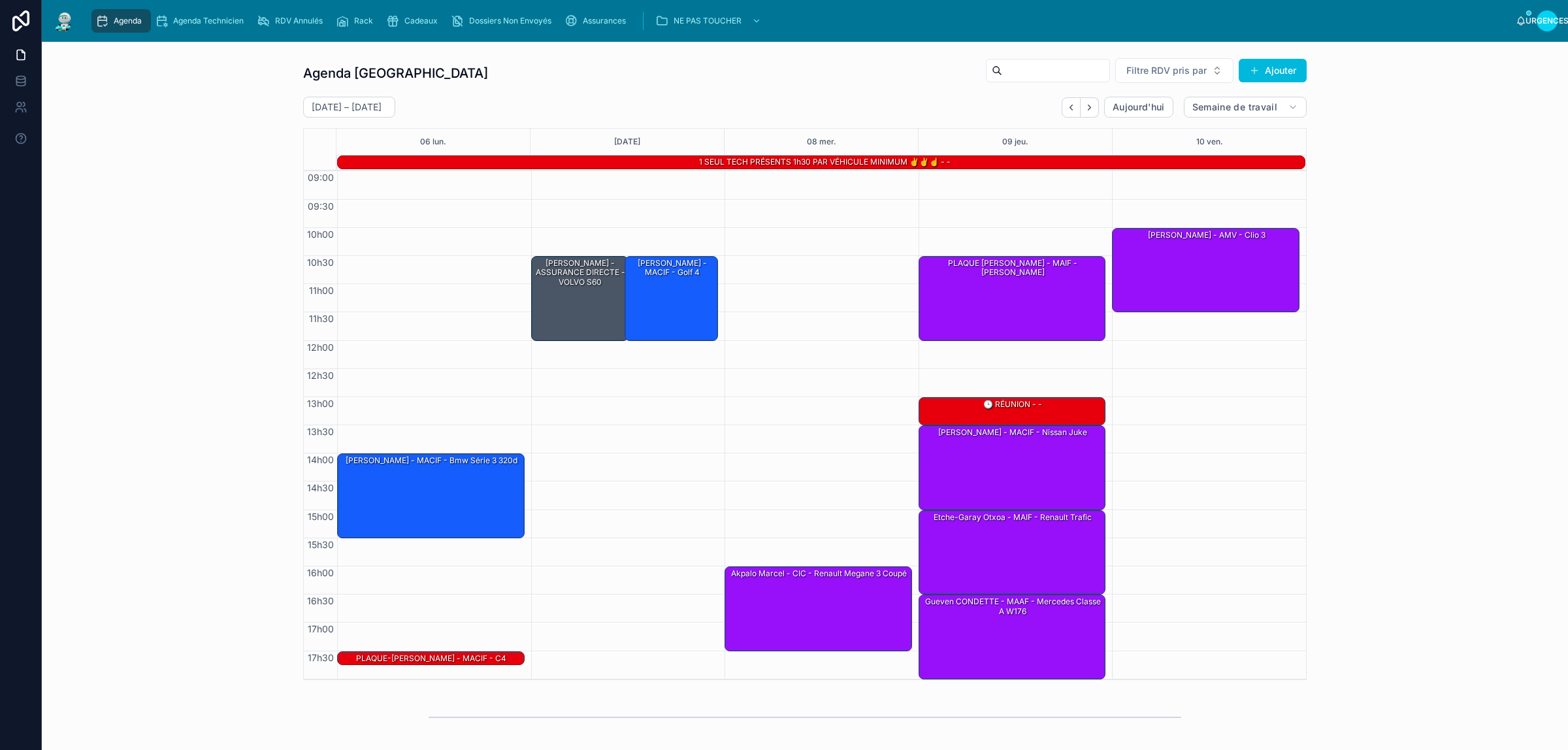
click at [172, 133] on div "Agenda Rennes Filtre RDV pris par Ajouter 6 – 10 octobre Aujourd'hui Semaine de…" at bounding box center [805, 369] width 1506 height 633
click at [229, 198] on div "Agenda Rennes Filtre RDV pris par Ajouter 6 – 10 octobre Aujourd'hui Semaine de…" at bounding box center [805, 369] width 1506 height 633
click at [1066, 103] on icon "Dos" at bounding box center [1071, 107] width 9 height 9
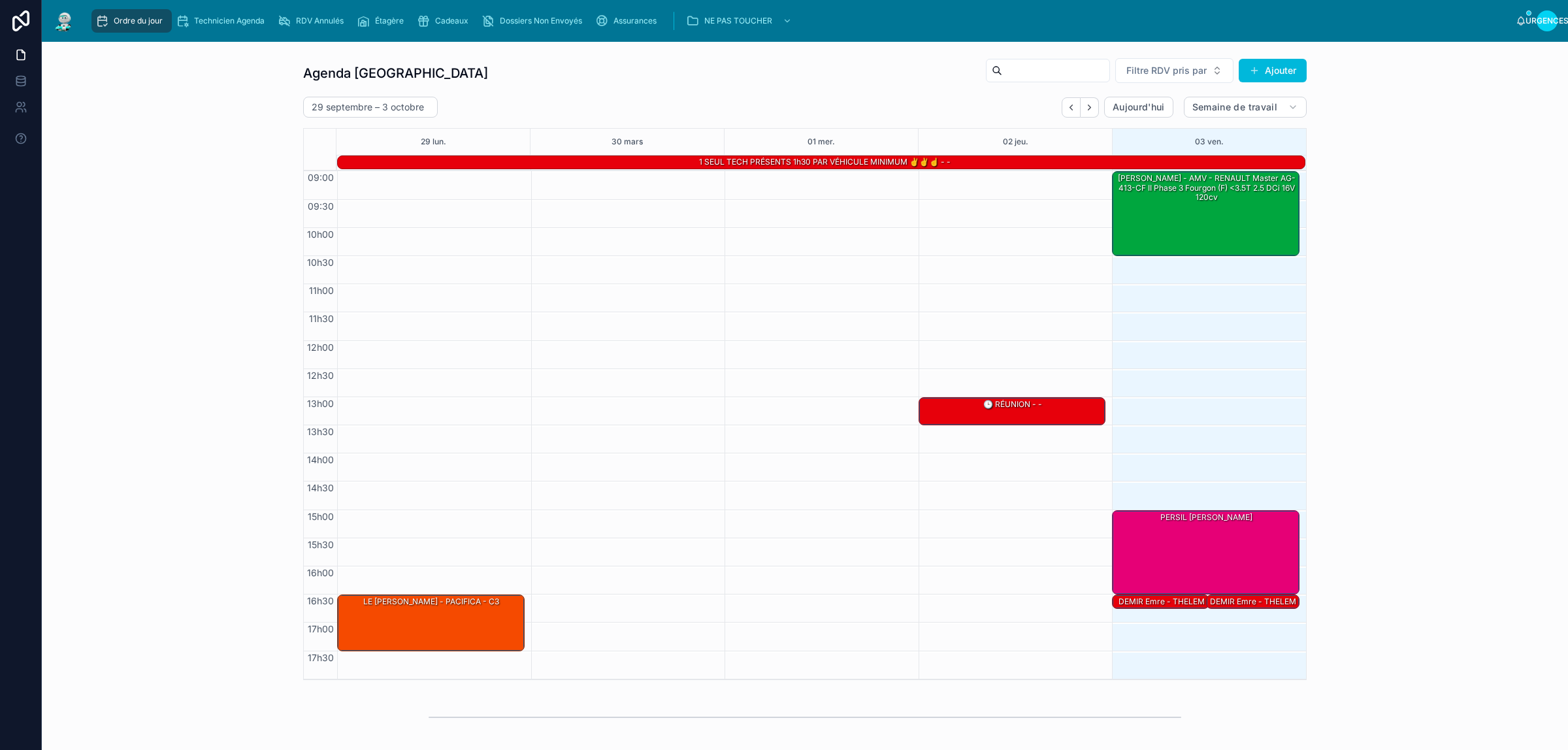
click at [1252, 599] on font "DEMIR Emre - THELEM ASSURANCE - MERCEDES-BENZ Sprinter" at bounding box center [1253, 616] width 86 height 38
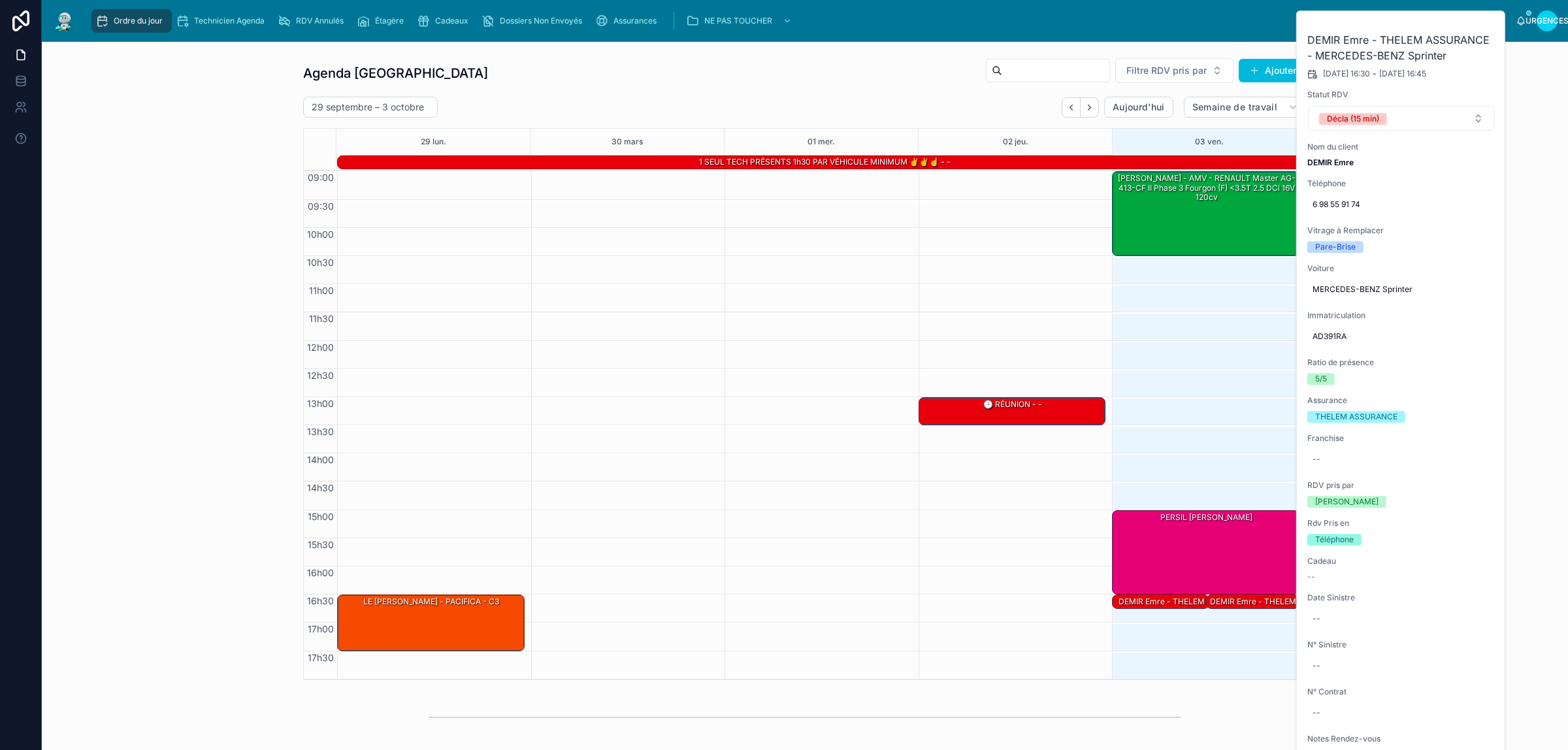
click at [0, 0] on icon at bounding box center [0, 0] width 0 height 0
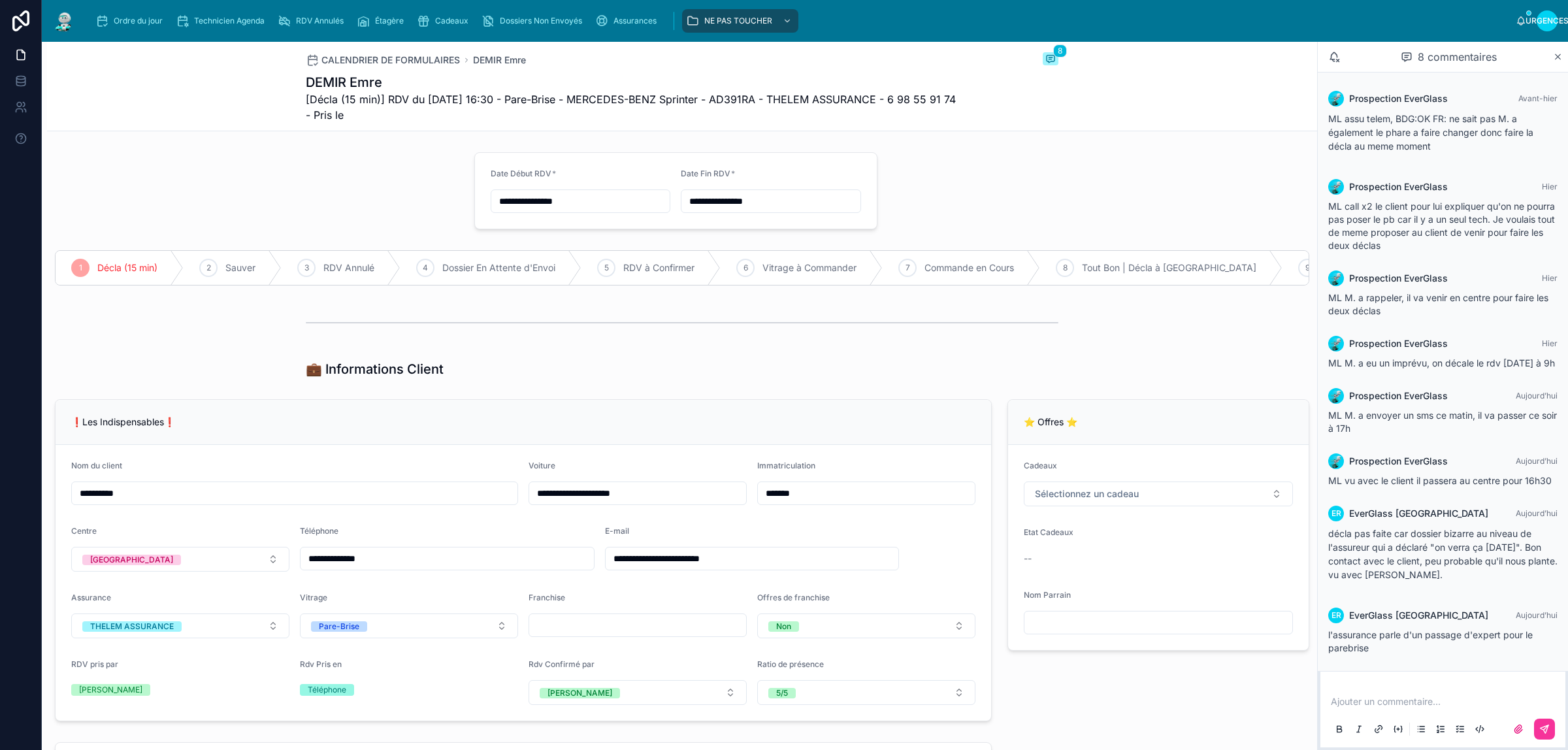
scroll to position [27, 0]
click at [591, 203] on input "**********" at bounding box center [581, 201] width 179 height 18
click at [599, 338] on button "10" at bounding box center [598, 337] width 24 height 24
type input "**********"
click at [777, 197] on input "**********" at bounding box center [771, 201] width 179 height 18
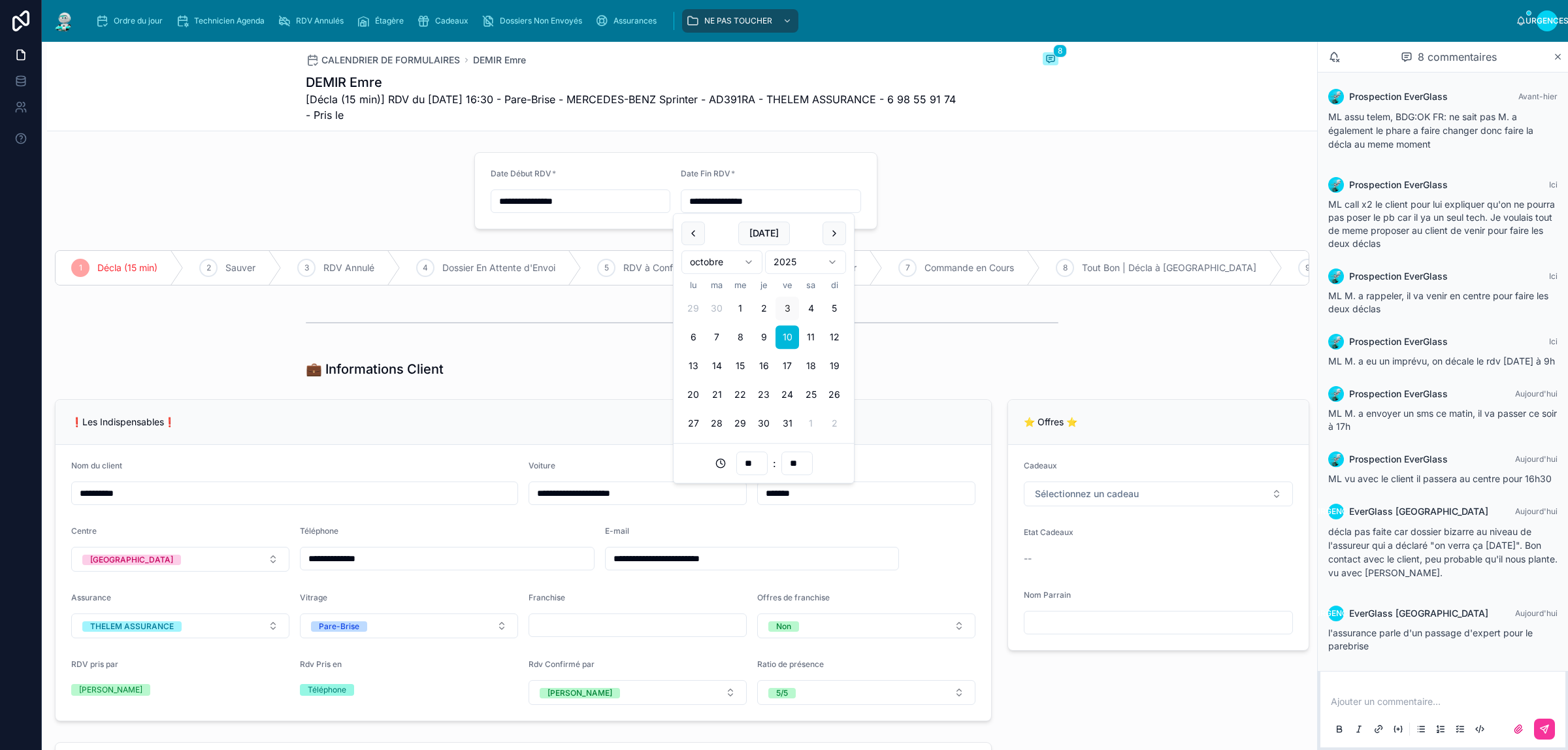
click at [366, 193] on div at bounding box center [256, 191] width 420 height 87
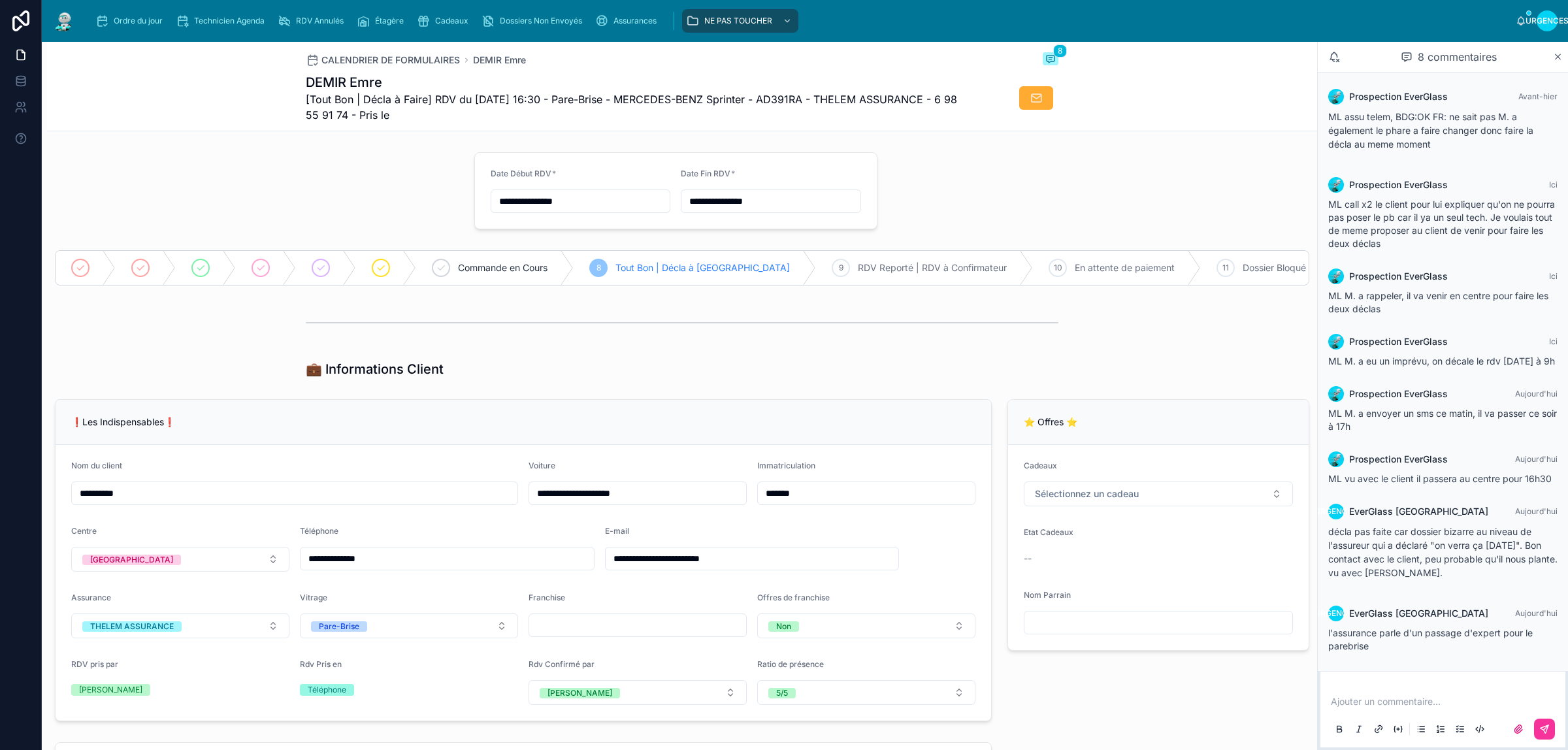
type input "**********"
click at [112, 14] on div "Ordre du jour" at bounding box center [132, 20] width 73 height 21
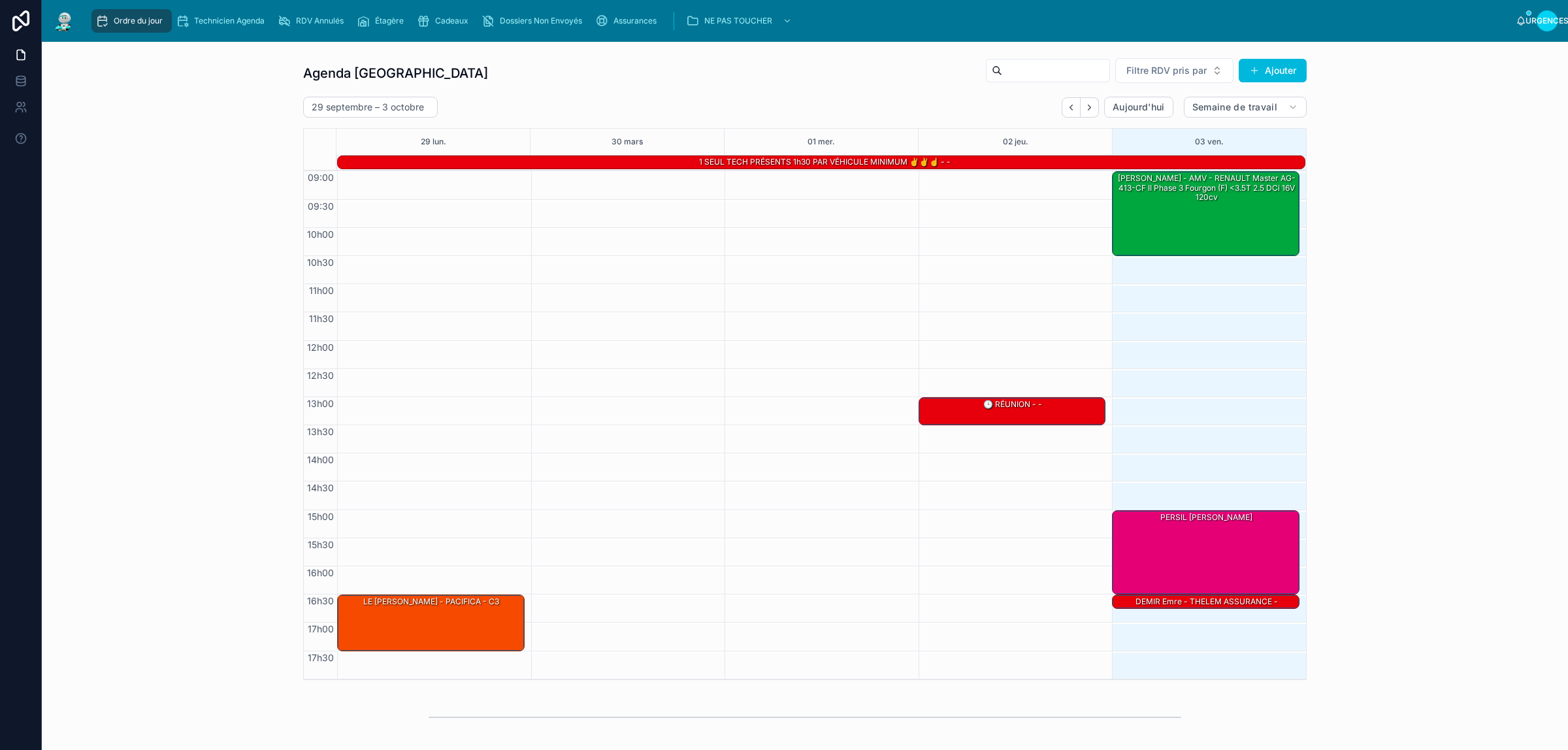
click at [1084, 109] on icon "Suivant" at bounding box center [1089, 107] width 9 height 9
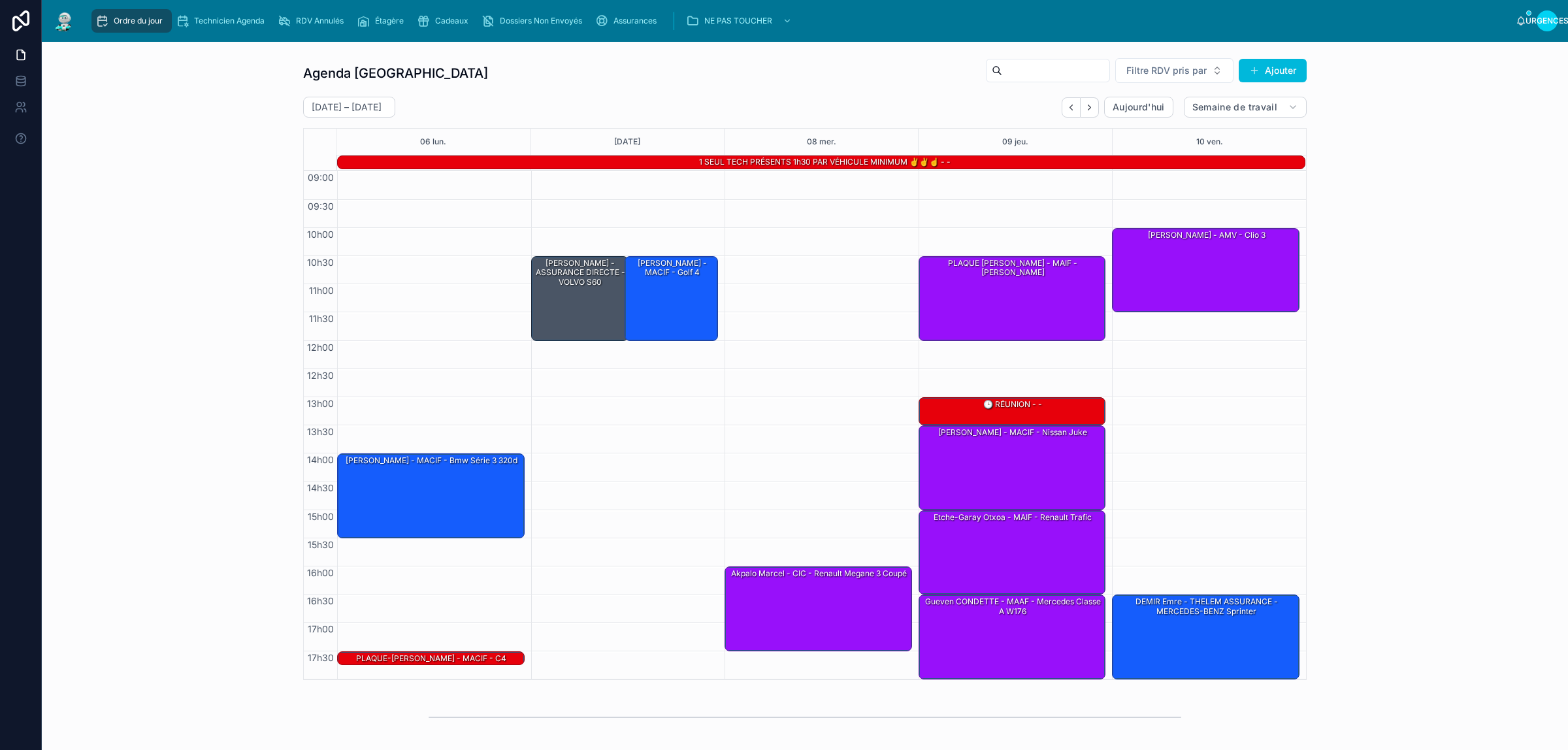
click at [128, 18] on font "Ordre du jour" at bounding box center [138, 20] width 49 height 9
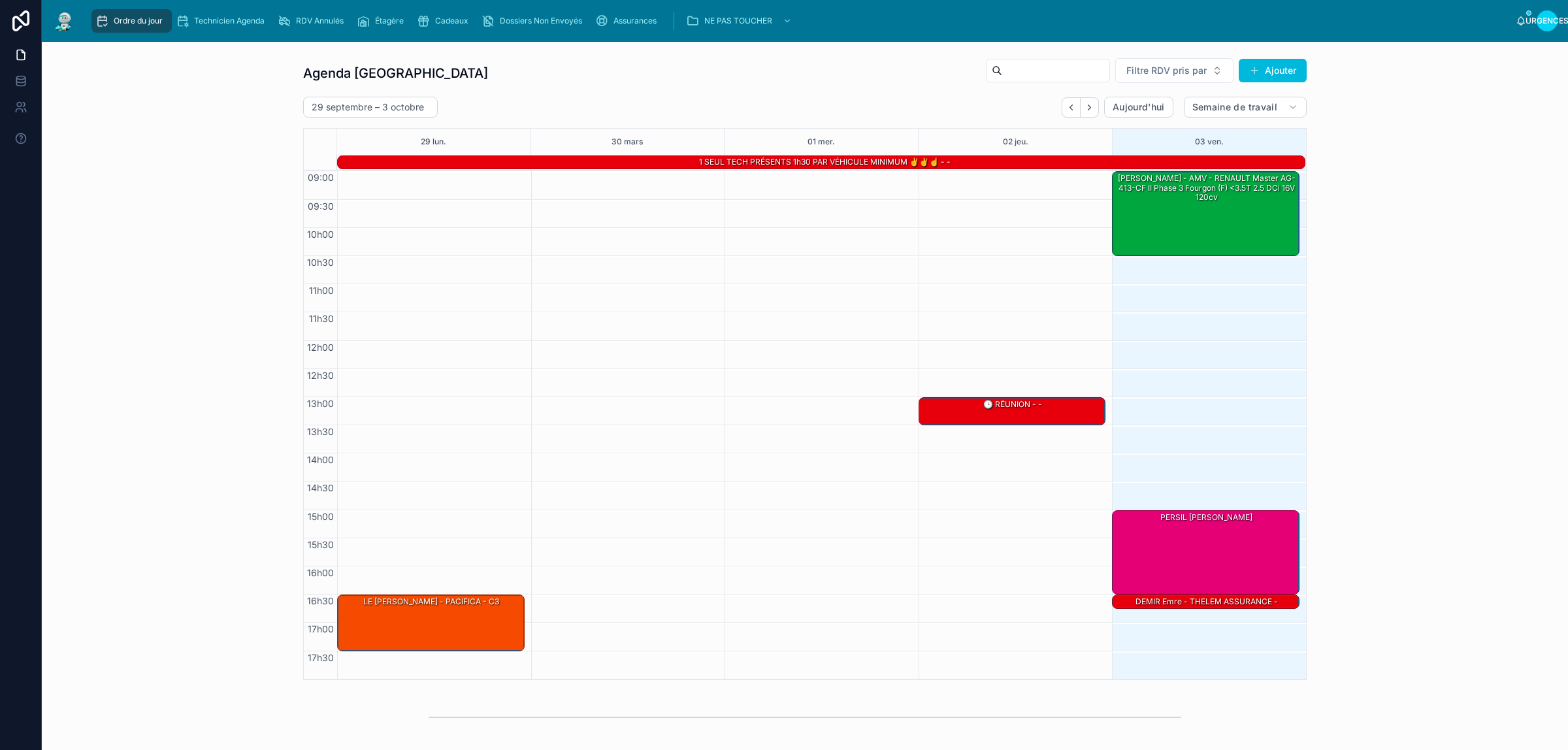
click at [1250, 208] on div "M. Tanguy - AMV - RENAULT Master AG-413-CF II Phase 3 Fourgon (F) <3.5T 2.5 dCi…" at bounding box center [1207, 212] width 184 height 82
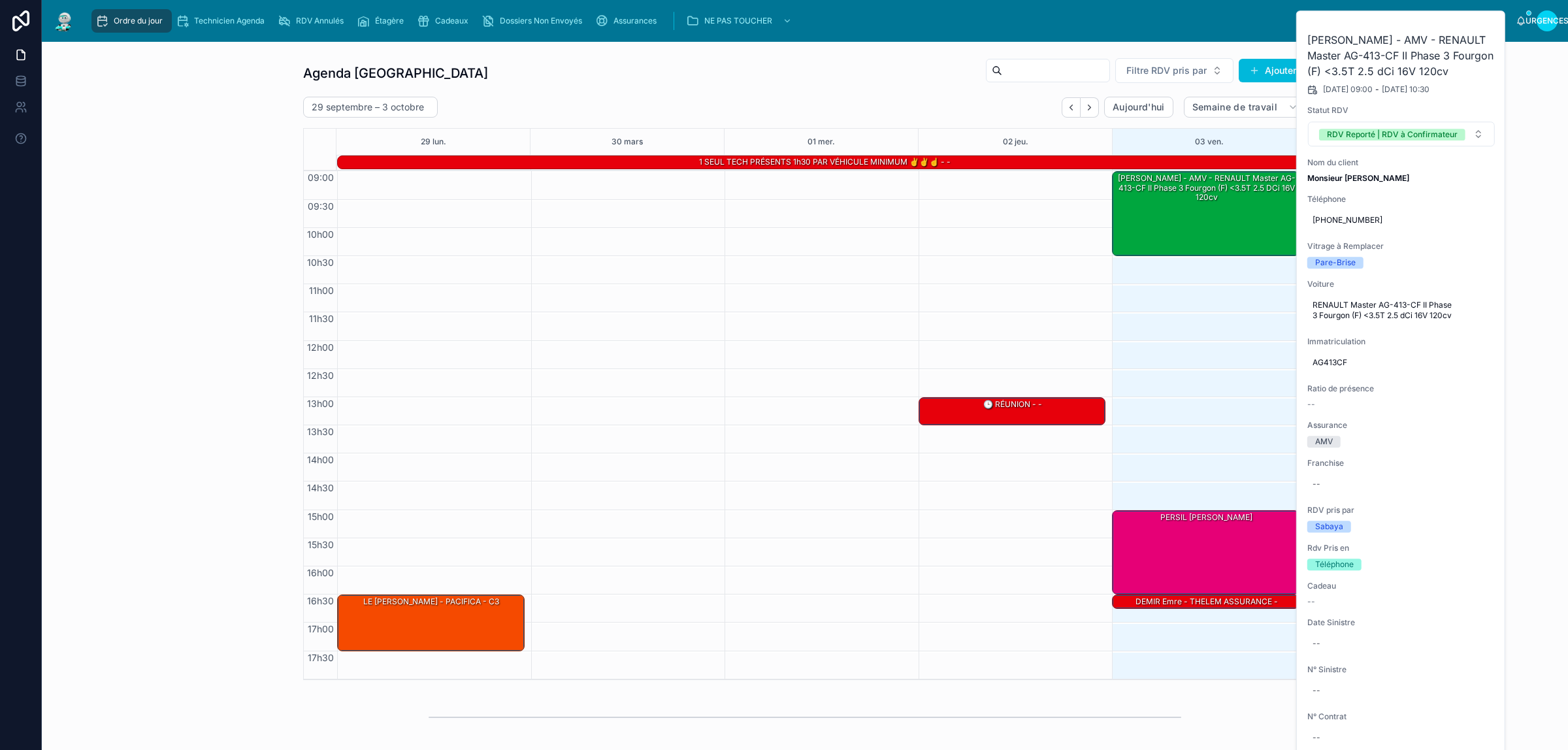
click at [1447, 135] on font "RDV Reporté | RDV à Confirmateur" at bounding box center [1392, 134] width 131 height 9
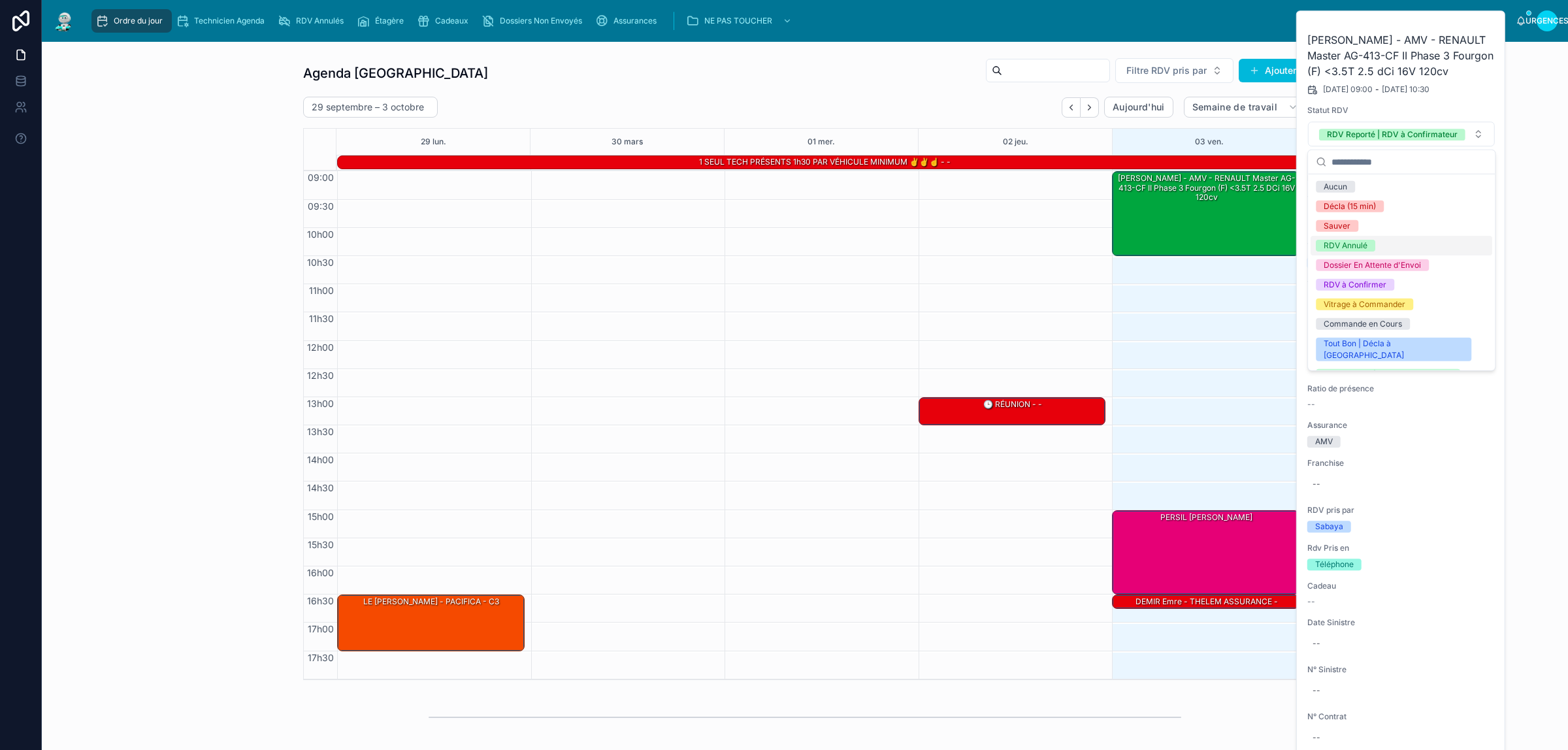
click at [1361, 245] on font "RDV Annulé" at bounding box center [1346, 245] width 44 height 9
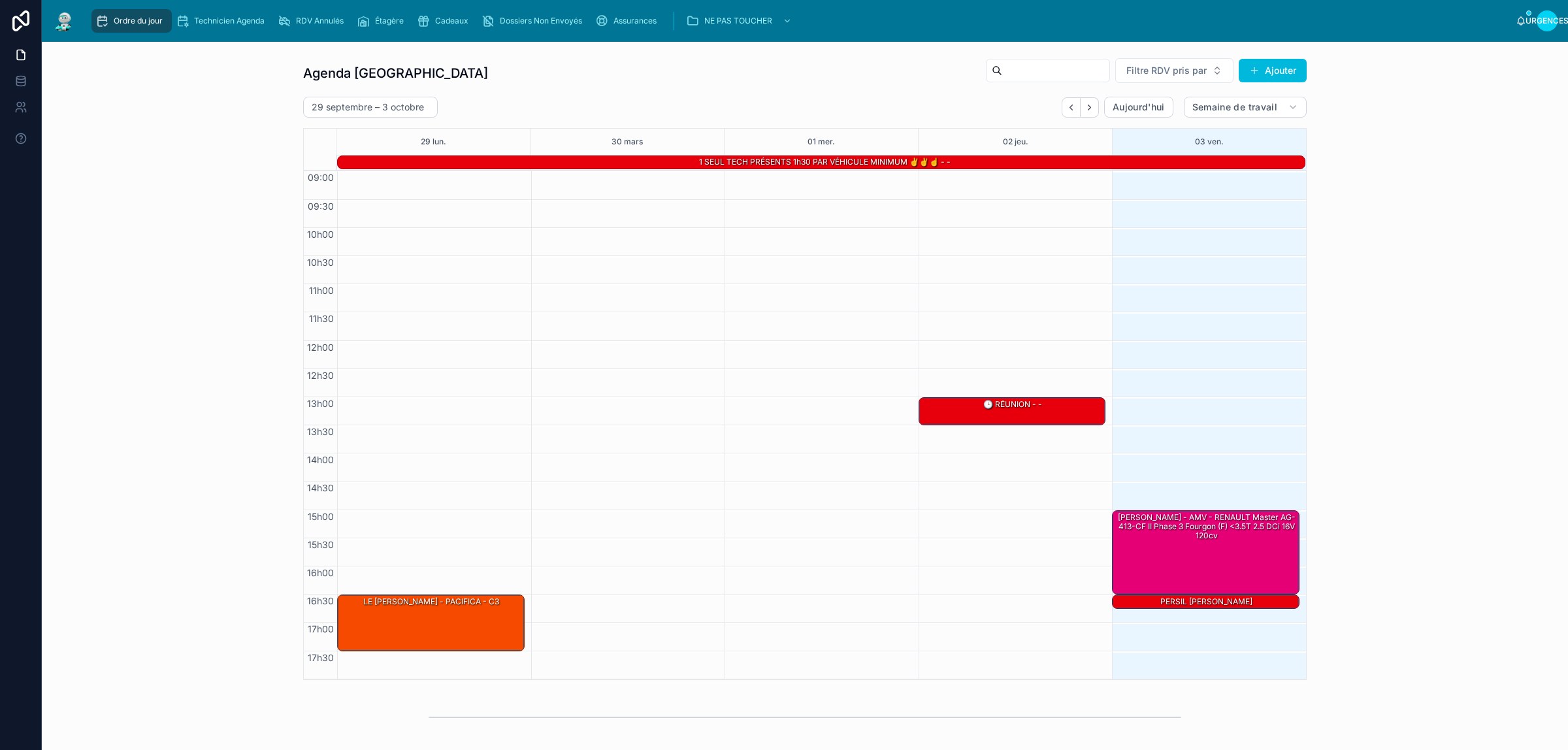
click at [1084, 106] on icon "Suivant" at bounding box center [1089, 107] width 9 height 9
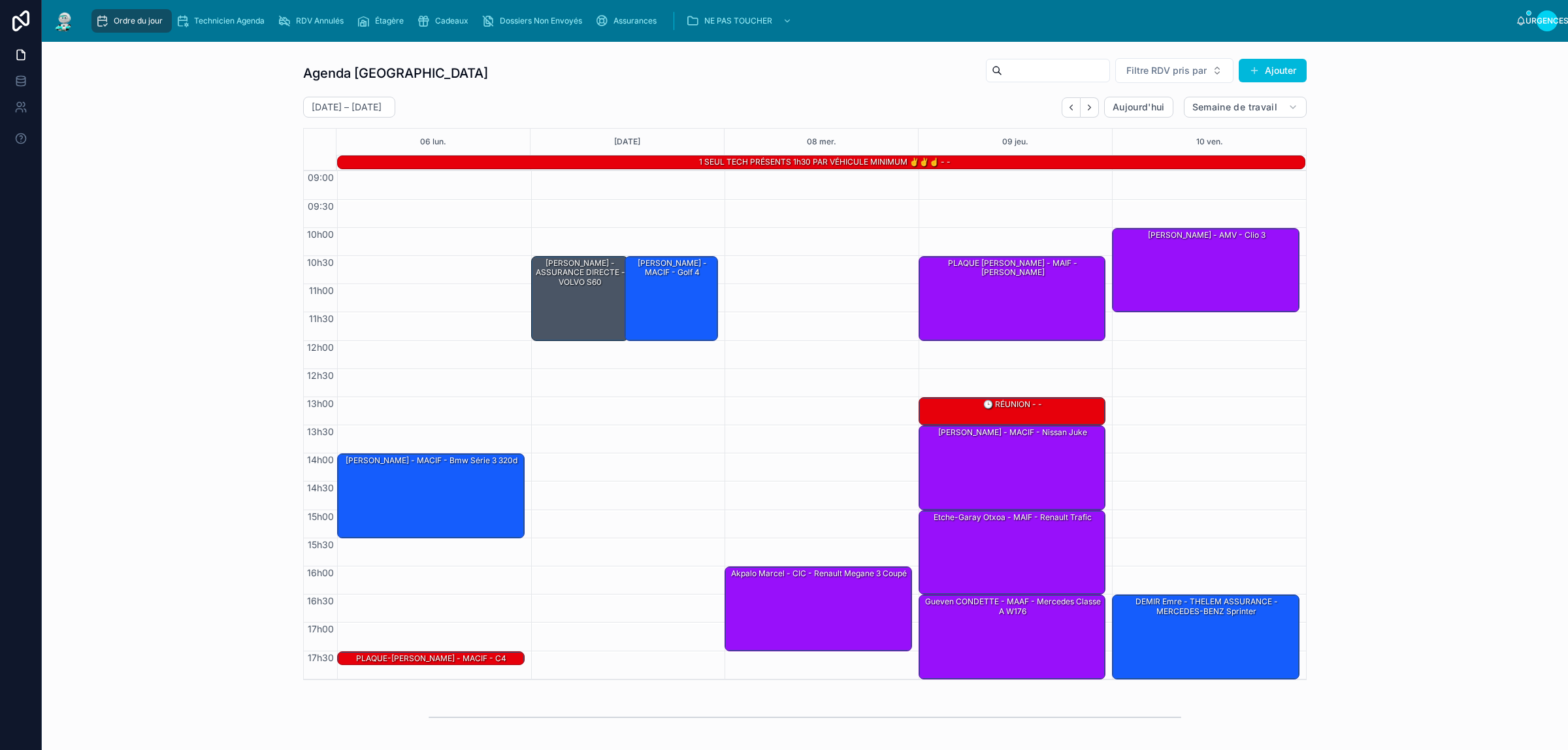
click at [635, 20] on font "Assurances" at bounding box center [635, 20] width 43 height 9
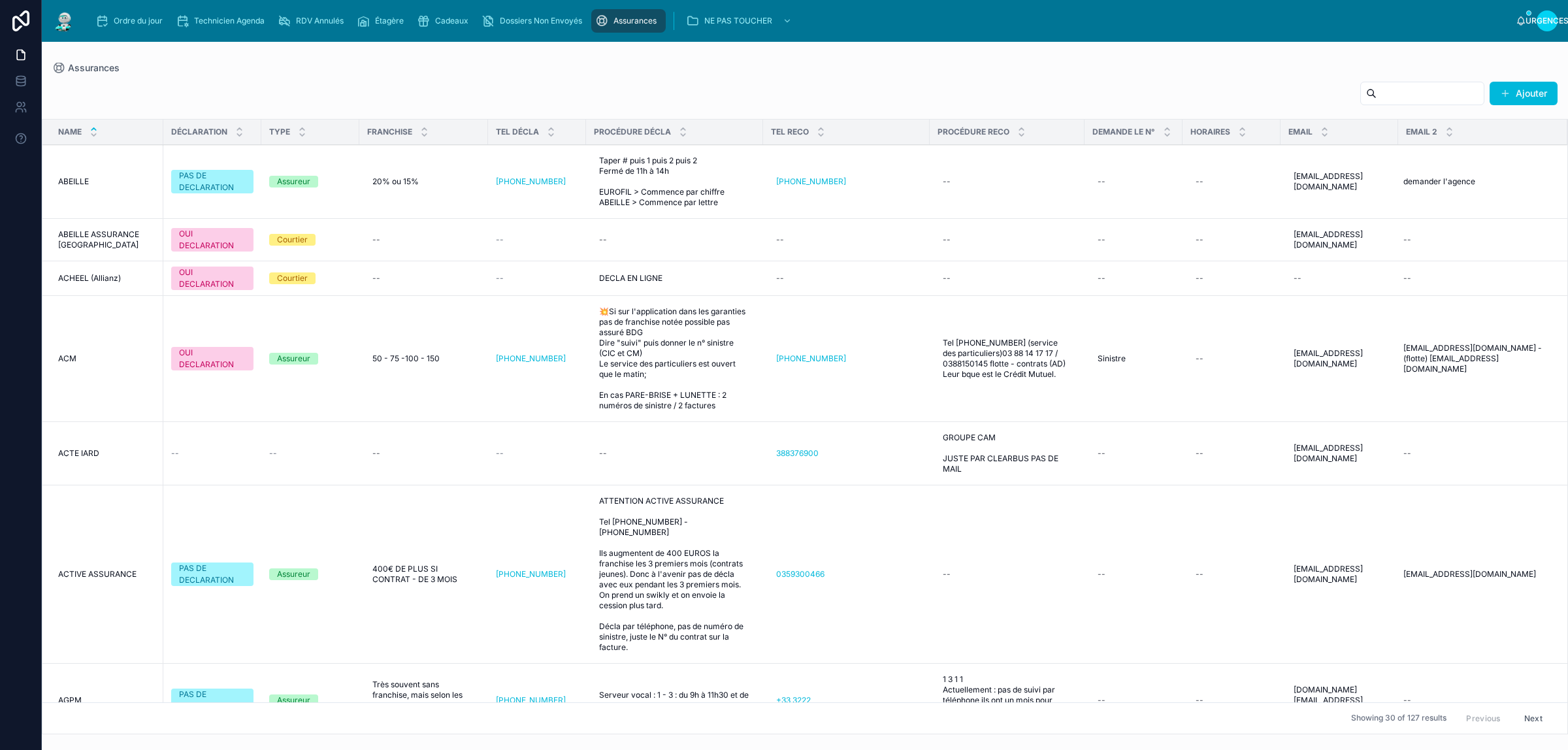
click at [1419, 98] on input "text" at bounding box center [1430, 93] width 107 height 18
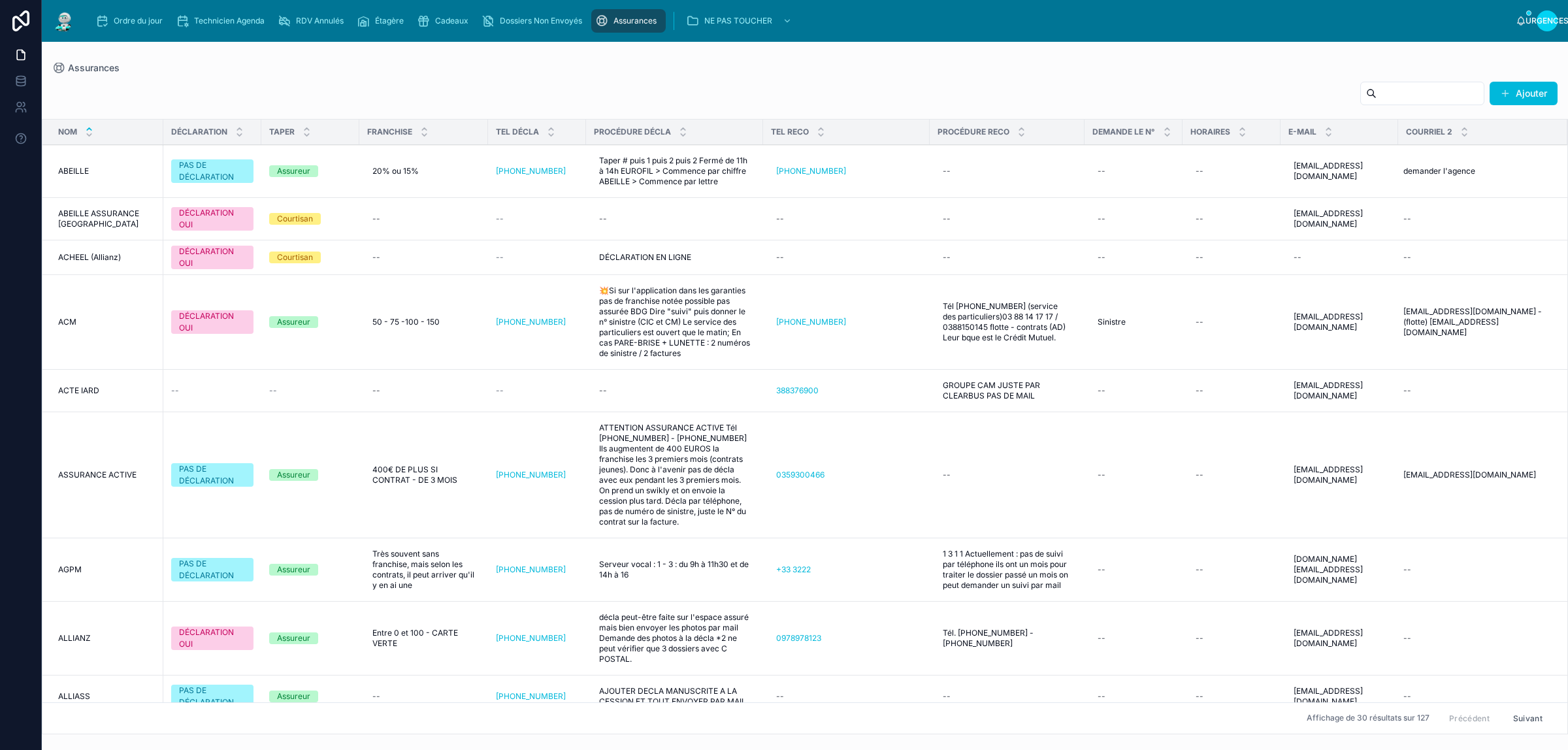
click at [1381, 90] on input "text" at bounding box center [1430, 93] width 107 height 18
type input "***"
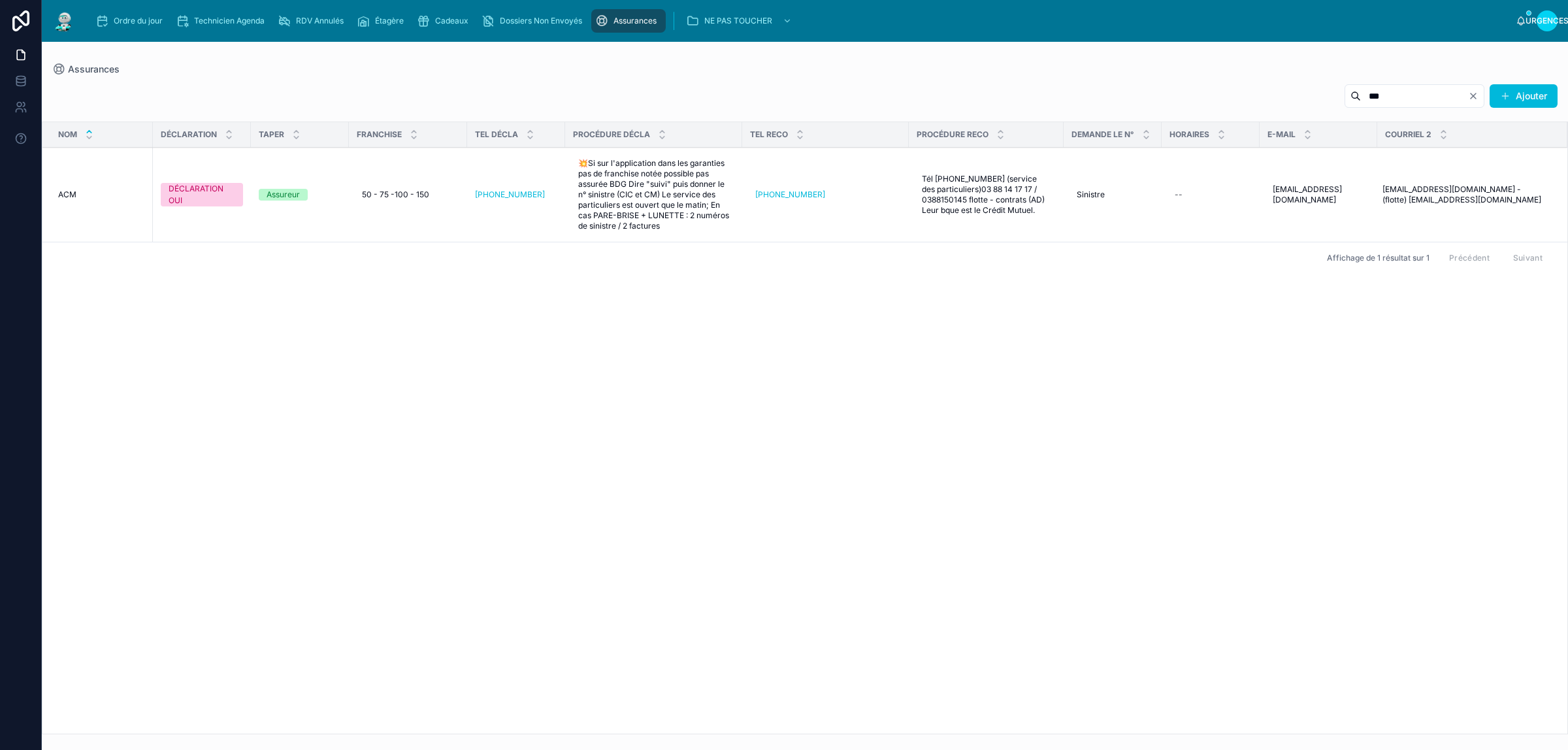
click at [135, 14] on div "Ordre du jour" at bounding box center [132, 20] width 73 height 21
